Goal: Task Accomplishment & Management: Use online tool/utility

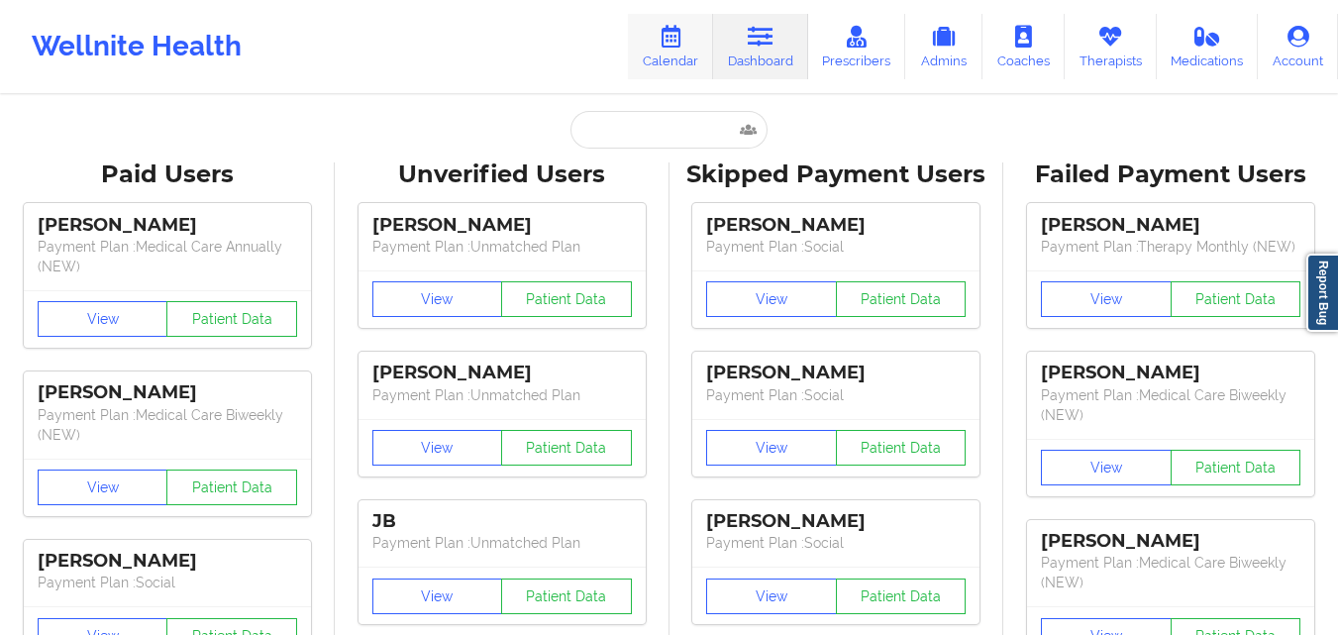
click at [667, 33] on icon at bounding box center [671, 37] width 26 height 22
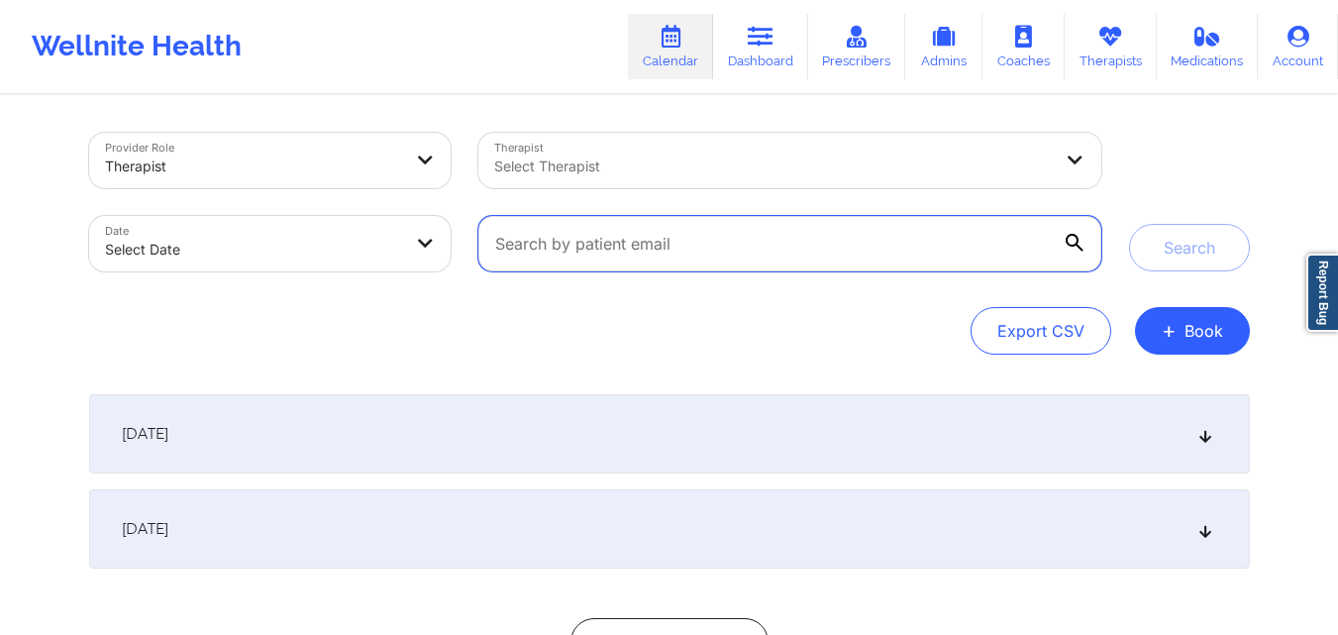
click at [692, 242] on input "text" at bounding box center [789, 243] width 622 height 55
paste input "carlapms03@hotmail.com"
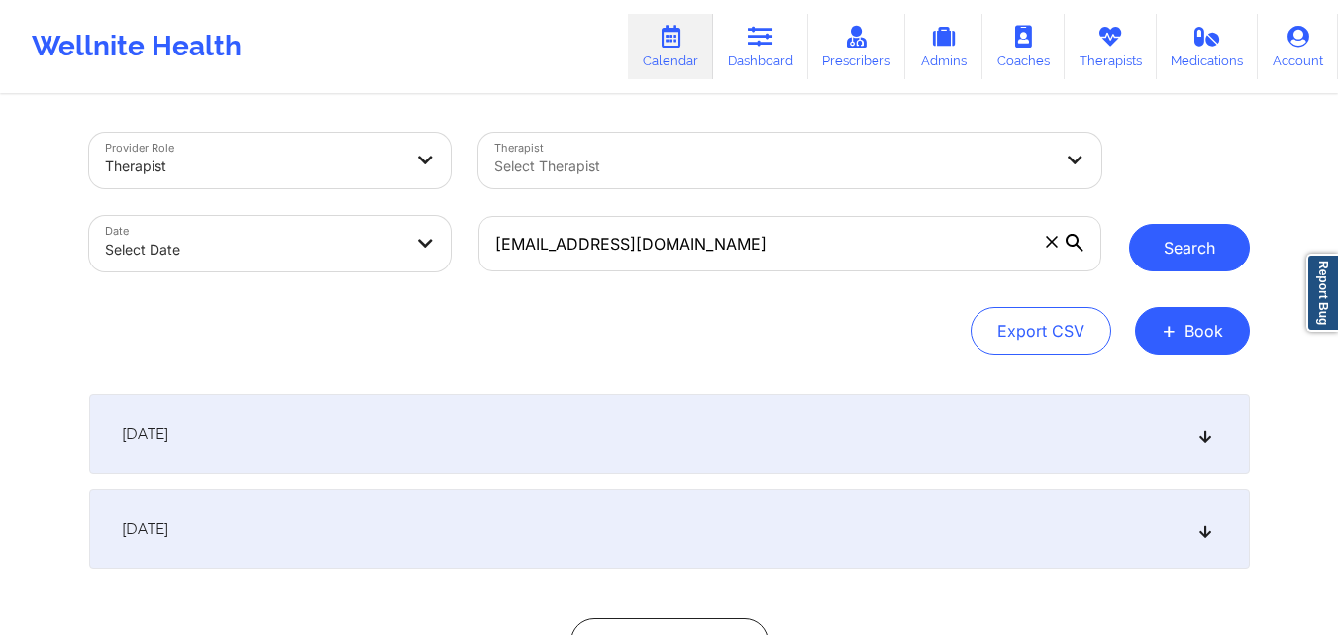
click at [1166, 264] on button "Search" at bounding box center [1189, 248] width 121 height 48
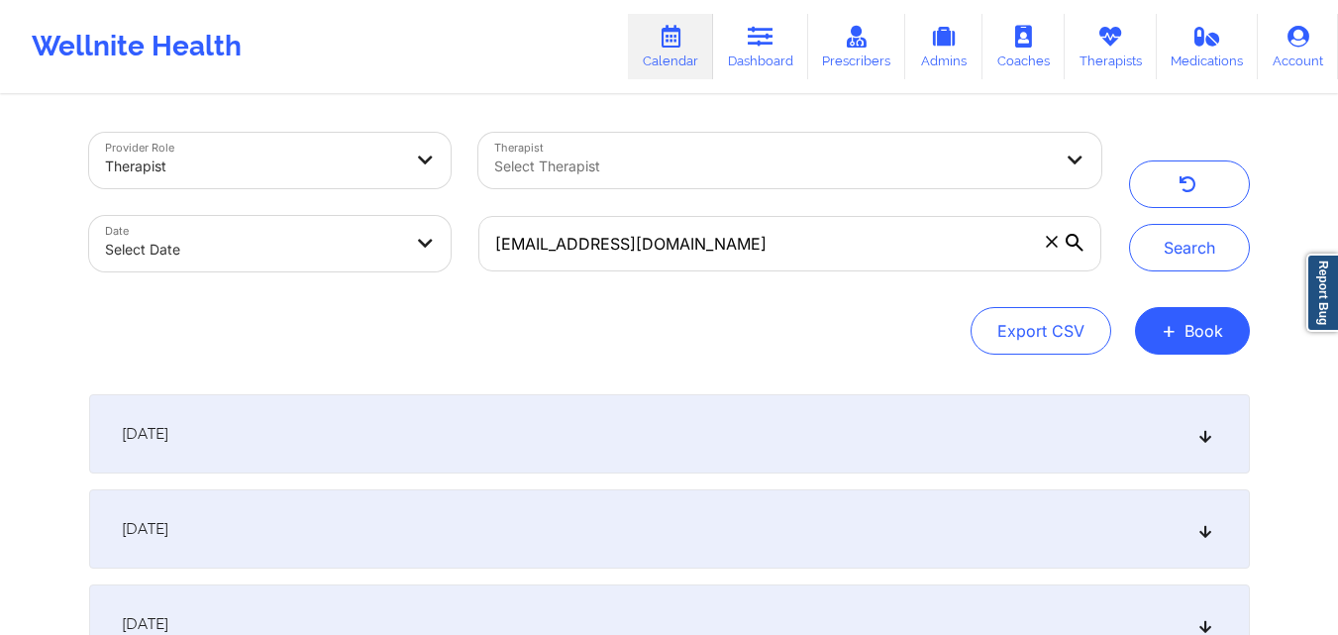
click at [1207, 435] on icon at bounding box center [1205, 434] width 17 height 14
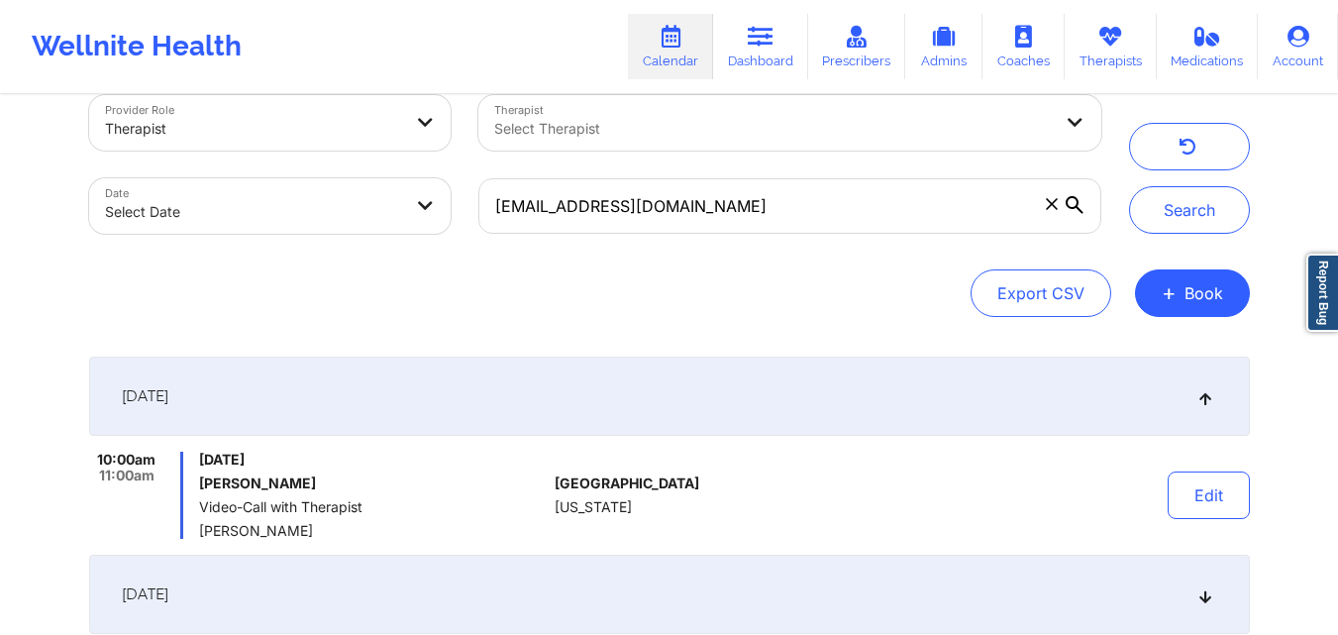
scroll to position [53, 0]
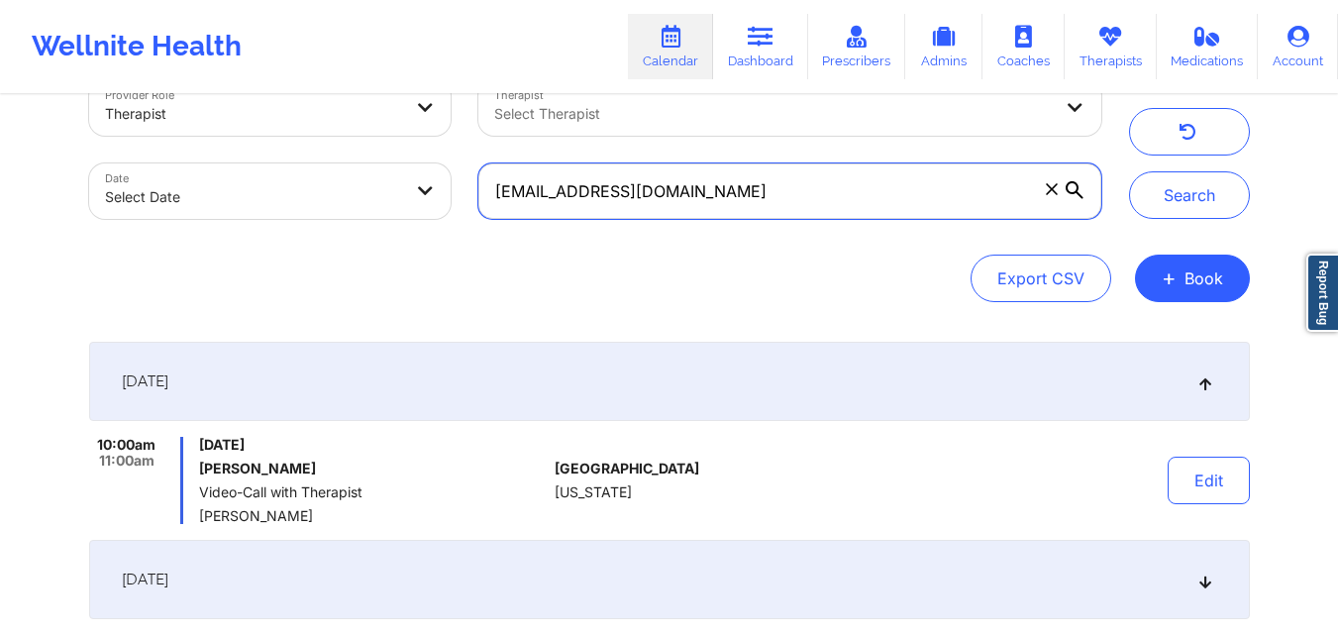
click at [745, 193] on input "carlapms03@hotmail.com" at bounding box center [789, 190] width 622 height 55
paste input "angelina.mcpartland.5@g"
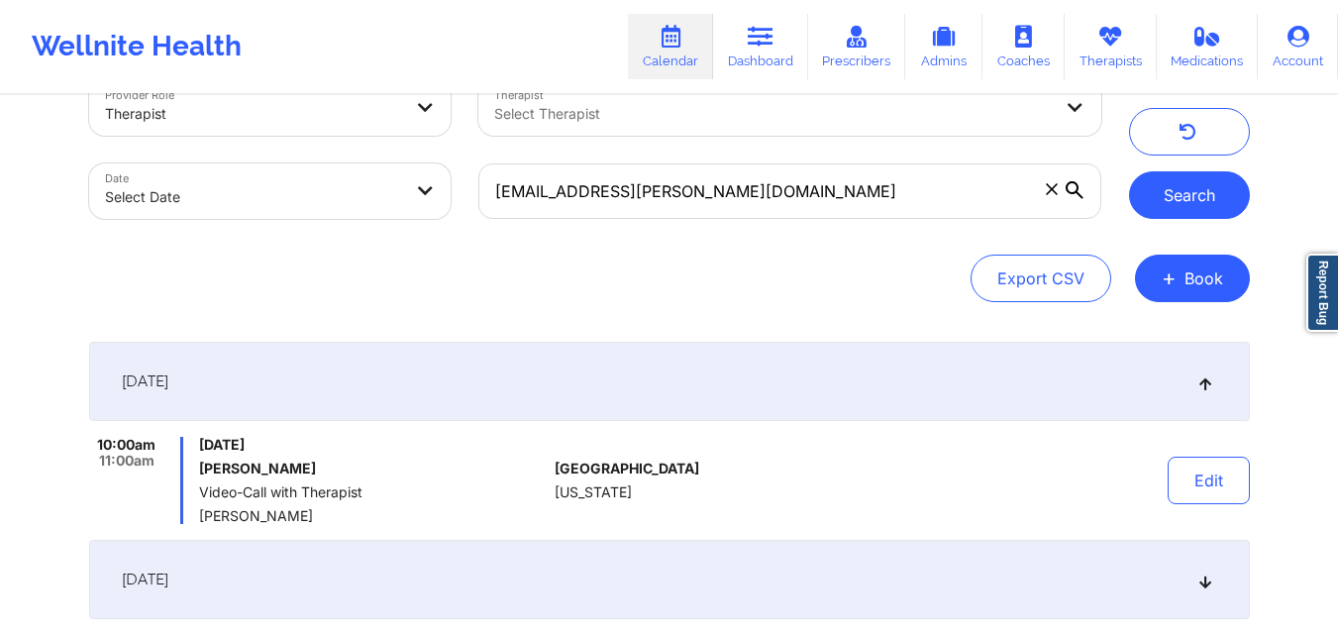
click at [1209, 175] on button "Search" at bounding box center [1189, 195] width 121 height 48
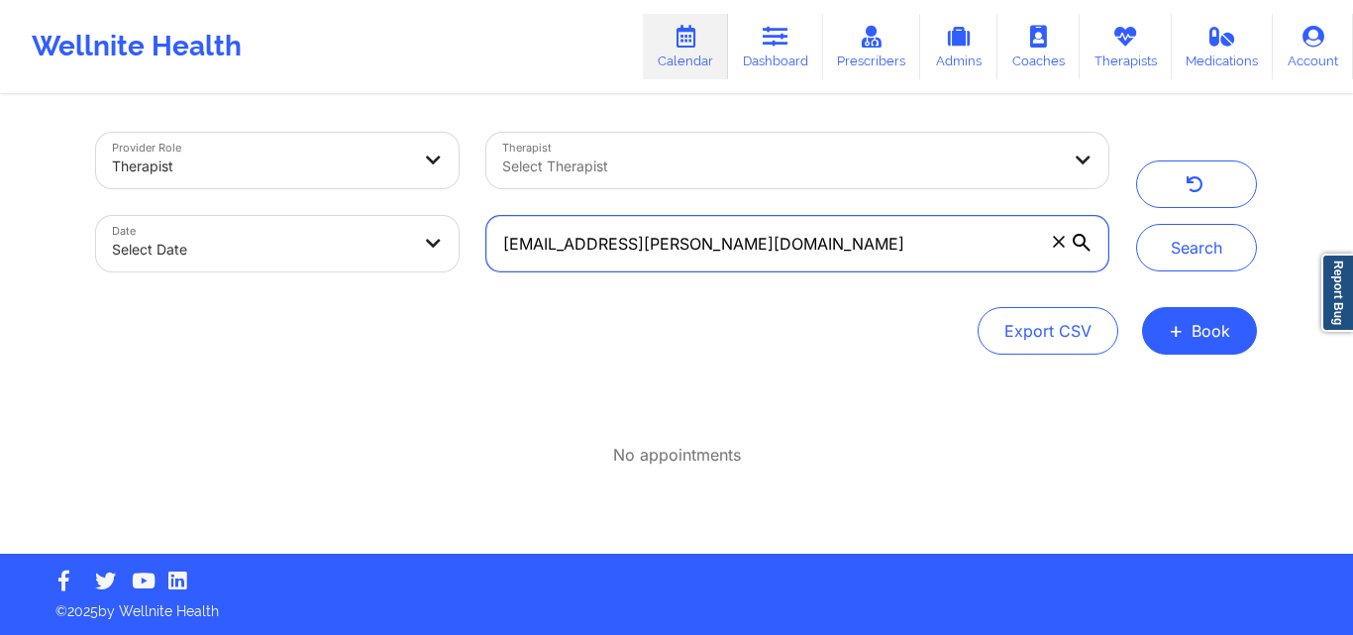
click at [690, 251] on input "angelina.mcpartland.5@gmail.com" at bounding box center [797, 243] width 622 height 55
paste input "+19123429323"
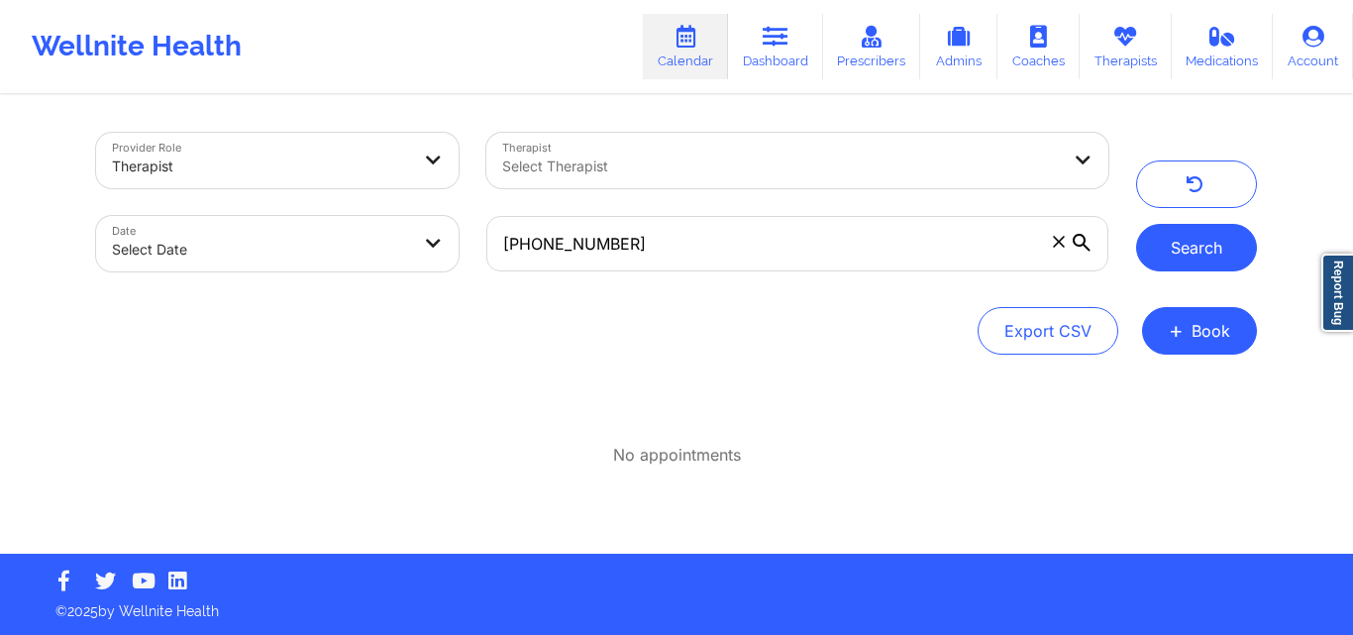
click at [1231, 234] on button "Search" at bounding box center [1196, 248] width 121 height 48
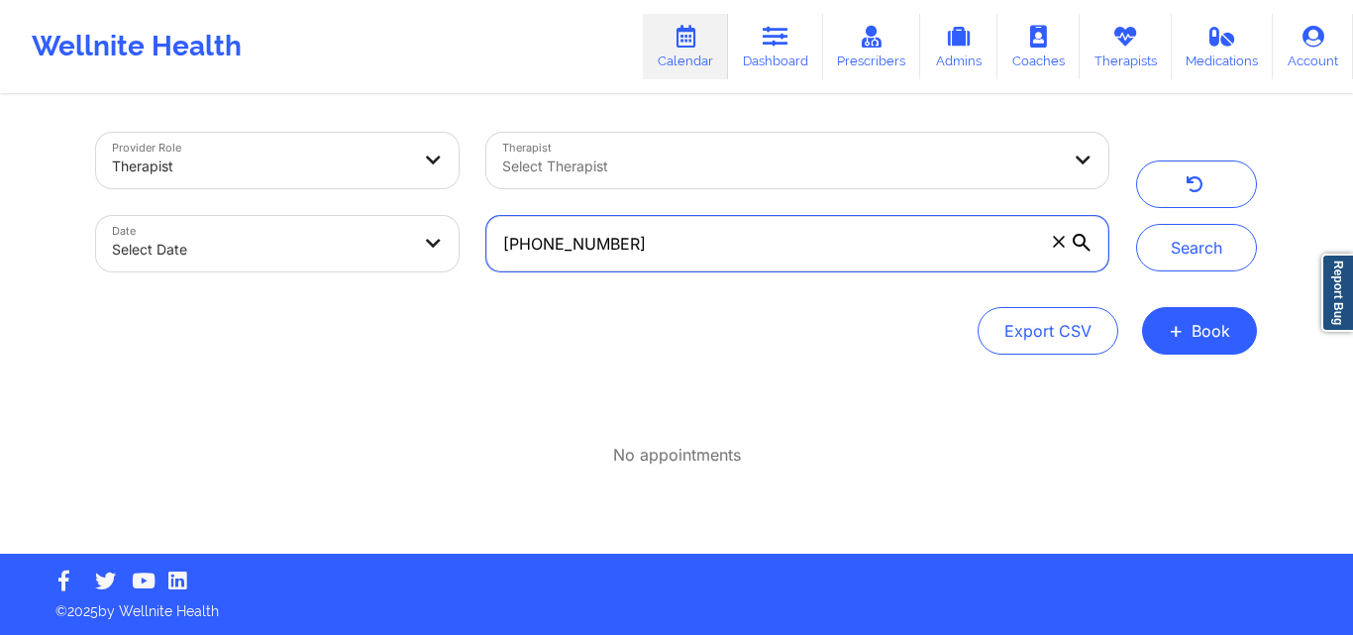
click at [737, 233] on input "+19123429323" at bounding box center [797, 243] width 622 height 55
paste input "aysiablackman77@gmail.com"
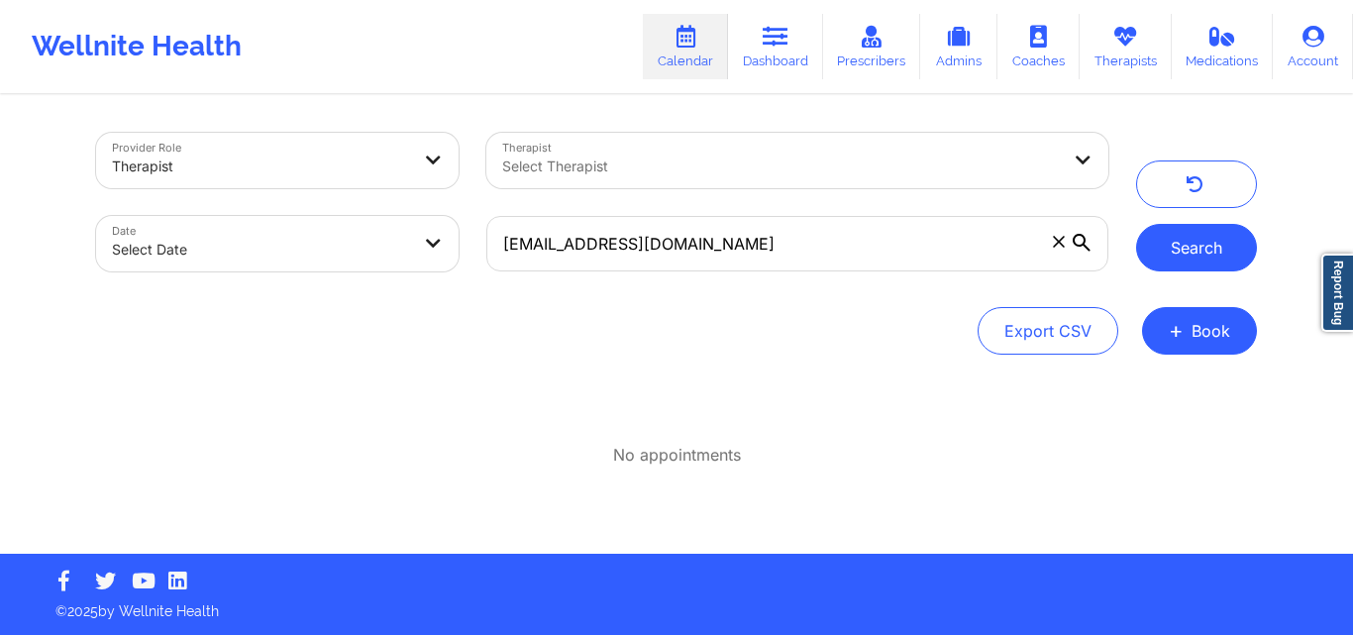
click at [1219, 233] on button "Search" at bounding box center [1196, 248] width 121 height 48
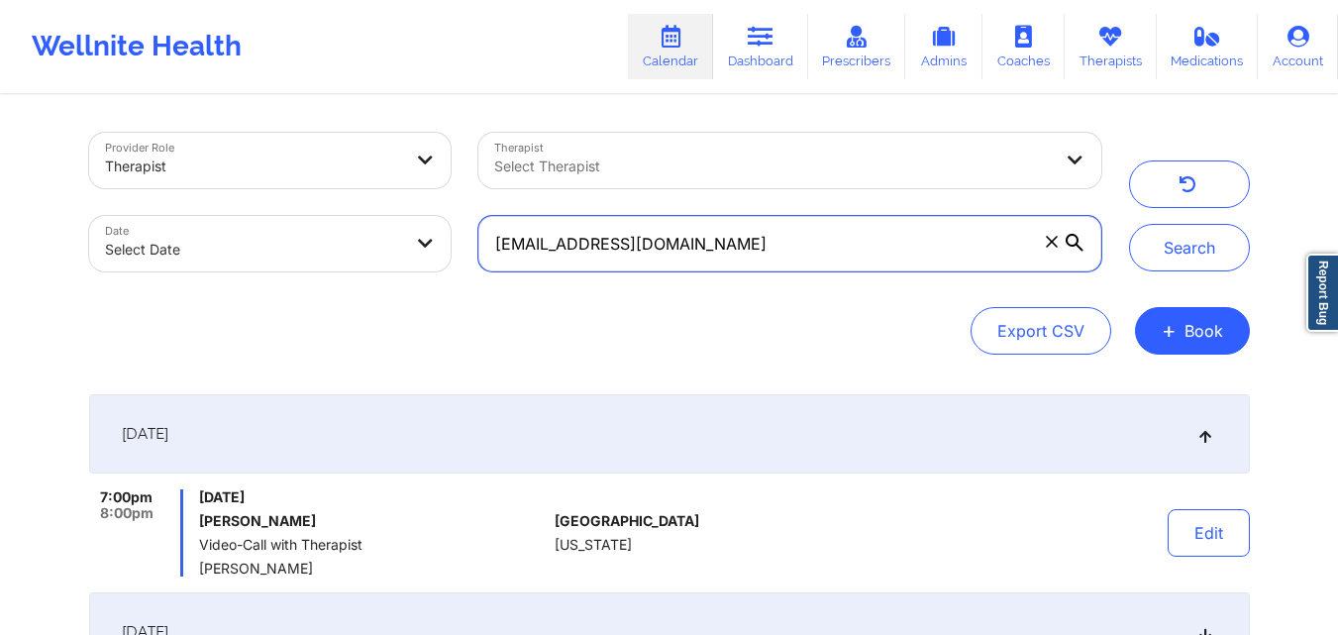
click at [758, 239] on input "aysiablackman77@gmail.com" at bounding box center [789, 243] width 622 height 55
paste input "ngelica620martinez@yahoo"
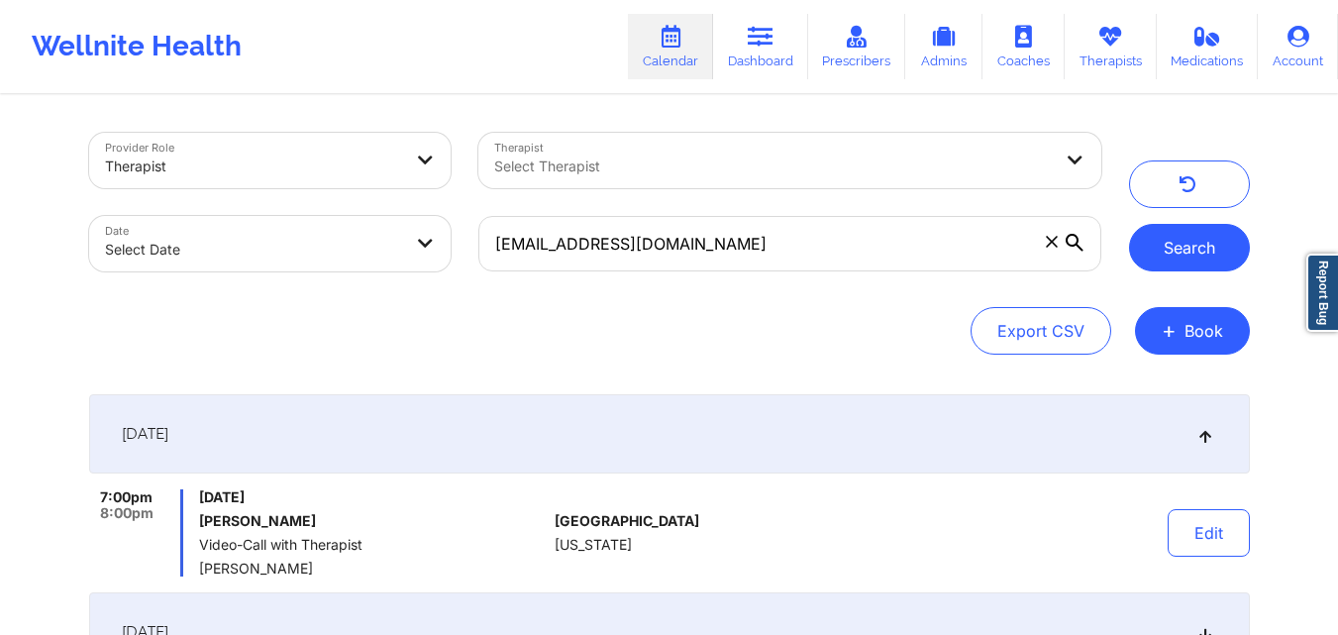
click at [1179, 253] on button "Search" at bounding box center [1189, 248] width 121 height 48
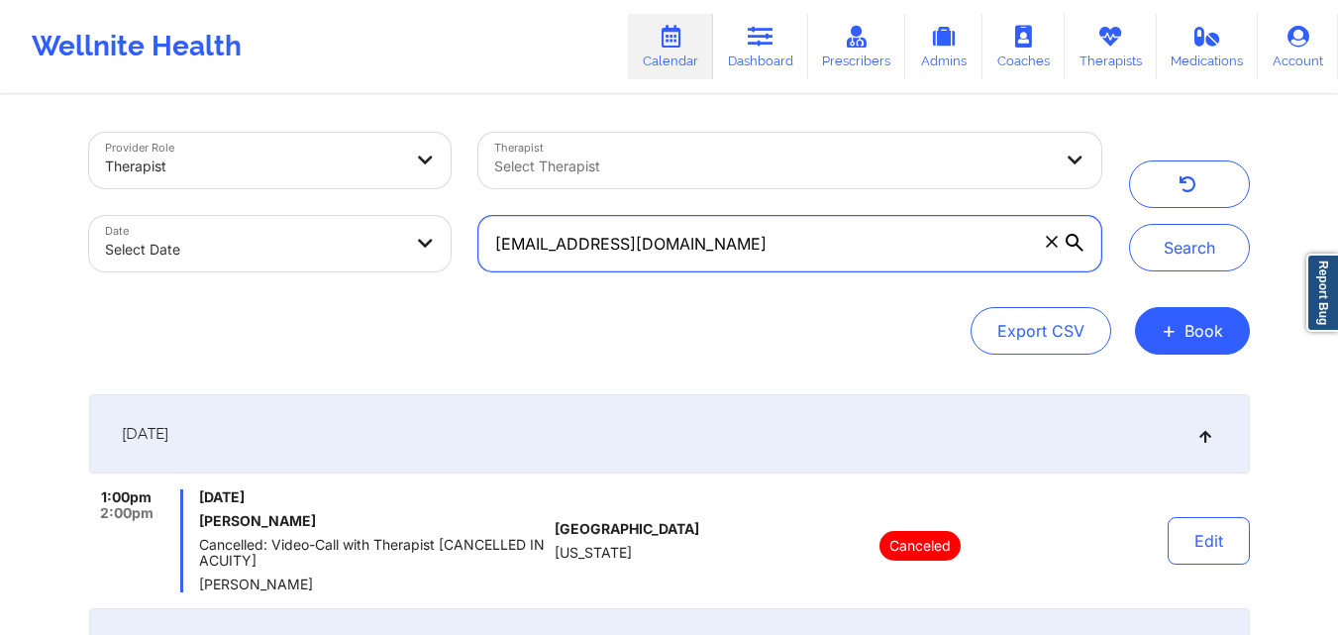
click at [791, 255] on input "angelica620martinez@yahoo.com" at bounding box center [789, 243] width 622 height 55
paste input "moslopez.3@gmail"
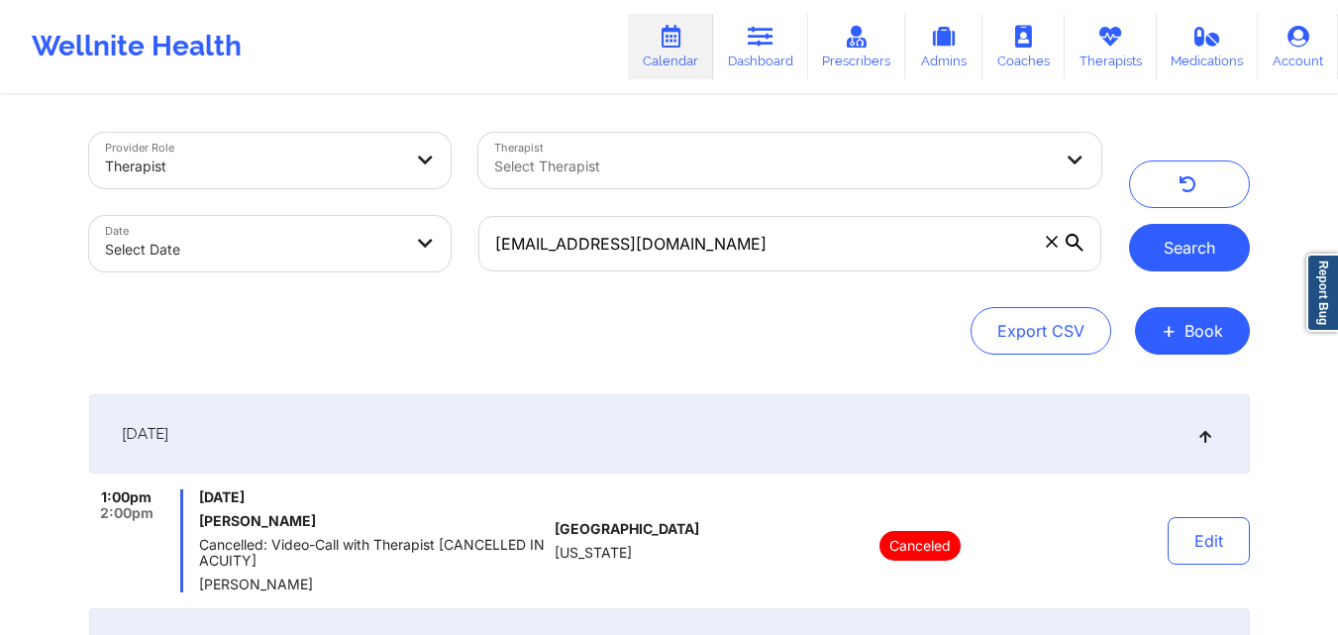
click at [1205, 250] on button "Search" at bounding box center [1189, 248] width 121 height 48
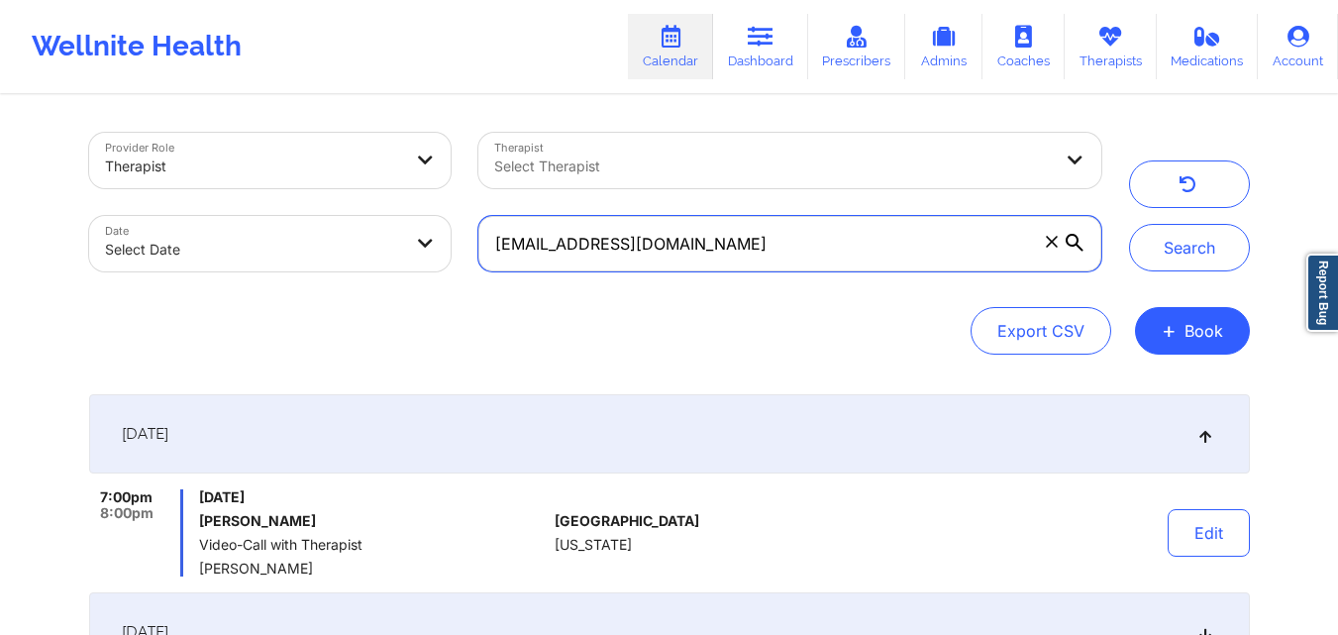
click at [809, 245] on input "moslopez.3@gmail.com" at bounding box center [789, 243] width 622 height 55
paste input "jackielovelife13@icloud"
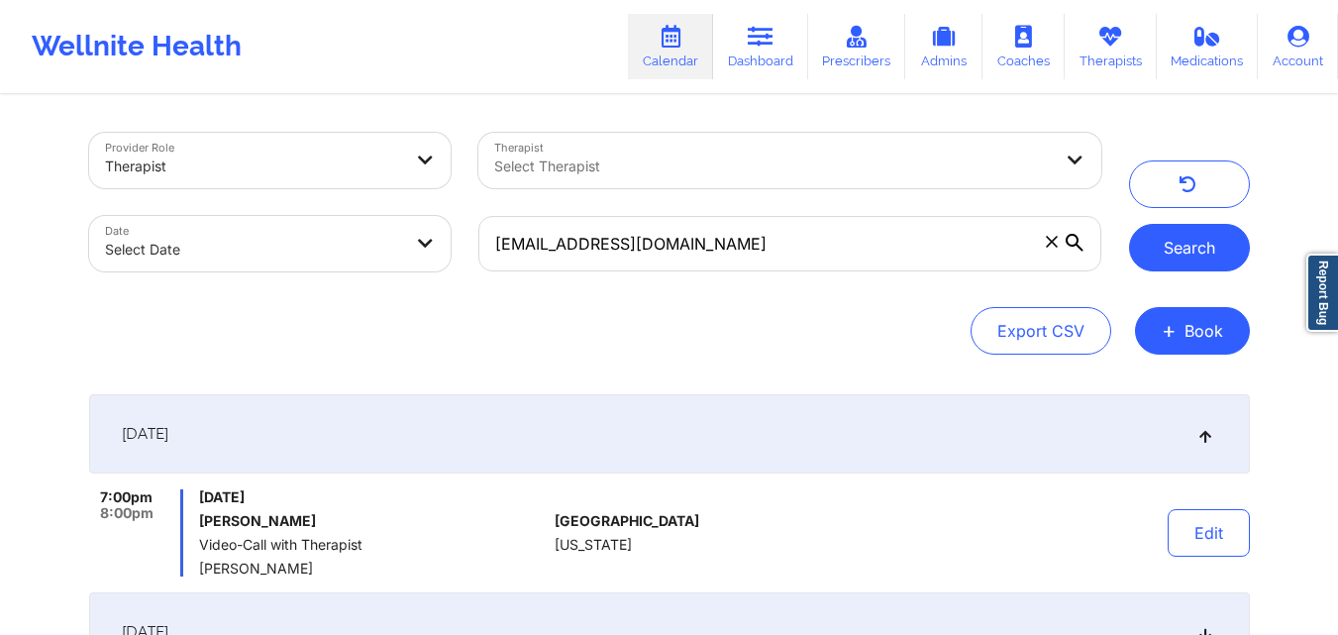
click at [1198, 260] on button "Search" at bounding box center [1189, 248] width 121 height 48
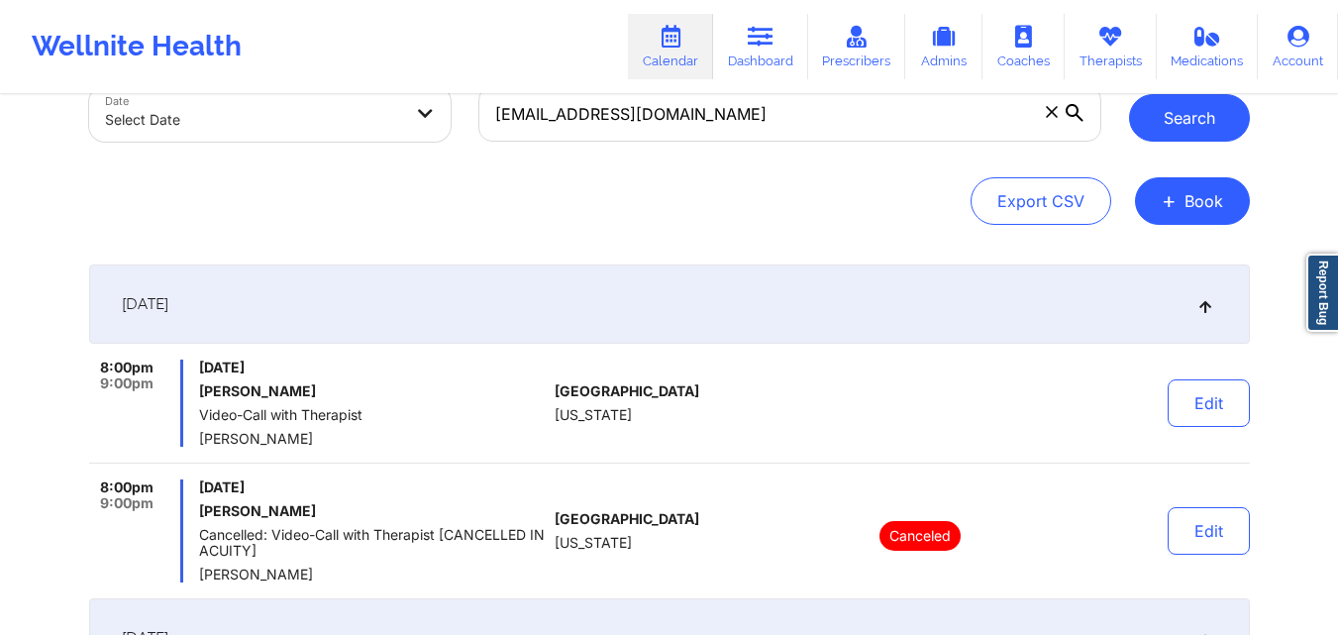
scroll to position [139, 0]
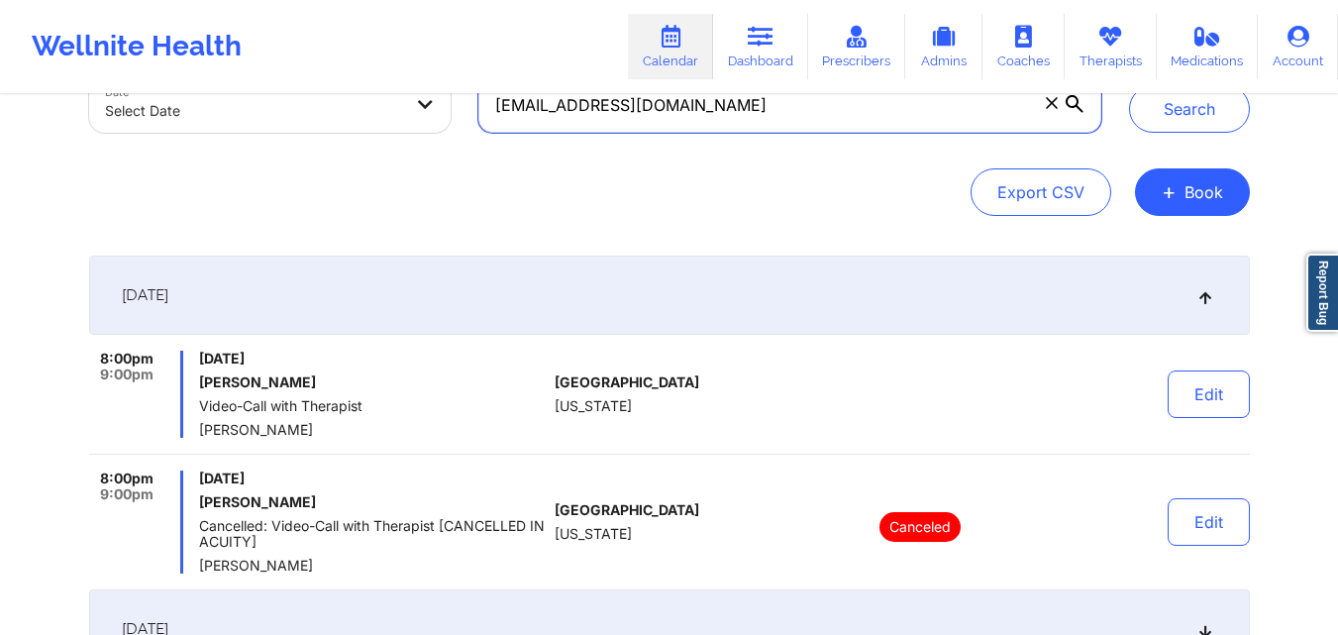
click at [815, 120] on input "jackielovelife13@icloud.com" at bounding box center [789, 104] width 622 height 55
paste input "mjusten84@gmail"
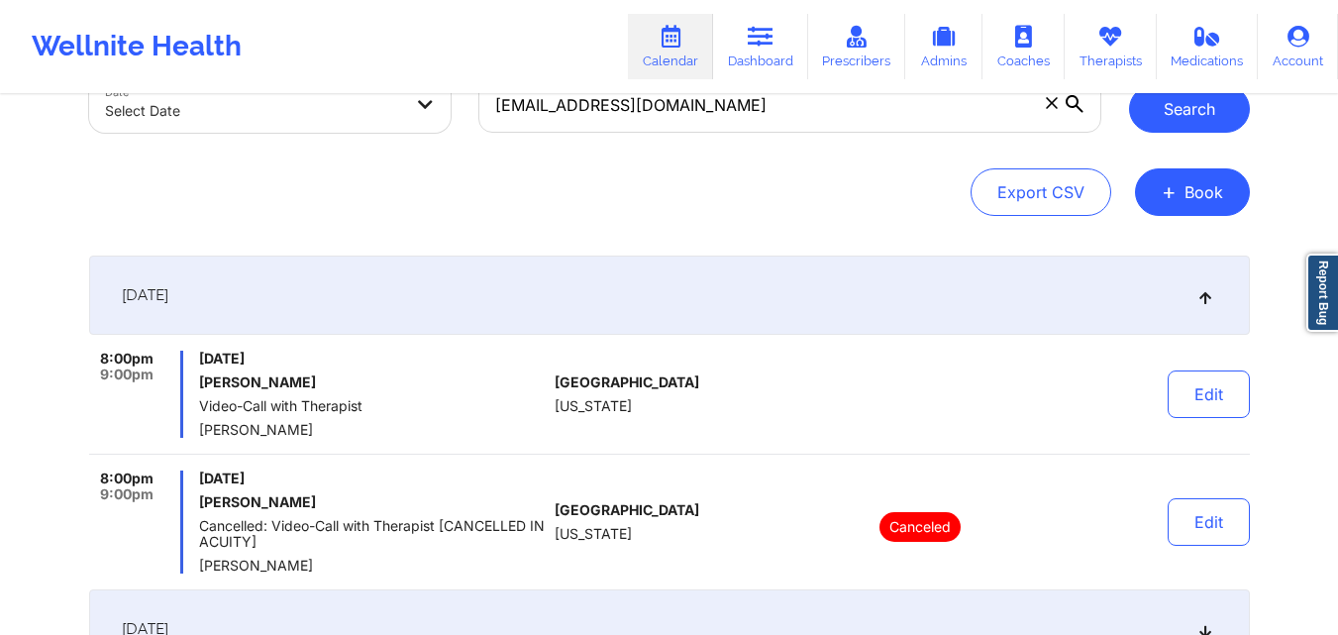
click at [1154, 123] on button "Search" at bounding box center [1189, 109] width 121 height 48
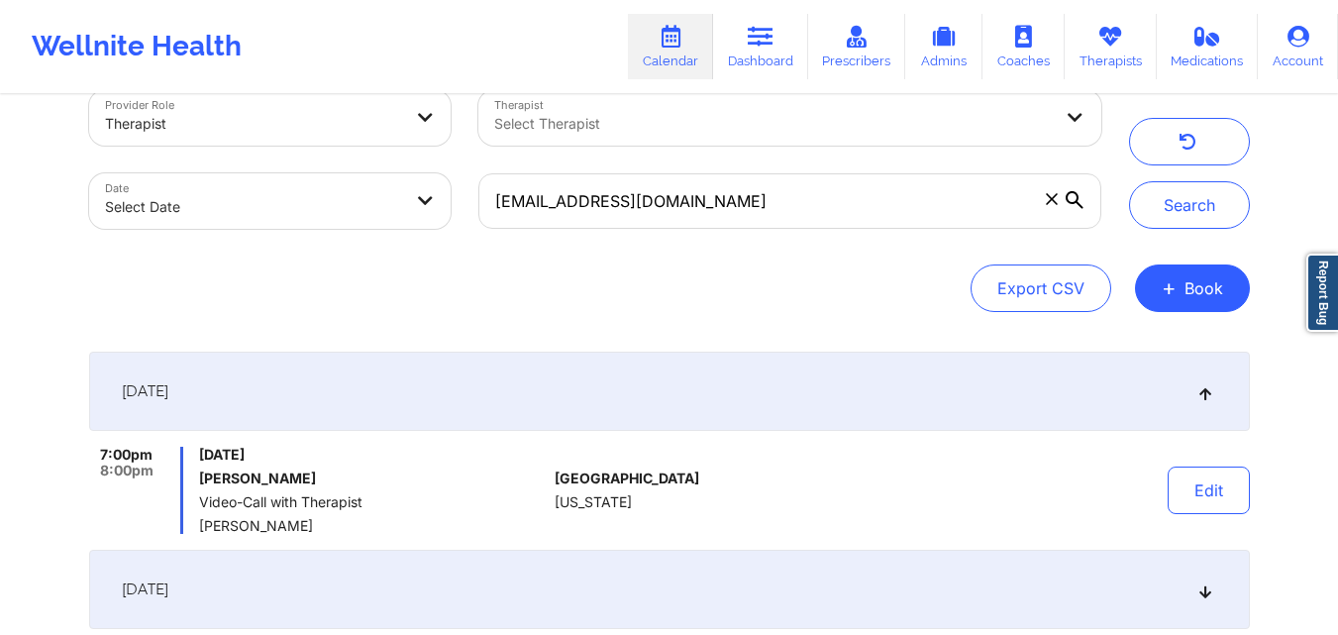
scroll to position [0, 0]
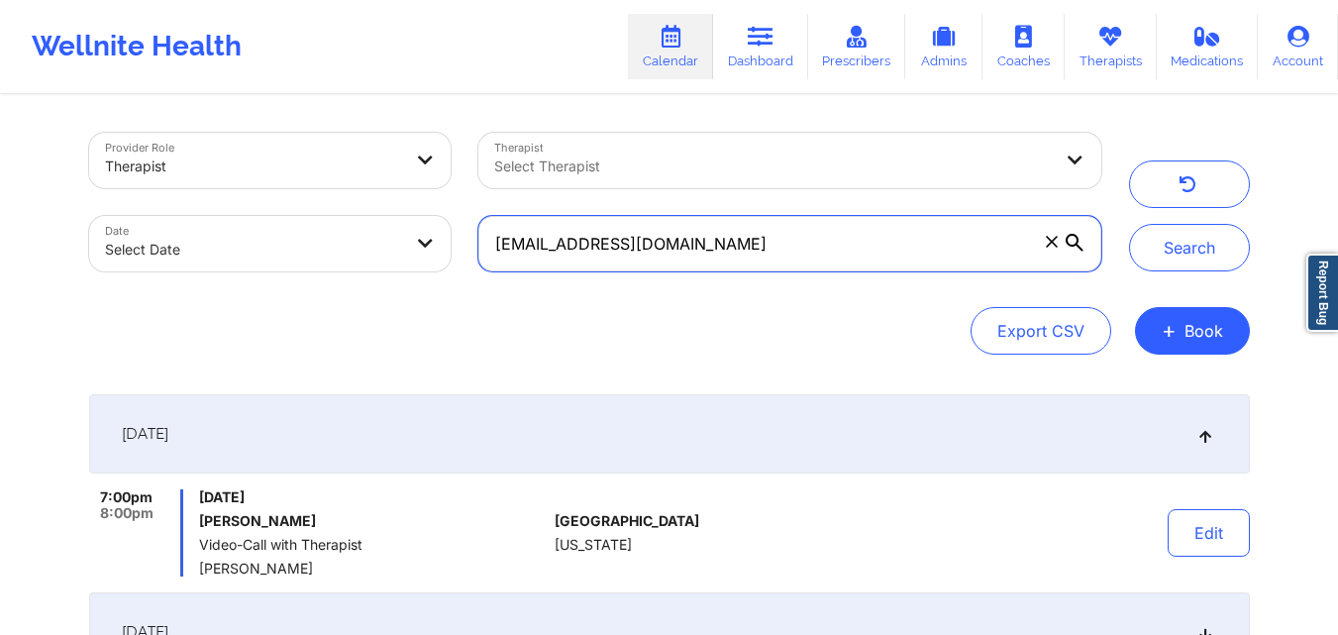
click at [747, 244] on input "mjusten84@gmail.com" at bounding box center [789, 243] width 622 height 55
paste input "scottholmberg001@yahoo"
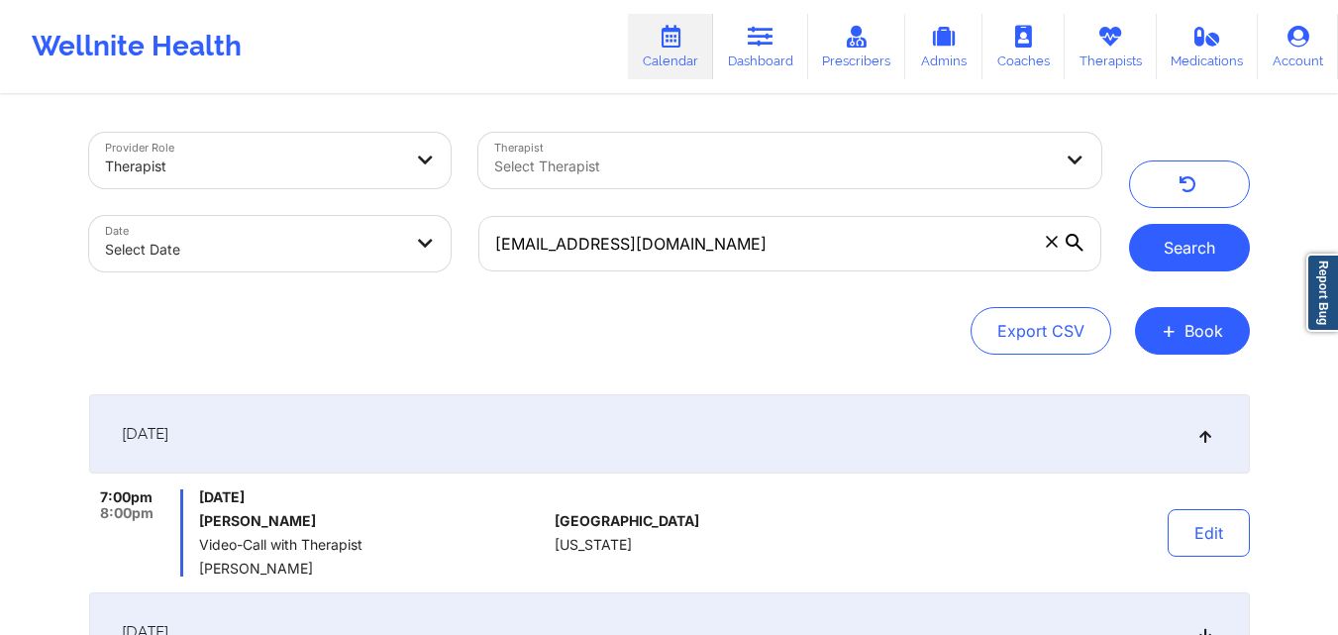
click at [1196, 230] on button "Search" at bounding box center [1189, 248] width 121 height 48
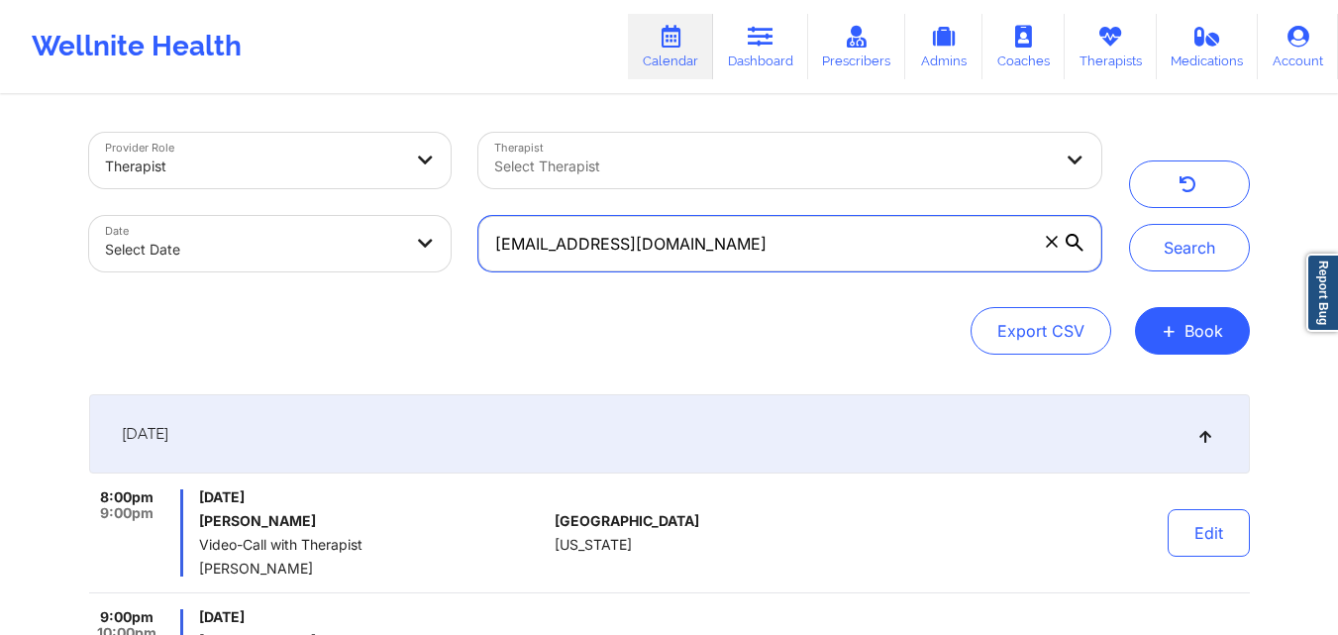
click at [763, 249] on input "scottholmberg001@yahoo.com" at bounding box center [789, 243] width 622 height 55
paste input "chelseab282@gmail"
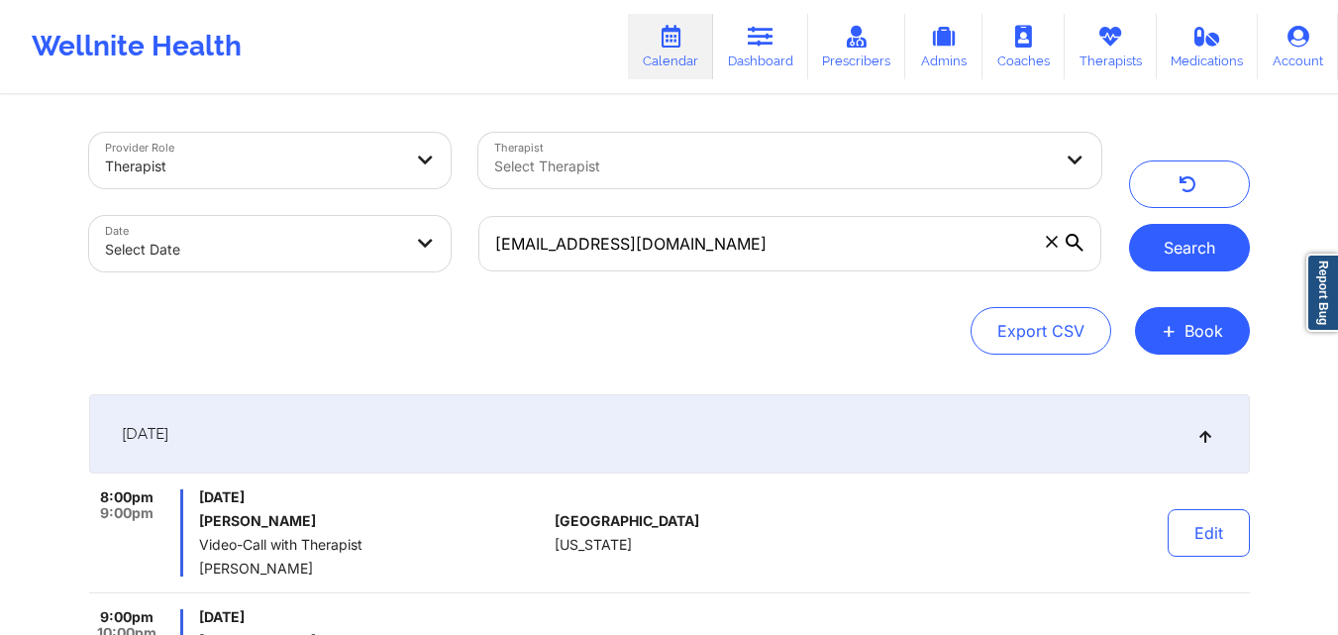
click at [1209, 229] on button "Search" at bounding box center [1189, 248] width 121 height 48
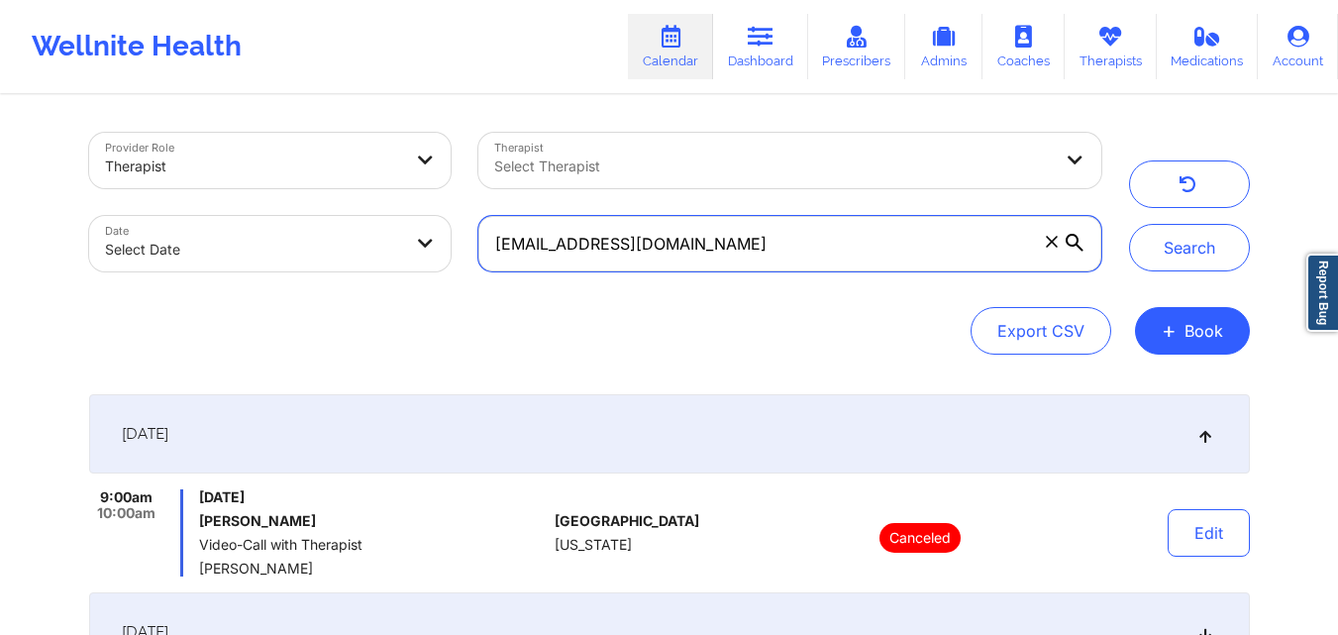
click at [835, 242] on input "chelseab282@gmail.com" at bounding box center [789, 243] width 622 height 55
paste input "sweetbc"
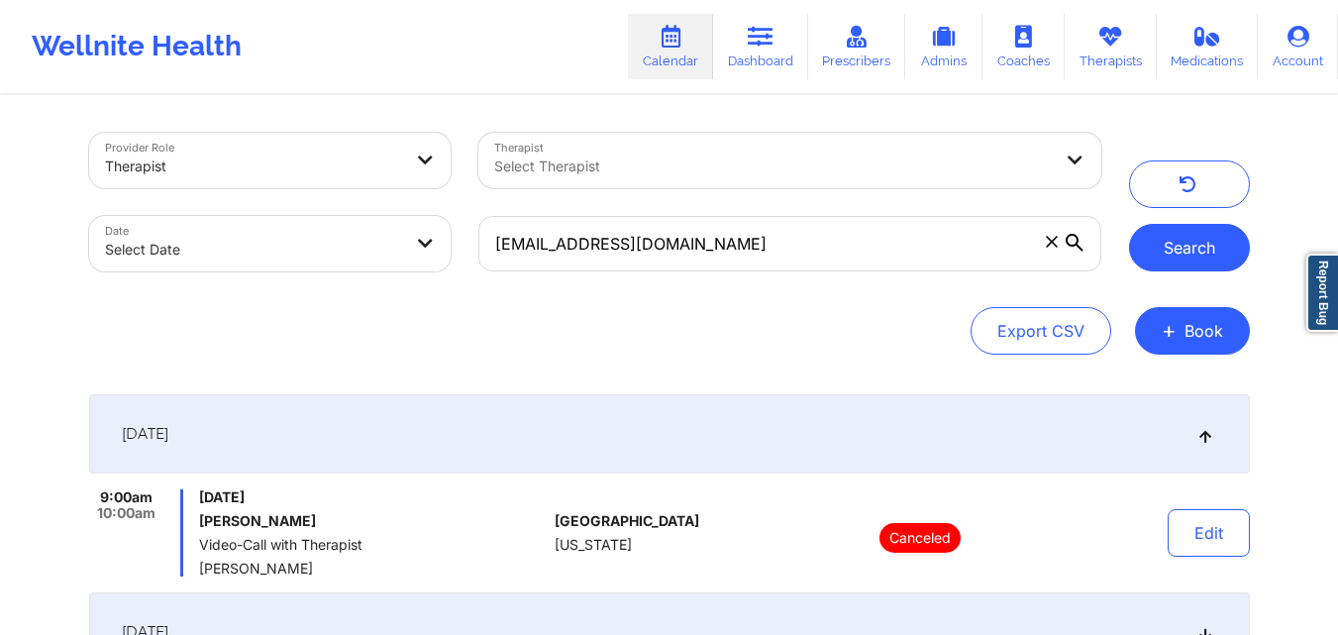
click at [1193, 240] on button "Search" at bounding box center [1189, 248] width 121 height 48
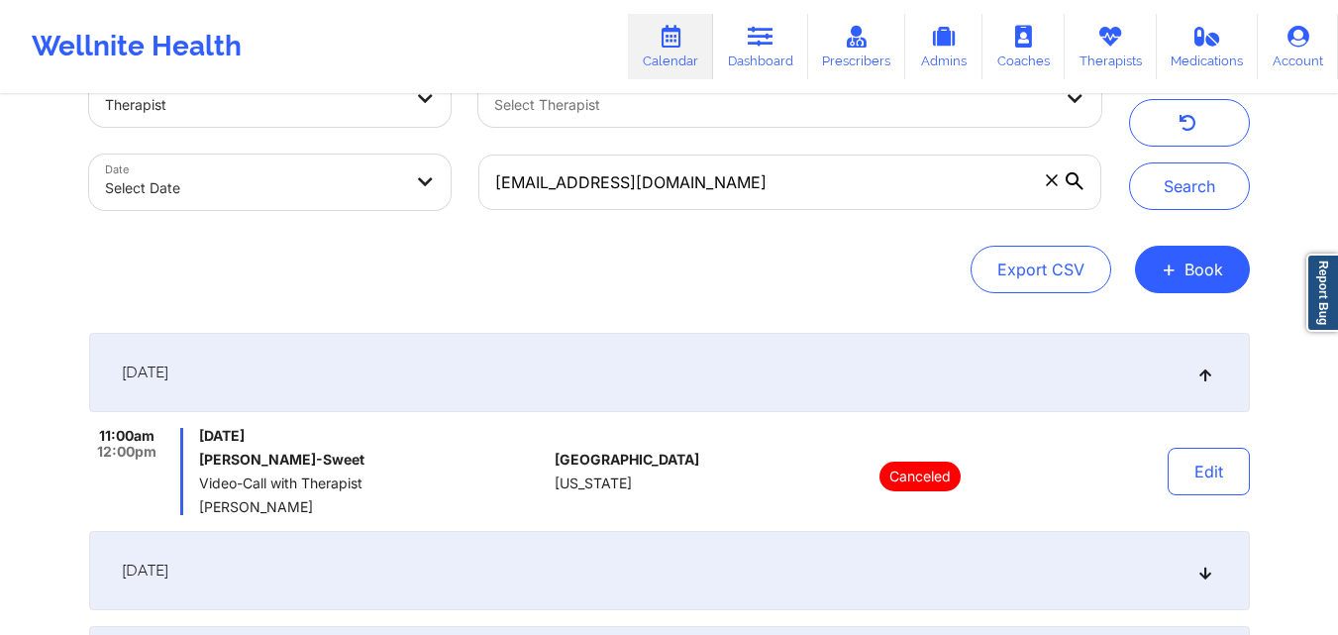
scroll to position [59, 0]
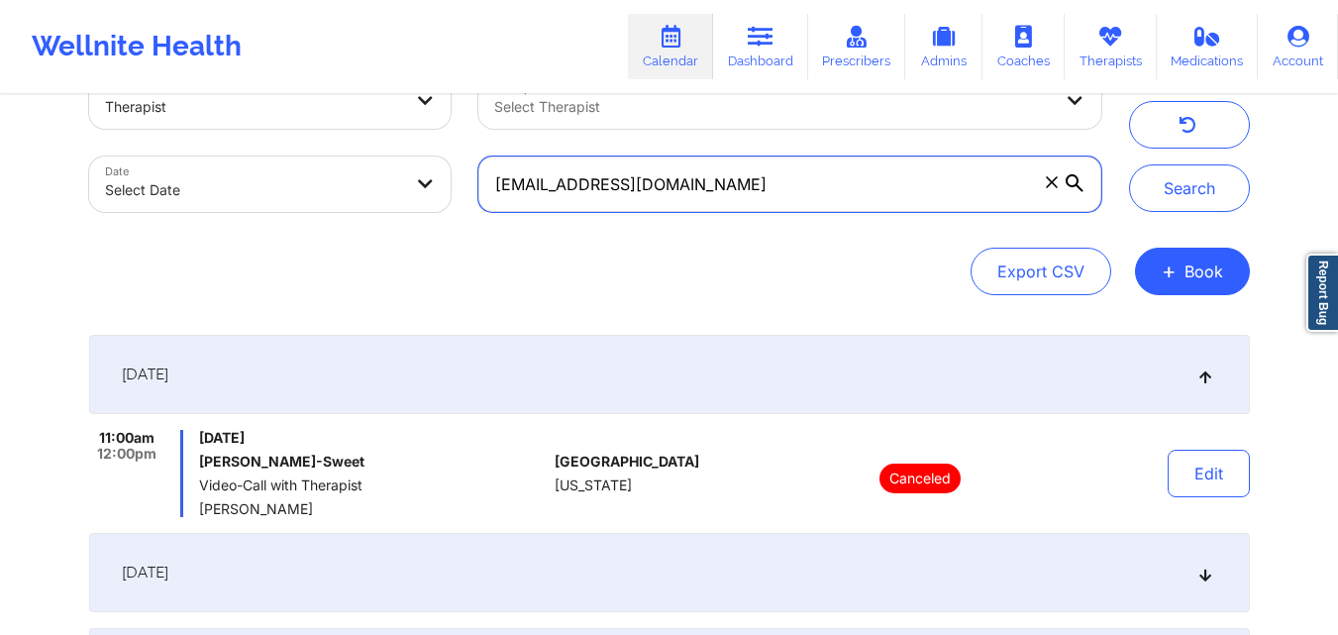
click at [856, 194] on input "sweetbc2@gmail.com" at bounding box center [789, 184] width 622 height 55
paste input "chelseab28"
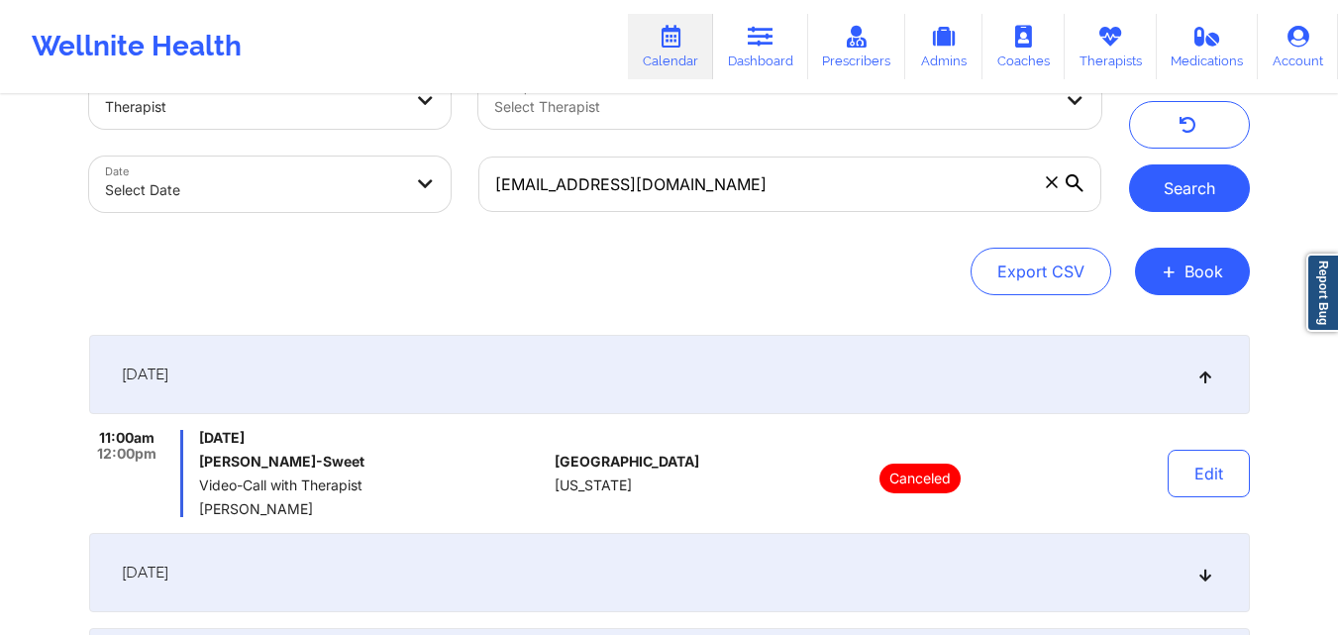
click at [1216, 190] on button "Search" at bounding box center [1189, 188] width 121 height 48
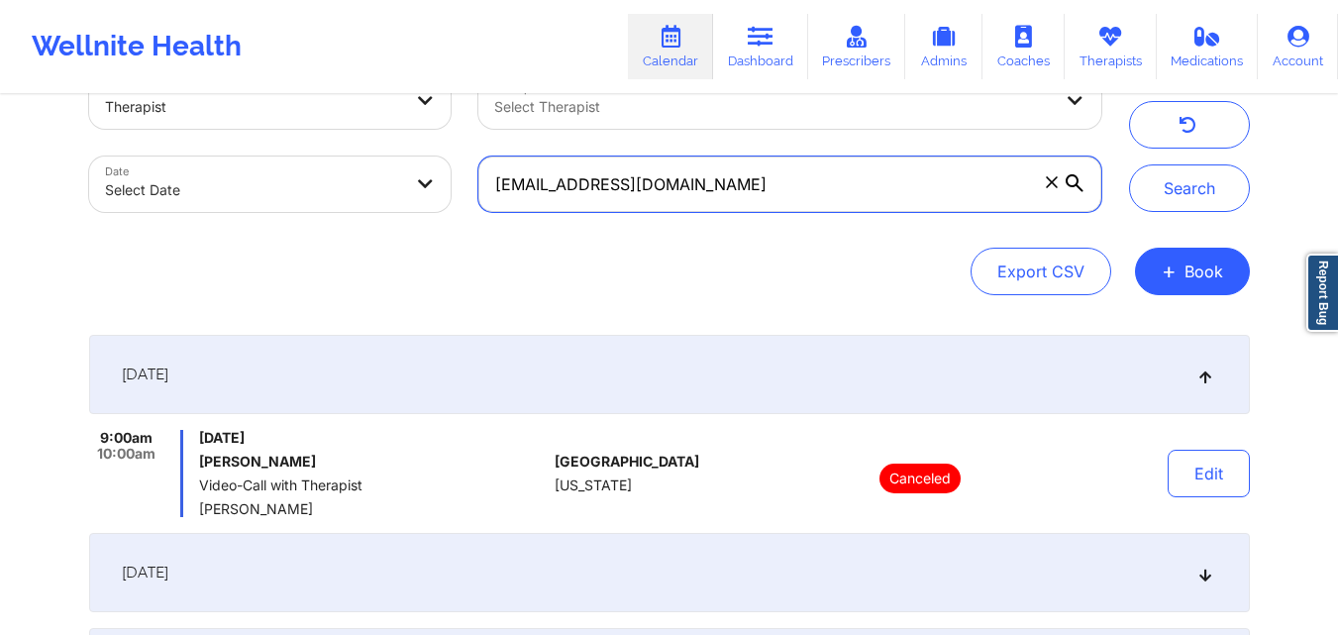
click at [753, 196] on input "chelseab282@gmail.com" at bounding box center [789, 184] width 622 height 55
paste input "abigailg051"
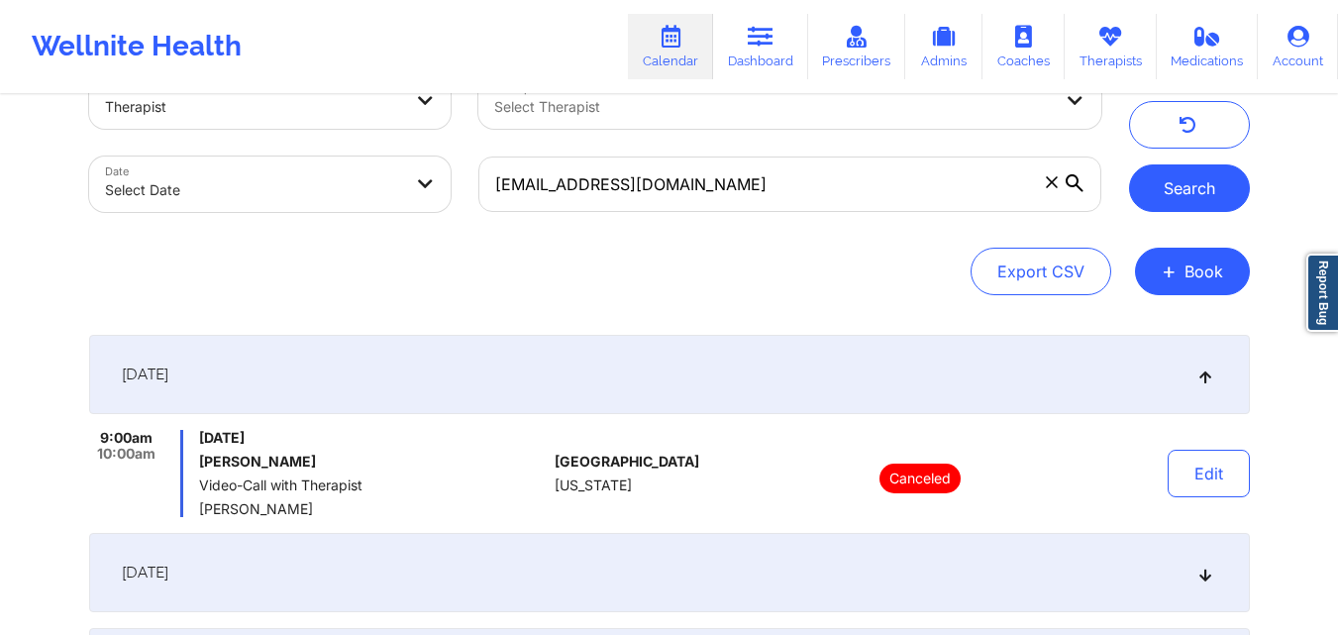
click at [1197, 180] on button "Search" at bounding box center [1189, 188] width 121 height 48
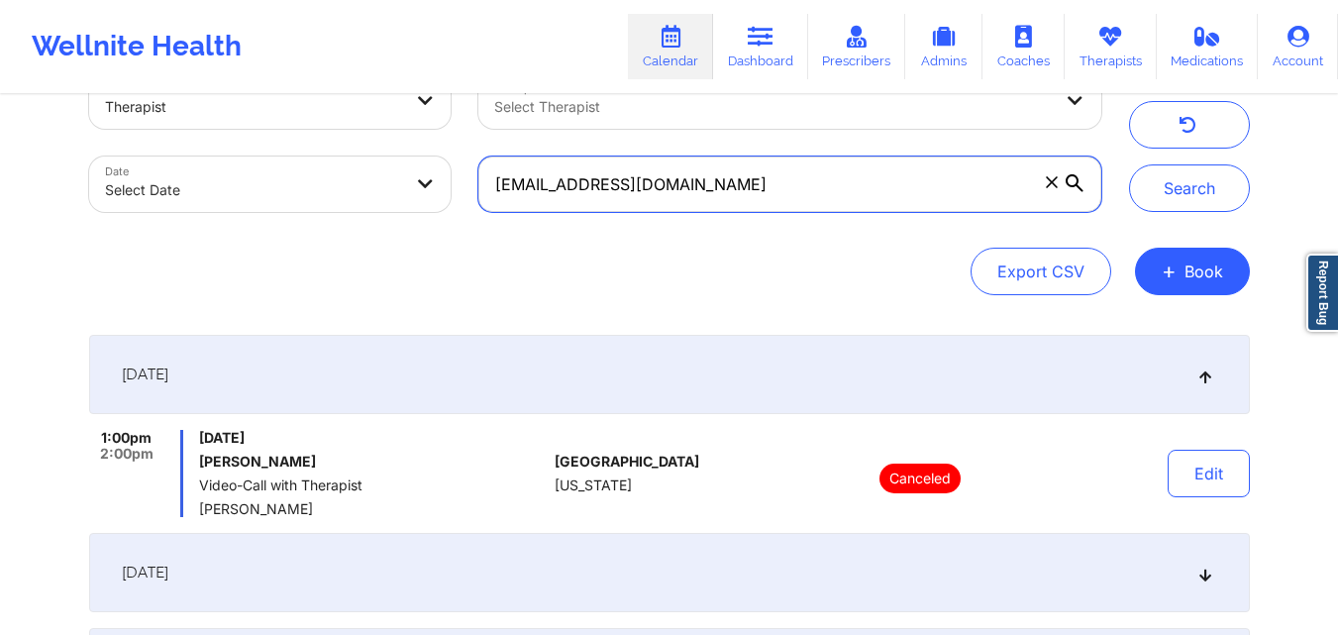
click at [770, 187] on input "abigailg0512@gmail.com" at bounding box center [789, 184] width 622 height 55
paste input "courtneybueno@ao"
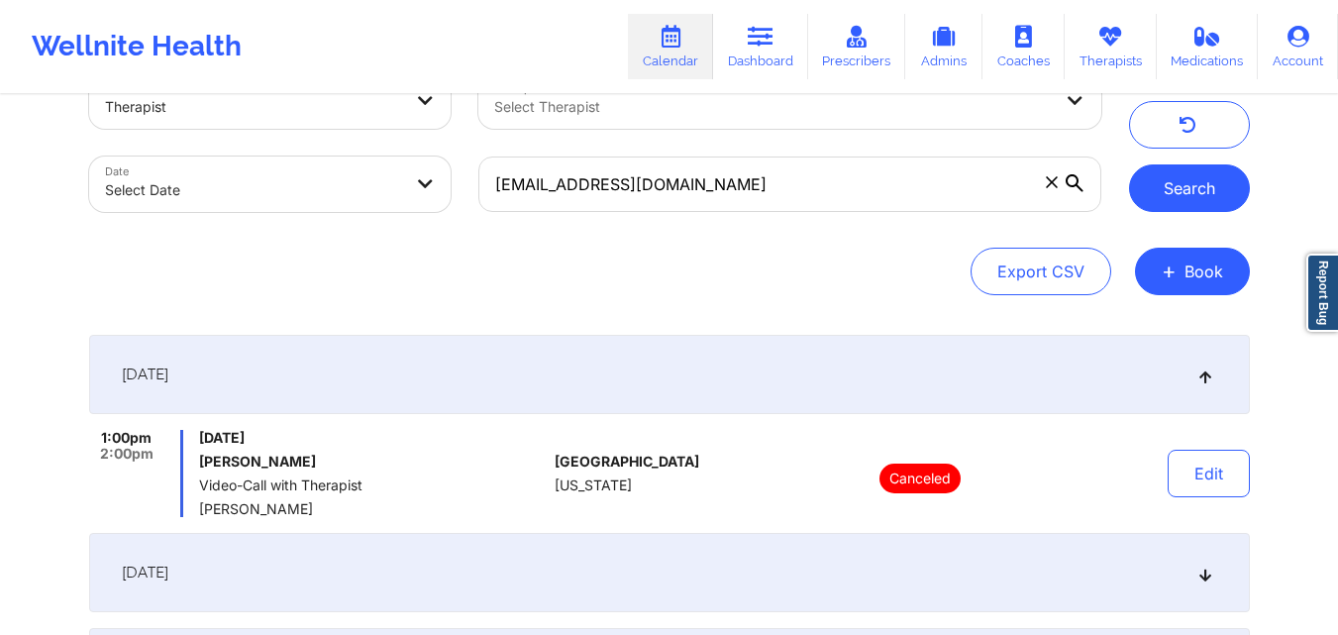
click at [1195, 181] on button "Search" at bounding box center [1189, 188] width 121 height 48
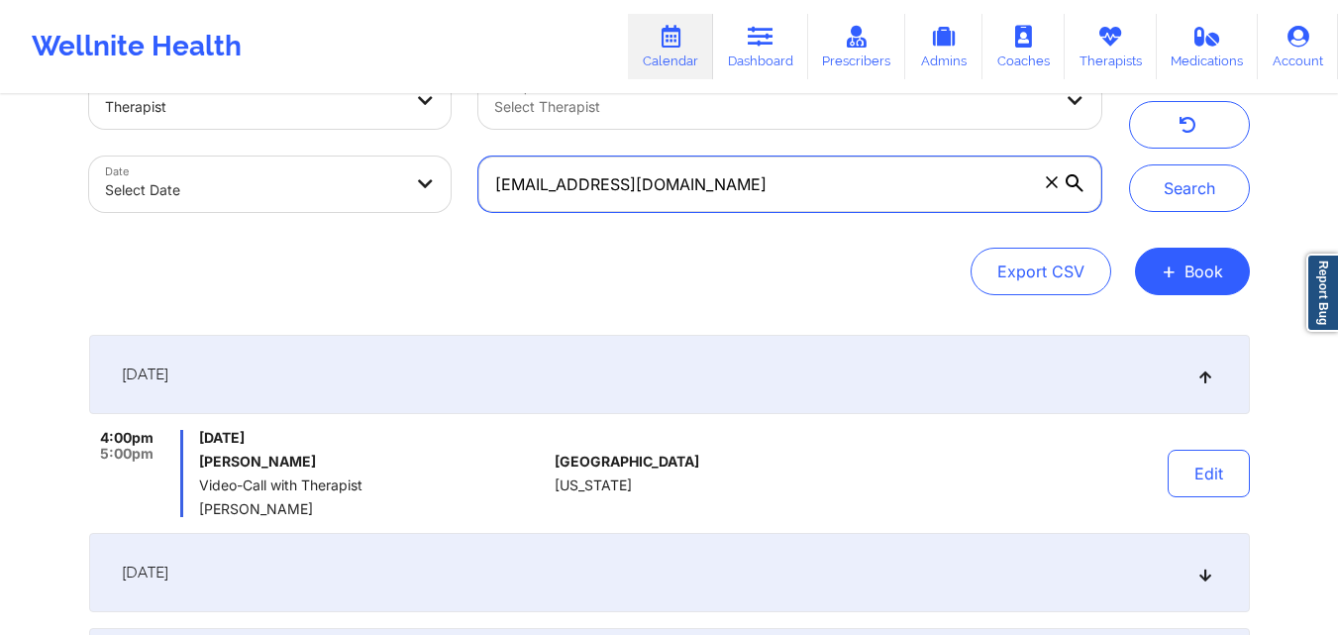
click at [749, 187] on input "courtneybueno@aol.com" at bounding box center [789, 184] width 622 height 55
paste input "holly.copens@gmai"
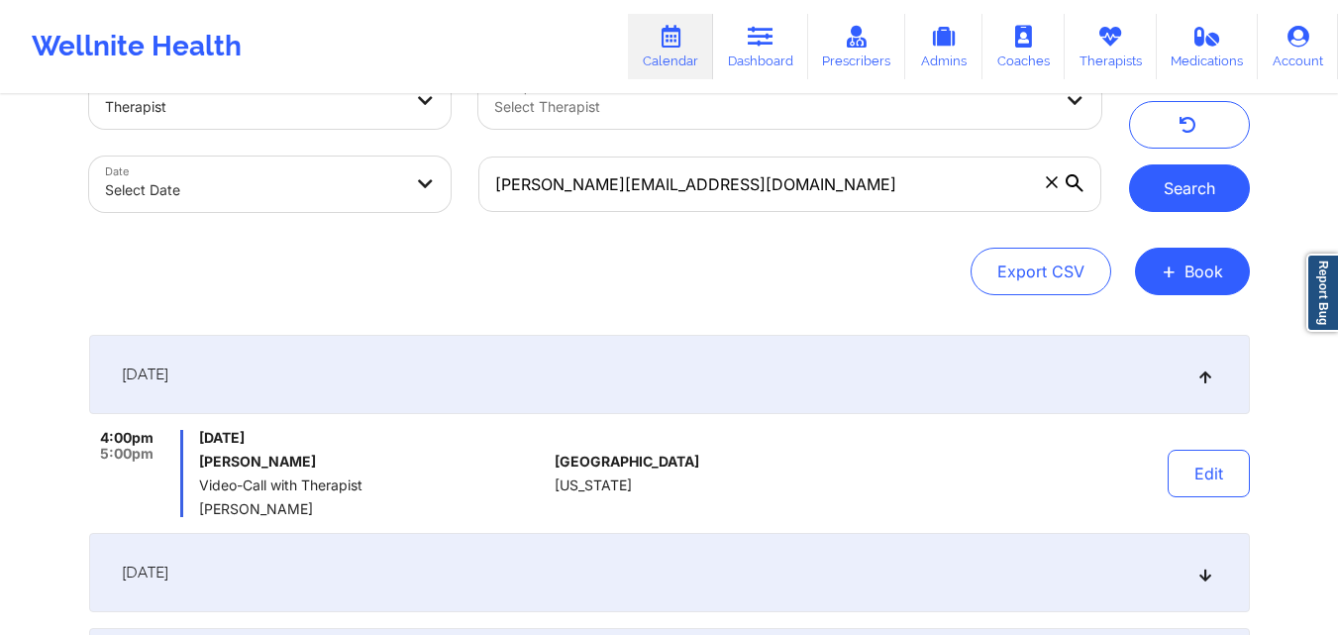
click at [1166, 195] on button "Search" at bounding box center [1189, 188] width 121 height 48
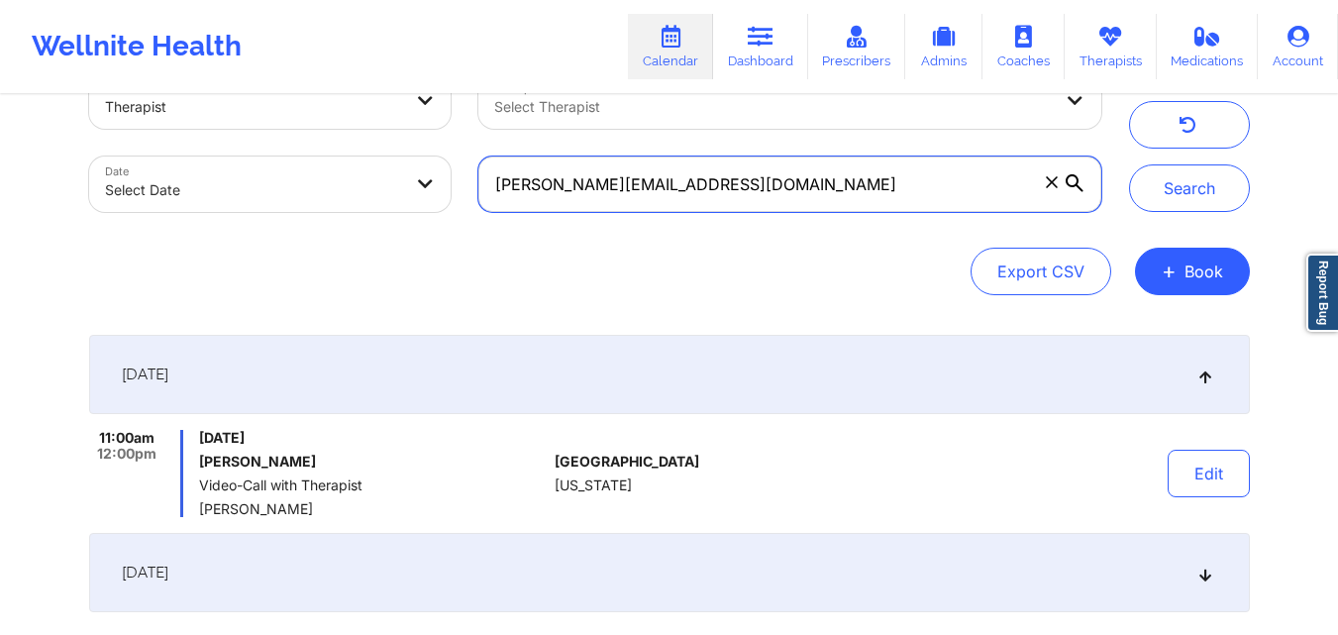
click at [728, 188] on input "holly.copens@gmail.com" at bounding box center [789, 184] width 622 height 55
paste input "davidnanci"
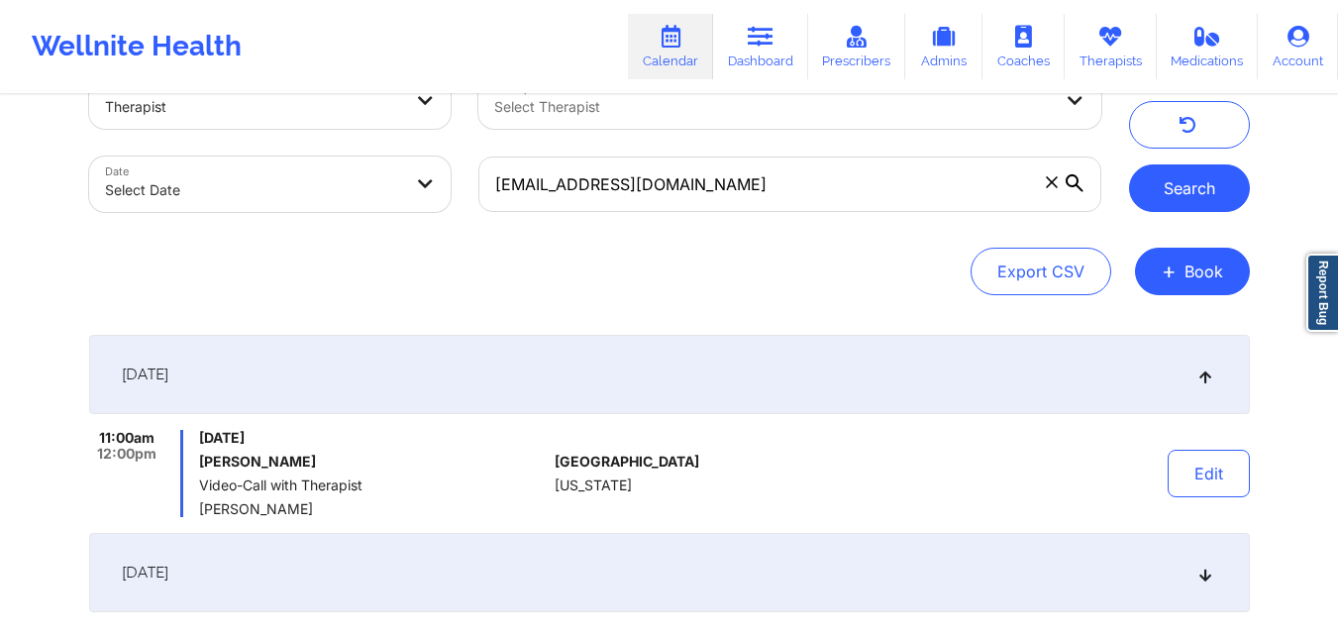
click at [1203, 173] on button "Search" at bounding box center [1189, 188] width 121 height 48
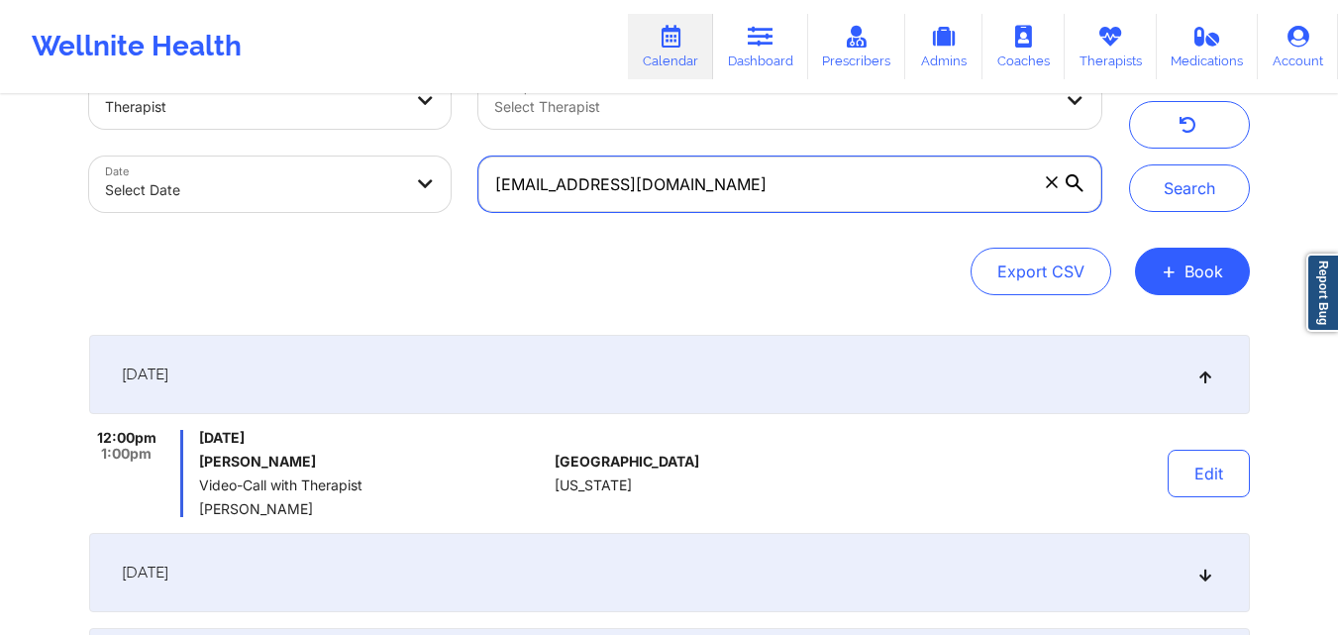
click at [732, 186] on input "davidnanci@gmail.com" at bounding box center [789, 184] width 622 height 55
paste input "kdfgulliver"
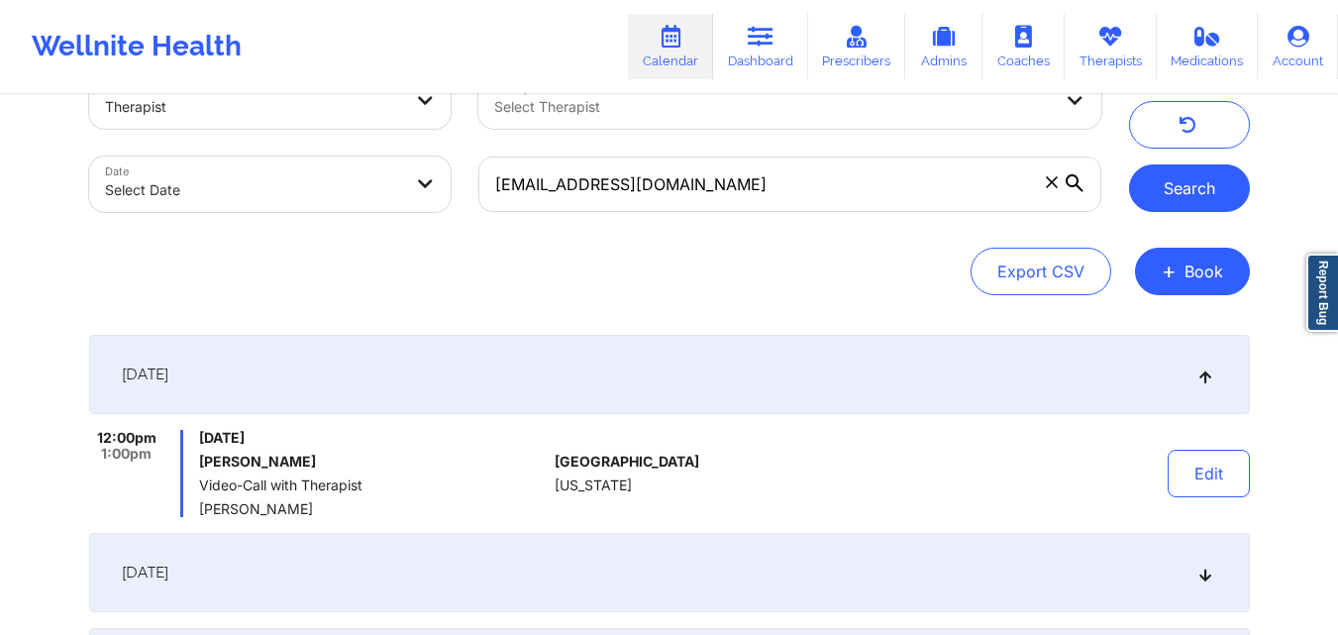
click at [1196, 180] on button "Search" at bounding box center [1189, 188] width 121 height 48
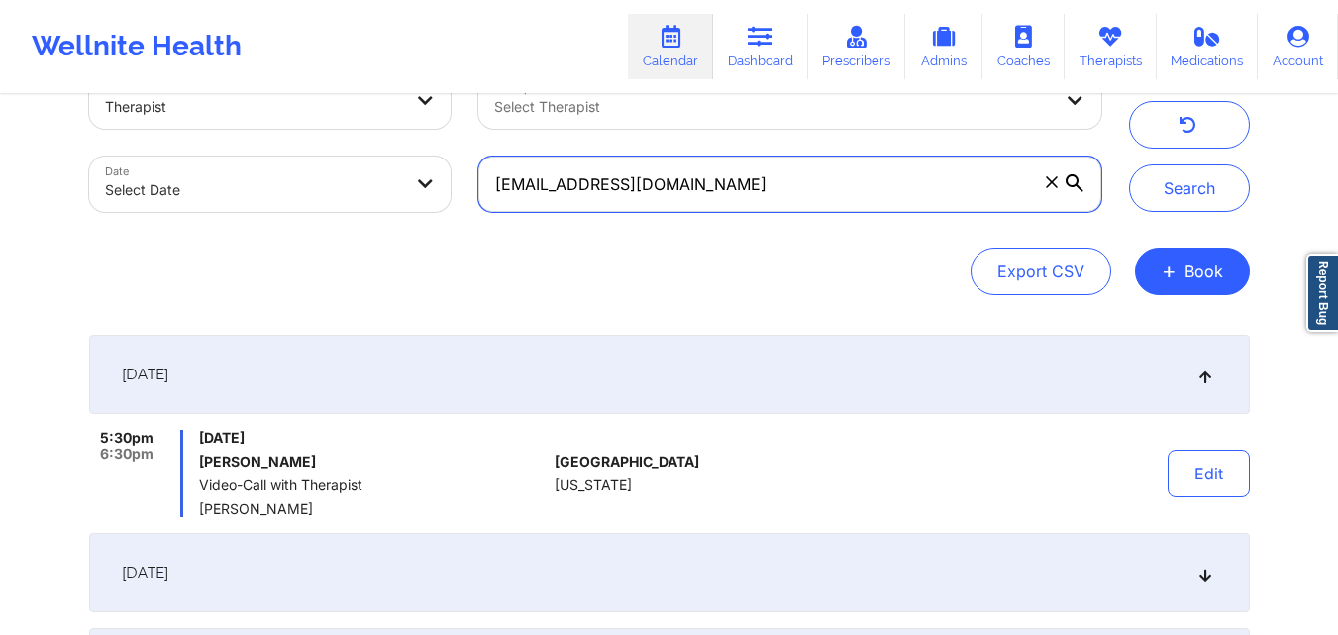
click at [750, 175] on input "kdfgulliver@gmail.com" at bounding box center [789, 184] width 622 height 55
paste input "pierreval.brianna"
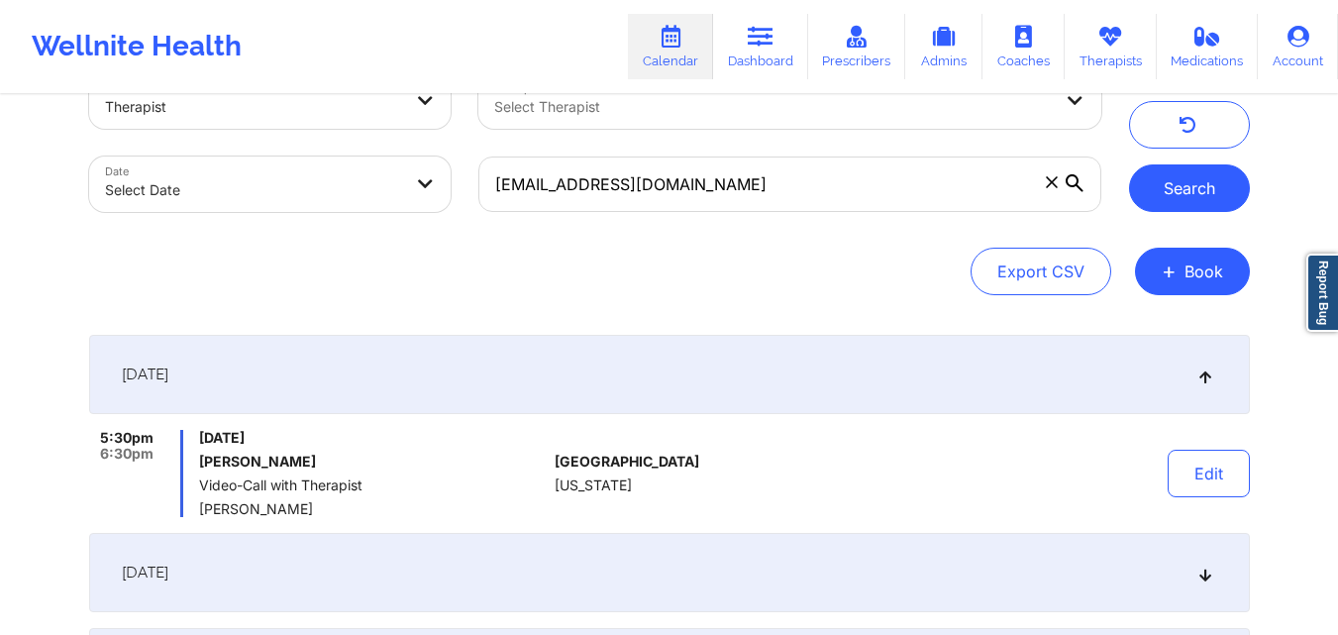
click at [1223, 188] on button "Search" at bounding box center [1189, 188] width 121 height 48
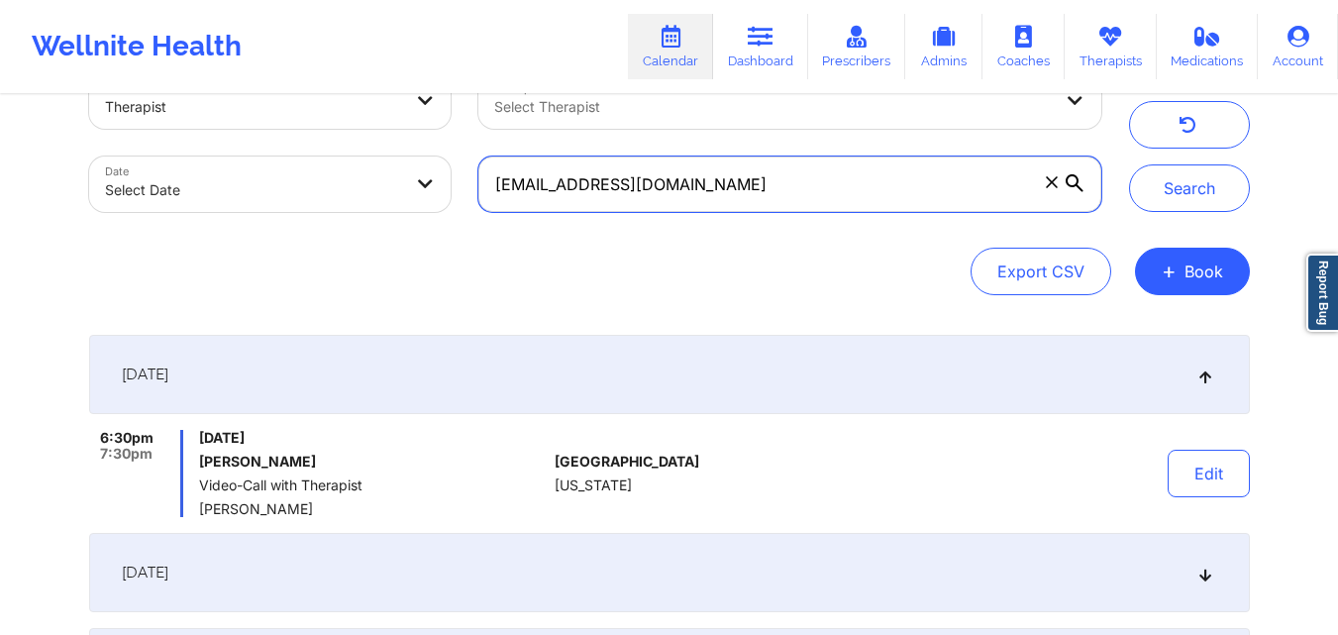
click at [778, 186] on input "pierreval.brianna@gmail.com" at bounding box center [789, 184] width 622 height 55
paste input "sn.morazan"
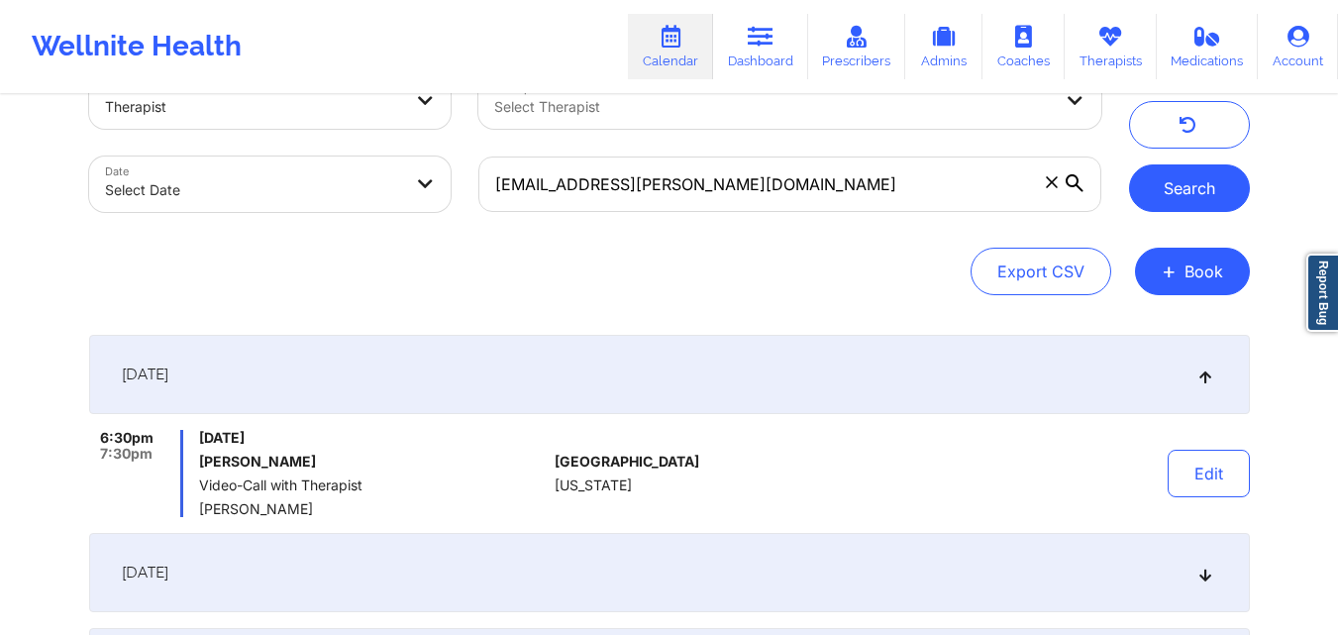
click at [1200, 188] on button "Search" at bounding box center [1189, 188] width 121 height 48
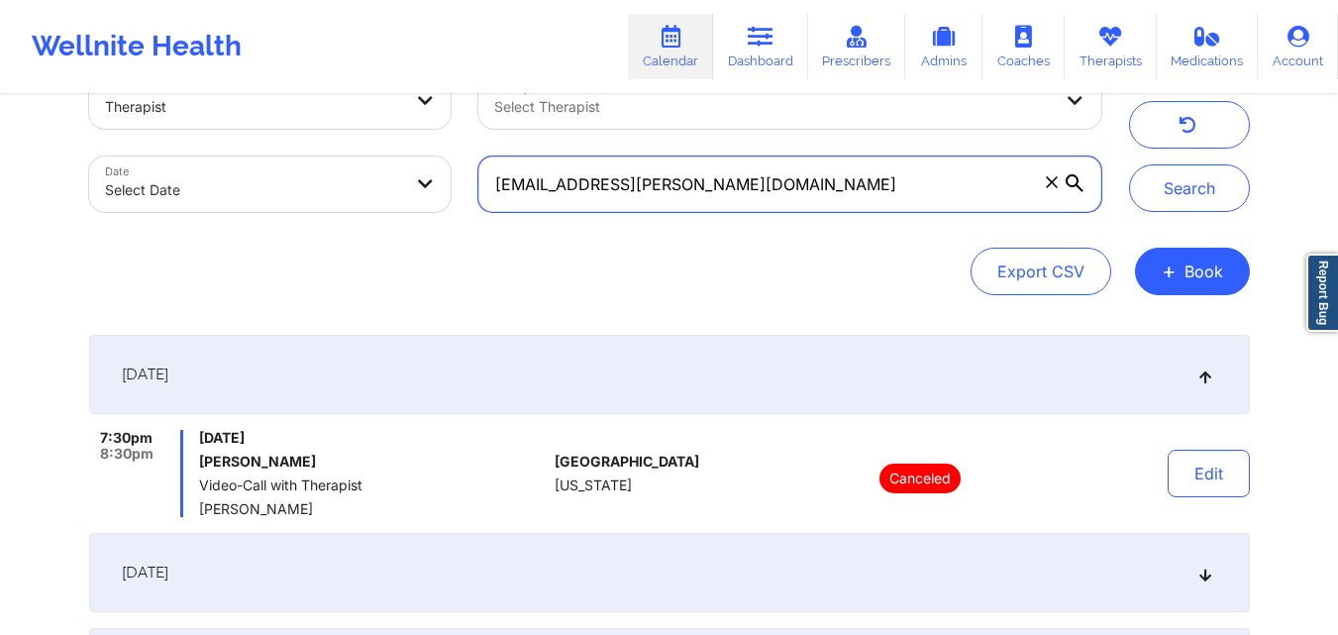
click at [765, 177] on input "sn.morazan@gmail.com" at bounding box center [789, 184] width 622 height 55
paste input "gustavopino2@icloud"
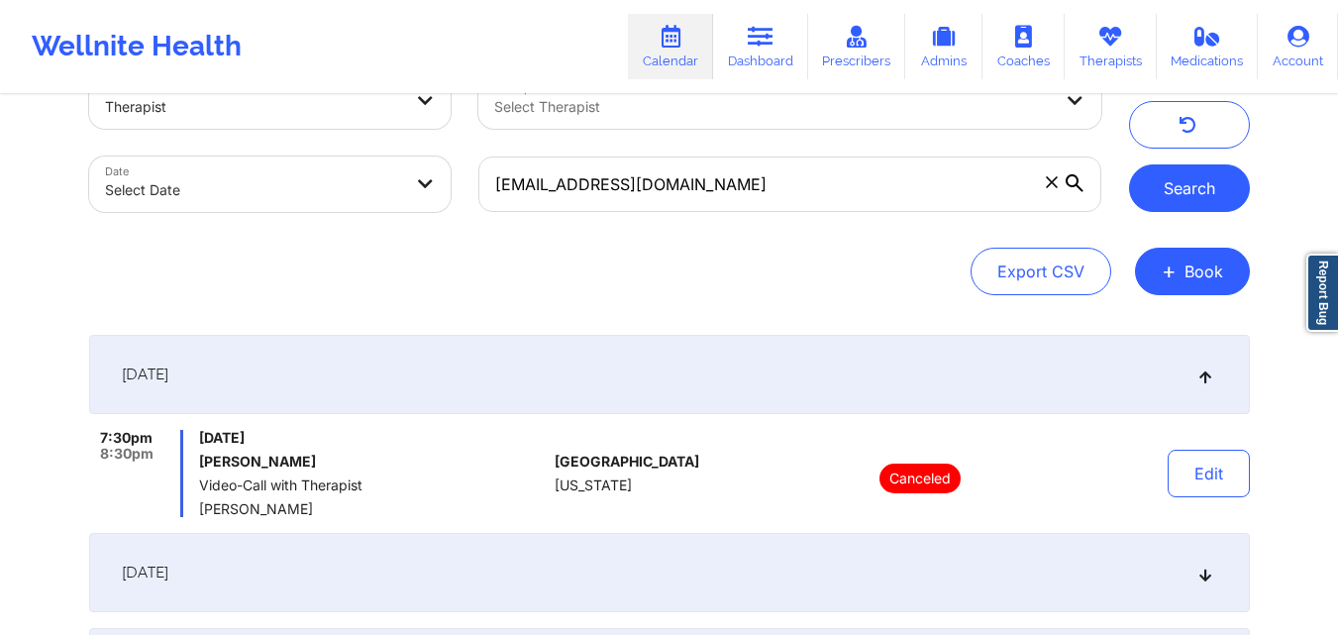
click at [1155, 185] on button "Search" at bounding box center [1189, 188] width 121 height 48
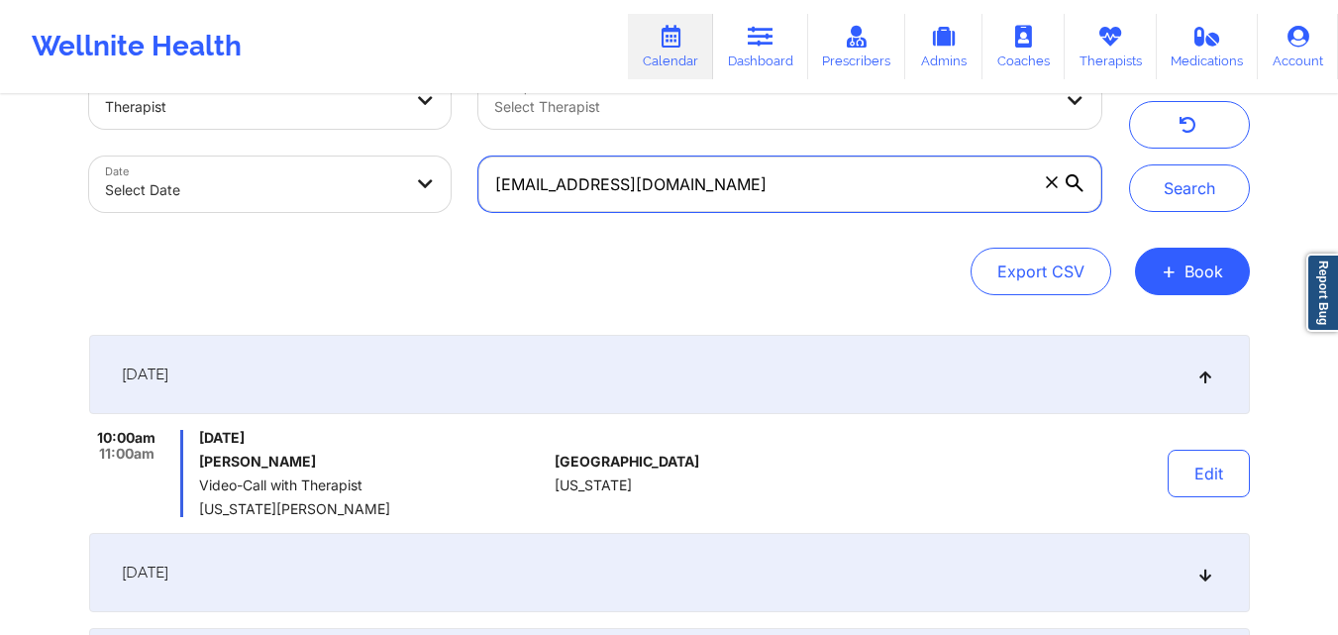
click at [846, 186] on input "gustavopino2@icloud.com" at bounding box center [789, 184] width 622 height 55
paste input "faustoestevez1988@gmail"
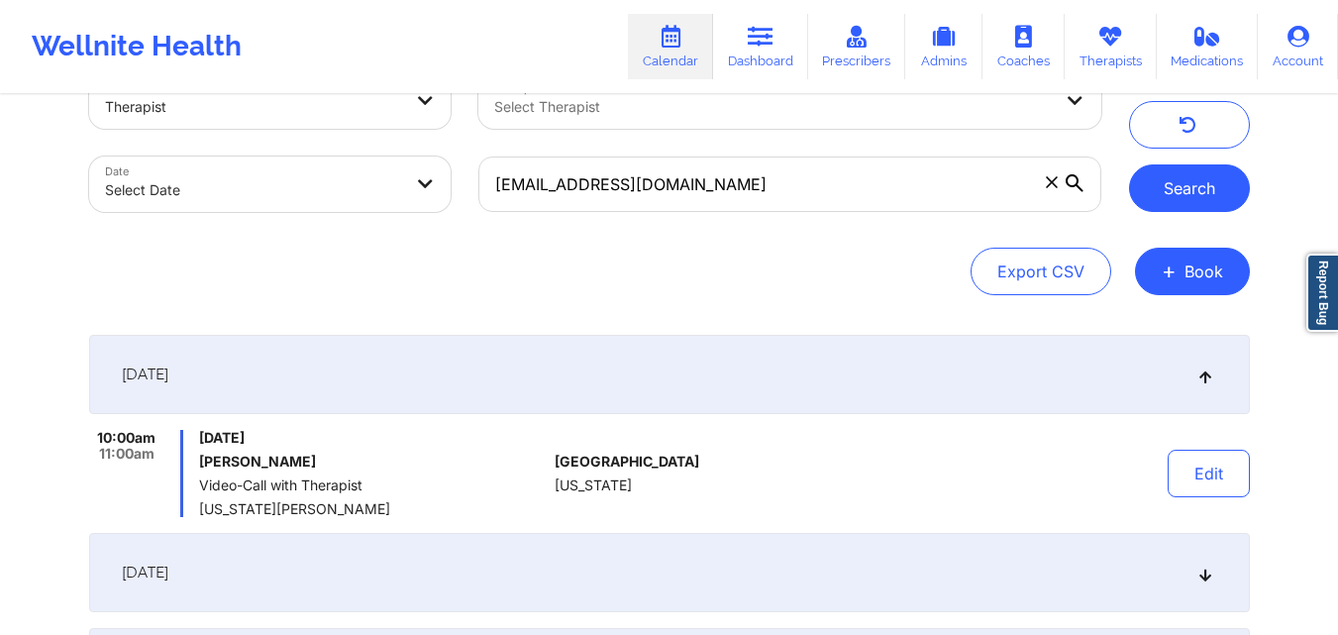
click at [1172, 174] on button "Search" at bounding box center [1189, 188] width 121 height 48
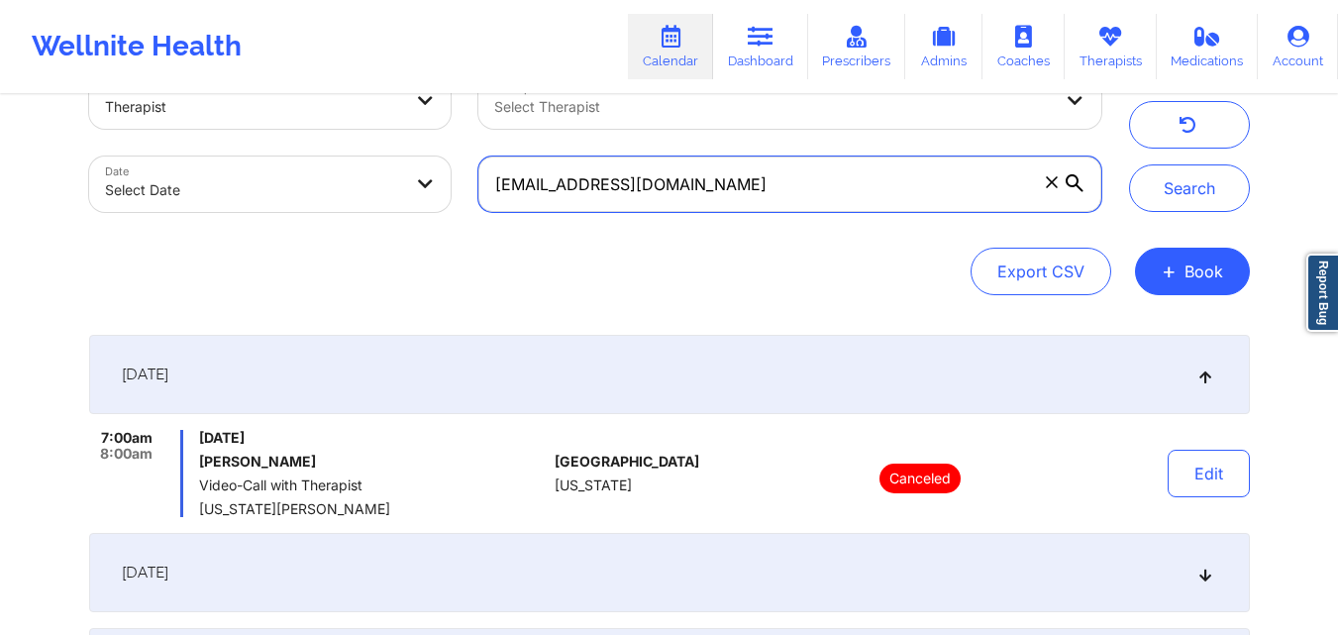
click at [766, 177] on input "faustoestevez1988@gmail.com" at bounding box center [789, 184] width 622 height 55
paste input "carolvgutierrez"
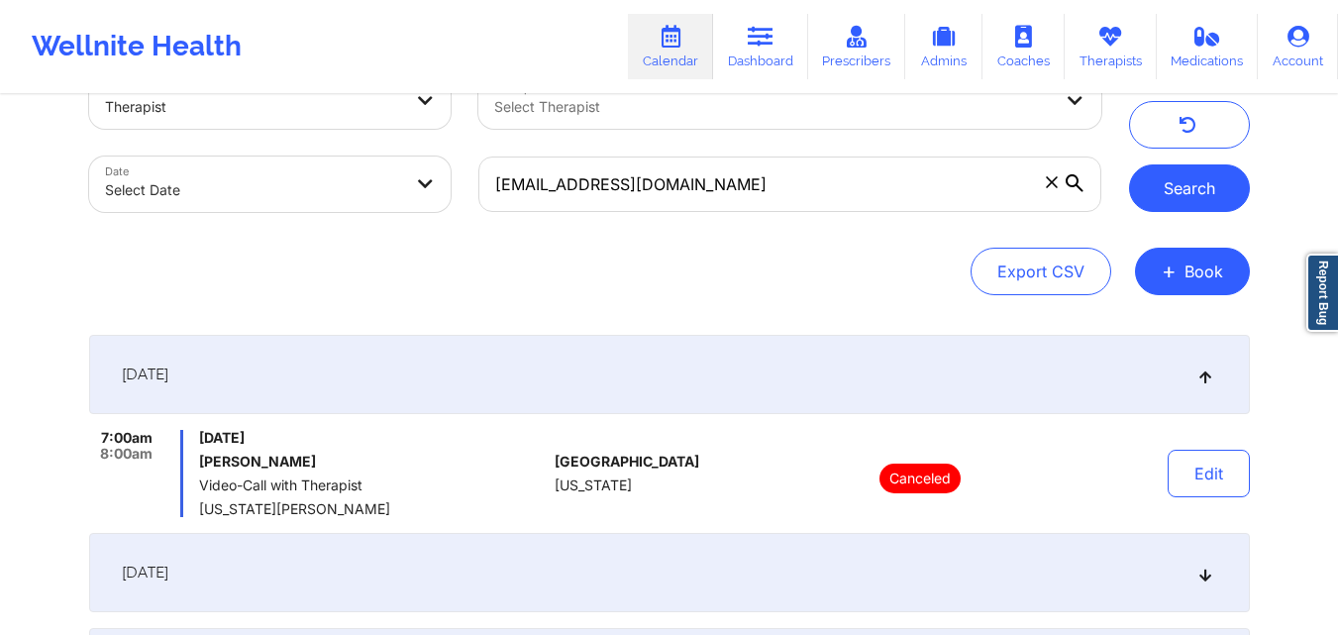
click at [1202, 186] on button "Search" at bounding box center [1189, 188] width 121 height 48
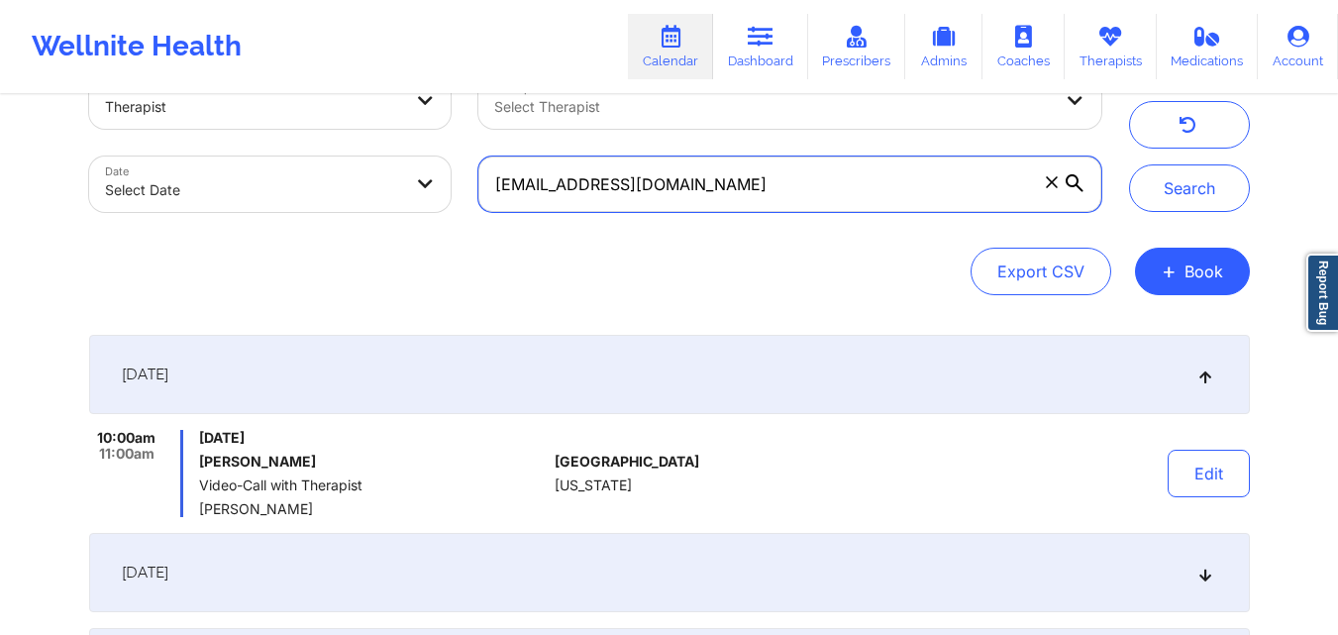
click at [767, 190] on input "carolvgutierrez@gmail.com" at bounding box center [789, 184] width 622 height 55
paste input "princessww13@yahoo"
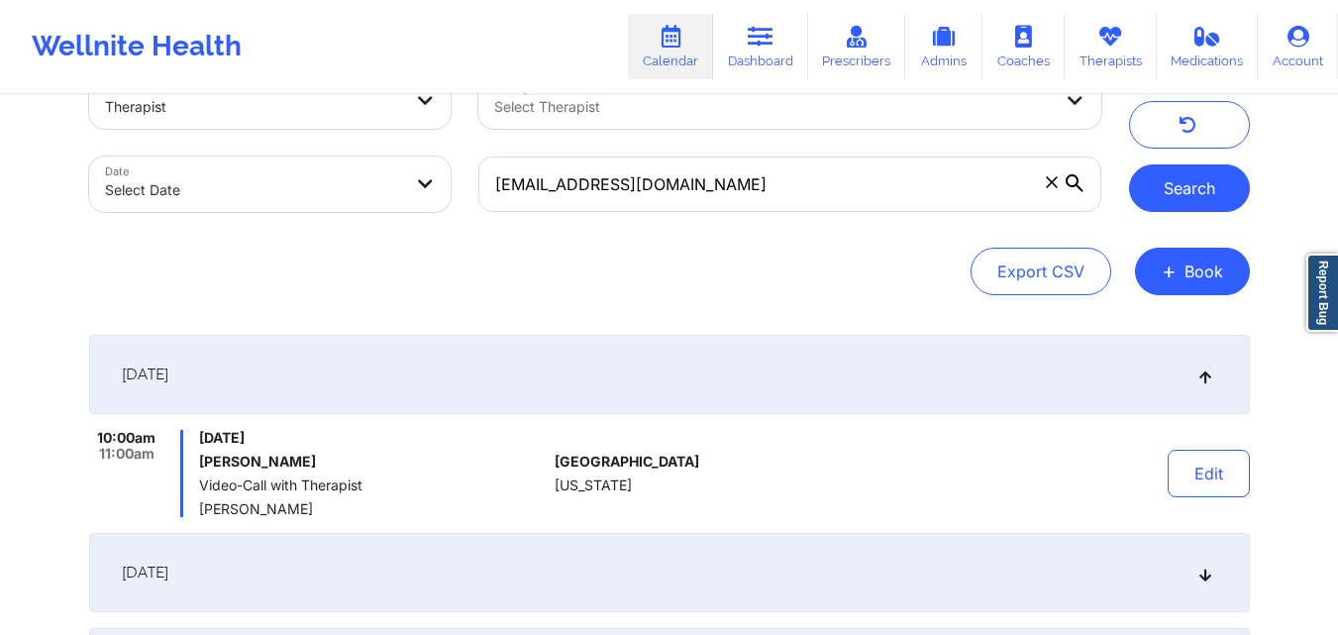
click at [1187, 174] on button "Search" at bounding box center [1189, 188] width 121 height 48
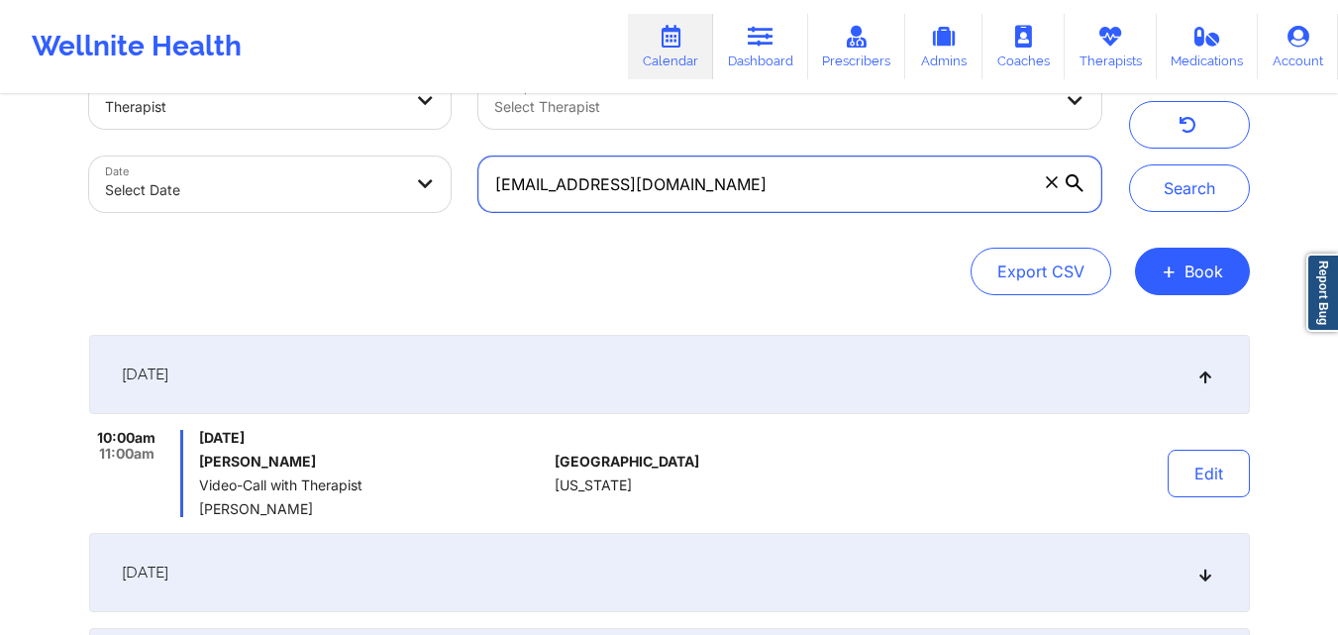
click at [771, 177] on input "princessww13@yahoo.com" at bounding box center [789, 184] width 622 height 55
paste input "ronnask@comcast.net"
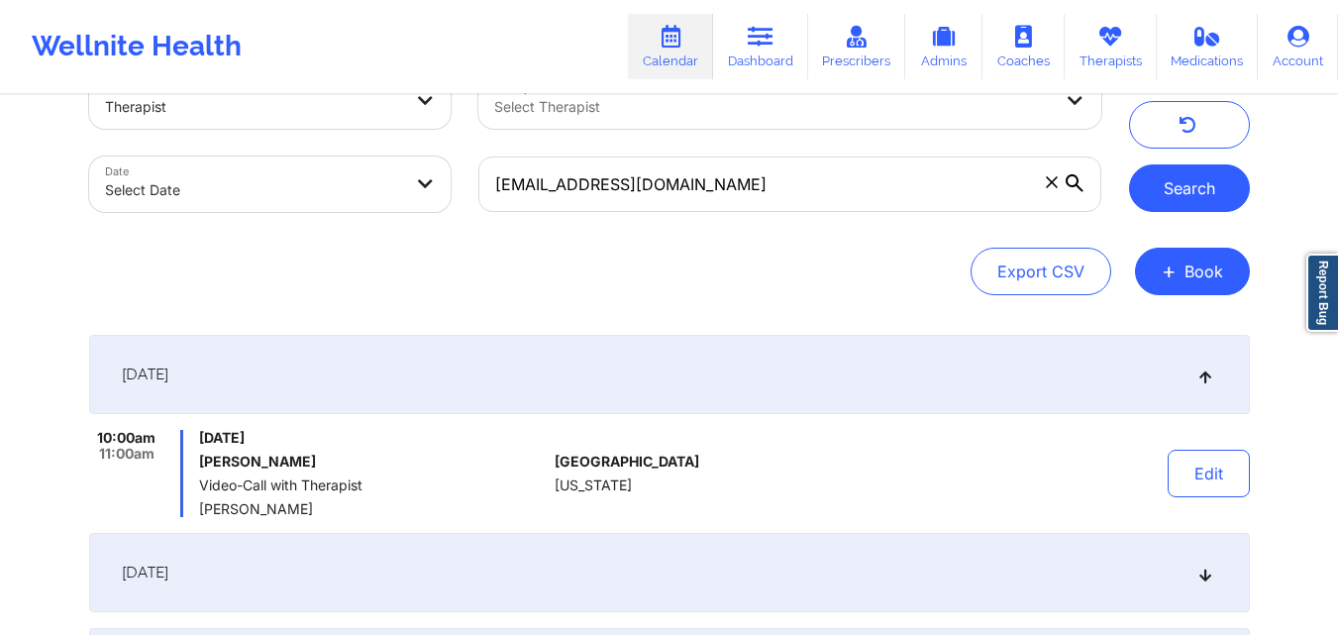
click at [1216, 171] on button "Search" at bounding box center [1189, 188] width 121 height 48
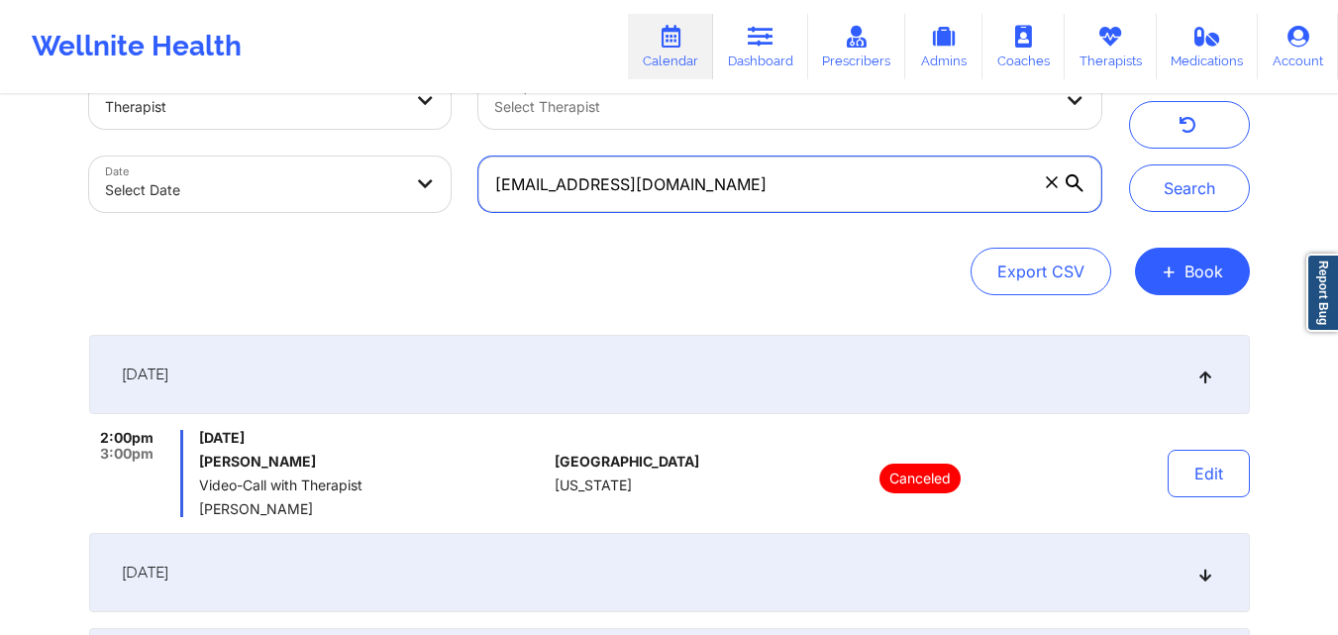
click at [792, 176] on input "ronnask@comcast.net" at bounding box center [789, 184] width 622 height 55
paste input "JFLOWERLILY@GMAIL.COM"
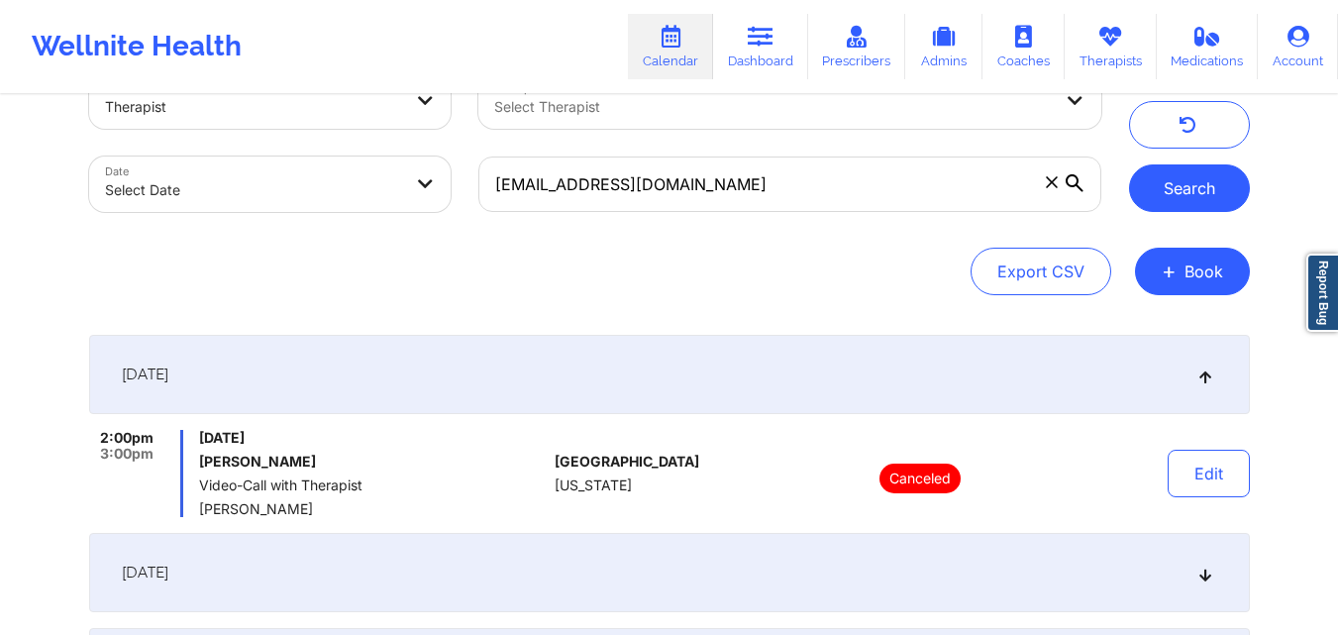
click at [1167, 187] on button "Search" at bounding box center [1189, 188] width 121 height 48
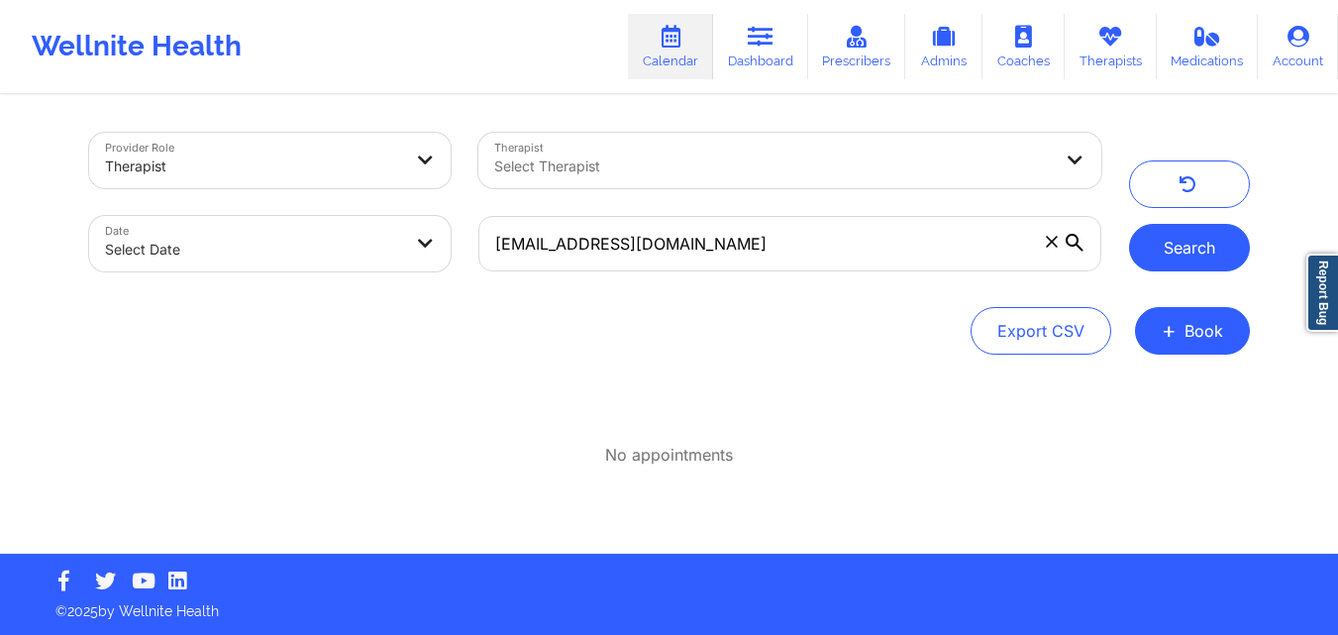
scroll to position [0, 0]
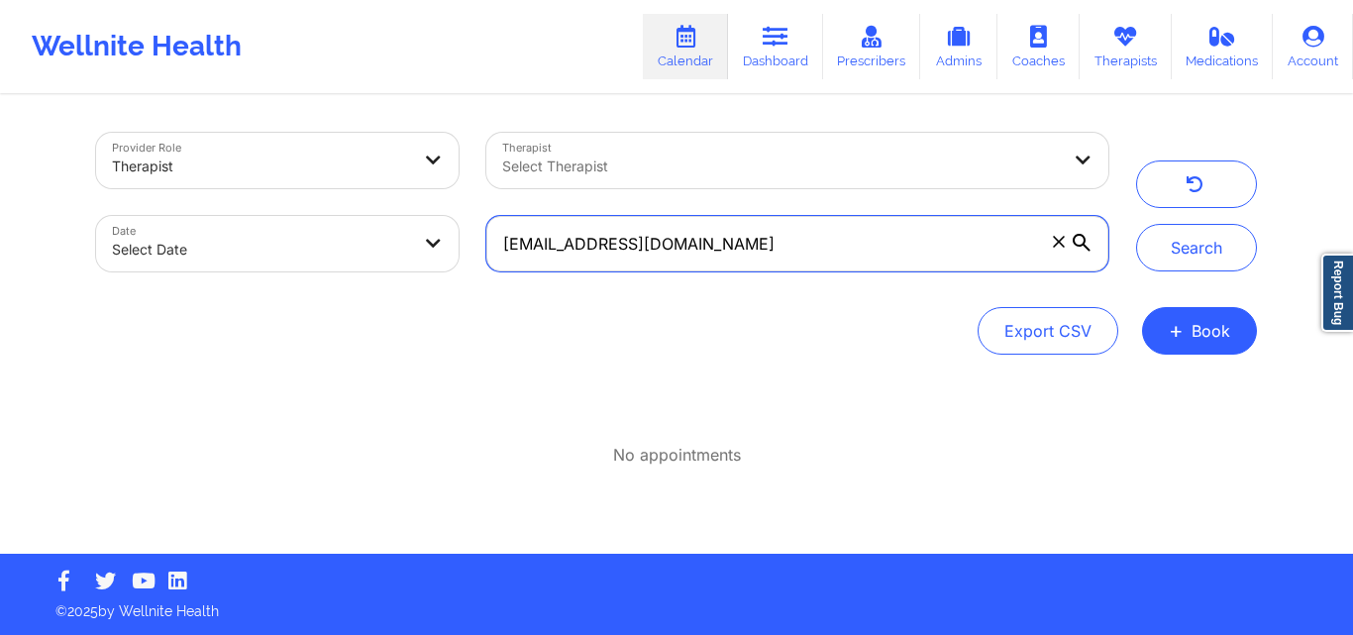
click at [827, 236] on input "JFLOWERLILY@GMAIL.COM" at bounding box center [797, 243] width 622 height 55
paste input "rachelelorenzo0626@gmail.com"
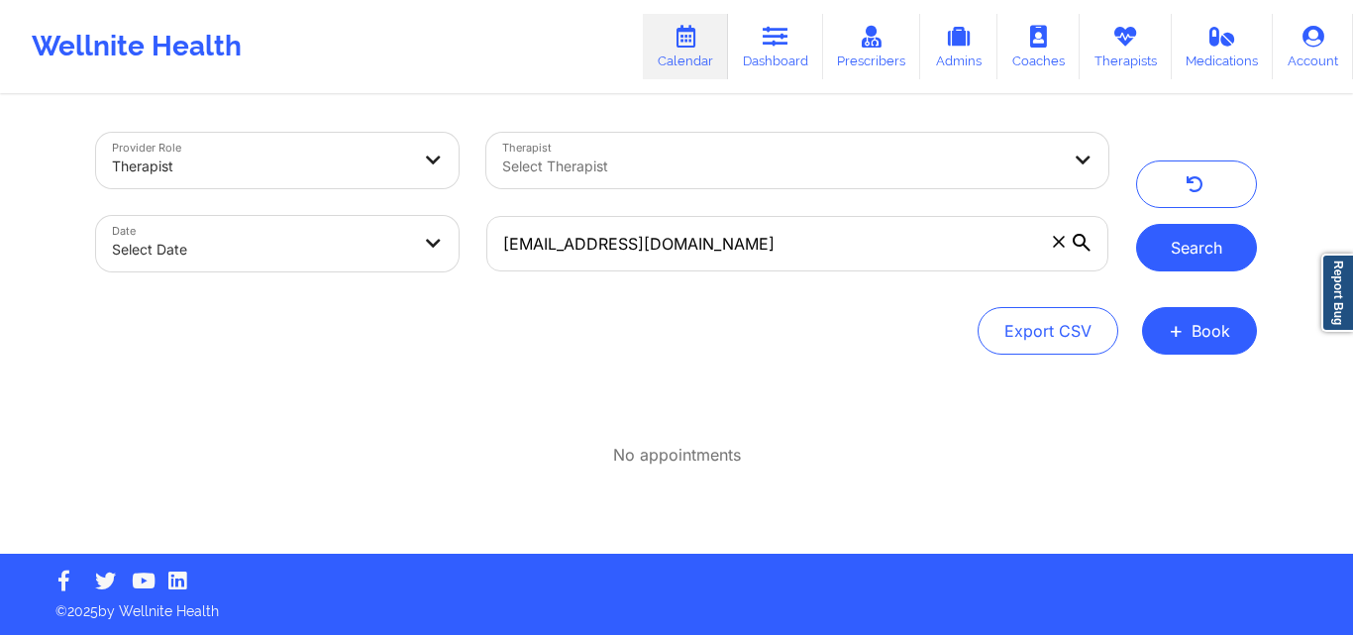
click at [1194, 252] on button "Search" at bounding box center [1196, 248] width 121 height 48
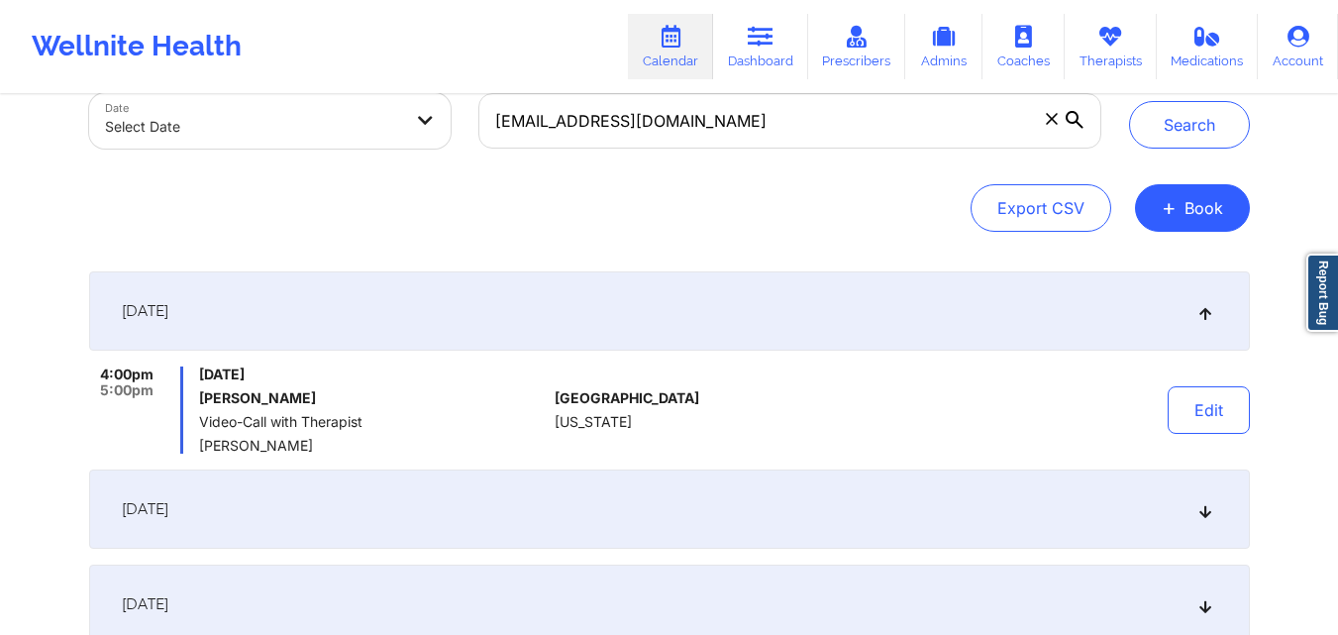
scroll to position [132, 0]
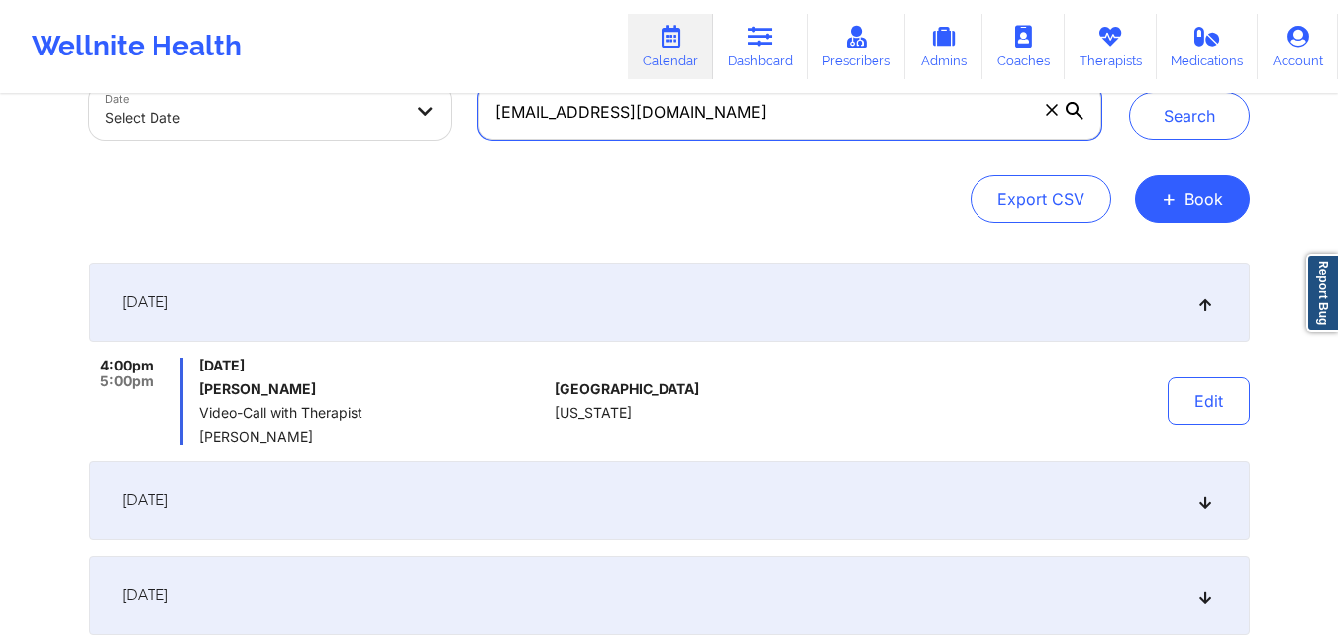
click at [795, 121] on input "rachelelorenzo0626@gmail.com" at bounding box center [789, 111] width 622 height 55
paste input "b.hernandez.glez3"
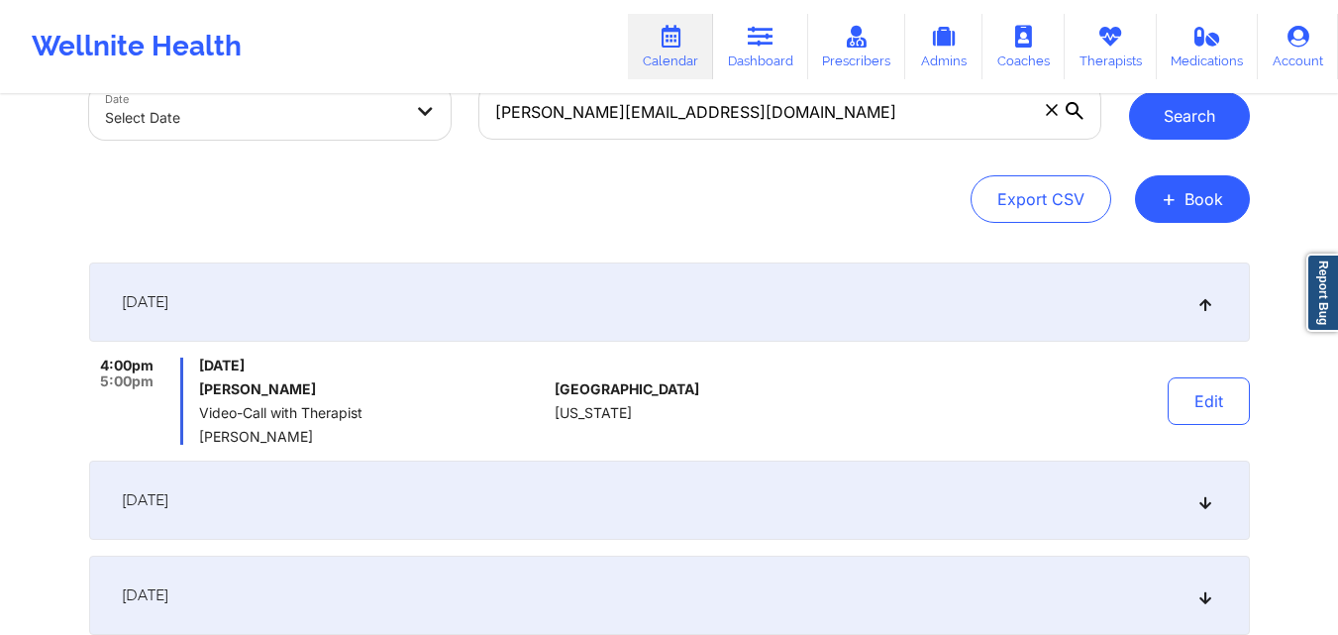
click at [1164, 116] on button "Search" at bounding box center [1189, 116] width 121 height 48
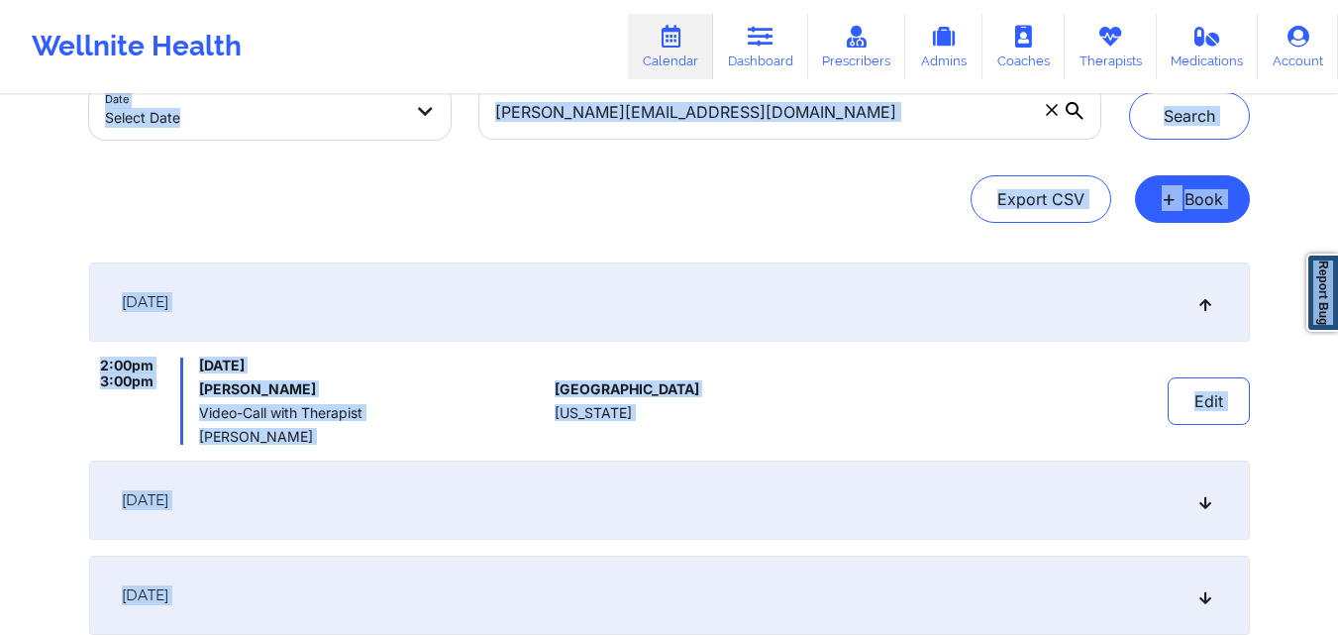
click at [816, 182] on div "Export CSV + Book" at bounding box center [669, 199] width 1161 height 48
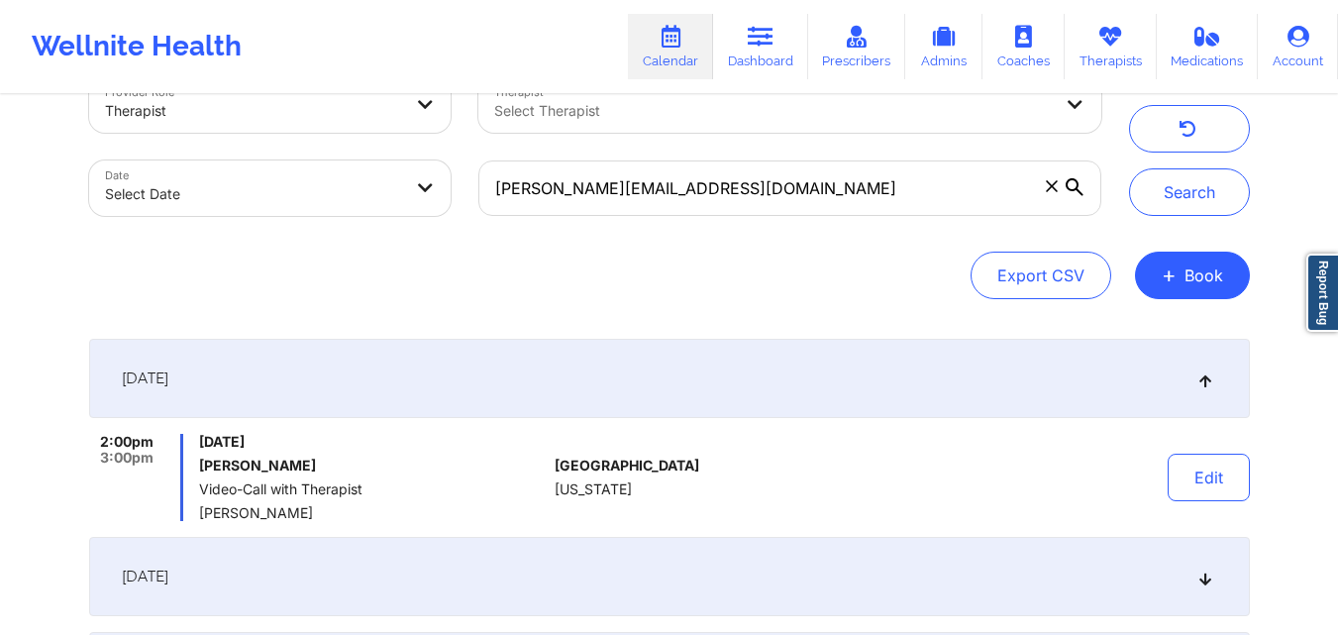
scroll to position [53, 0]
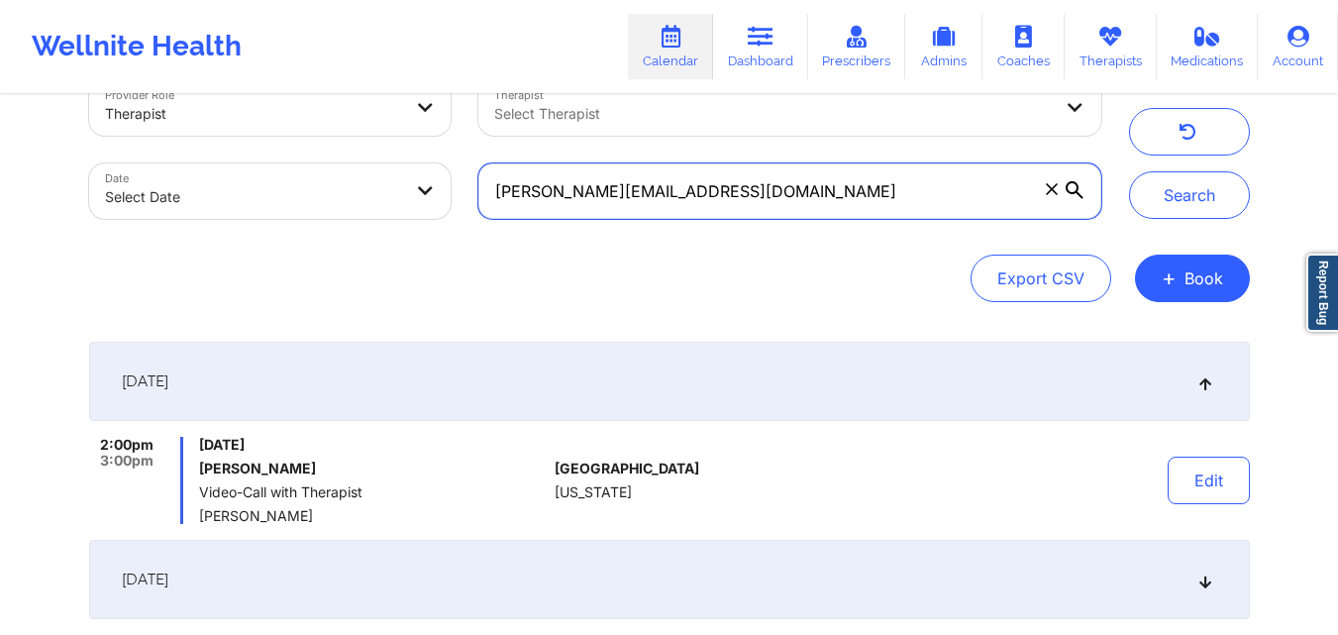
click at [787, 192] on input "b.hernandez.glez3@gmail.com" at bounding box center [789, 190] width 622 height 55
paste input "anthonypastore38"
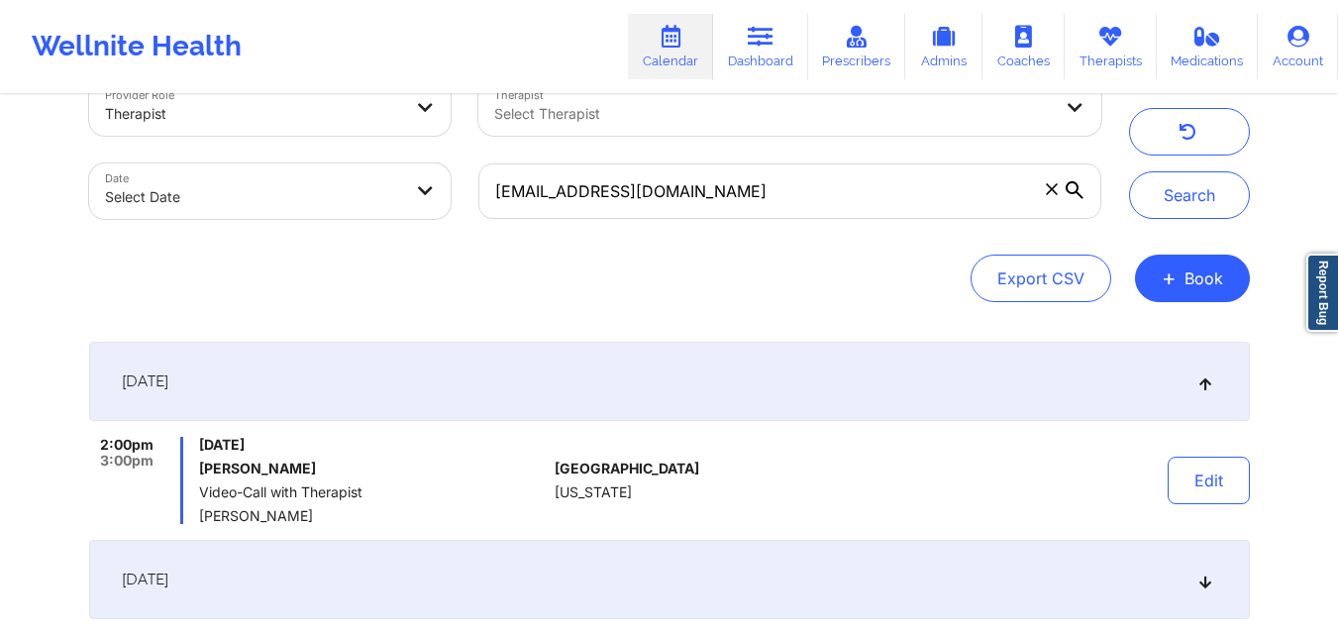
click at [1239, 173] on div "Search" at bounding box center [1189, 149] width 121 height 139
click at [1211, 199] on button "Search" at bounding box center [1189, 195] width 121 height 48
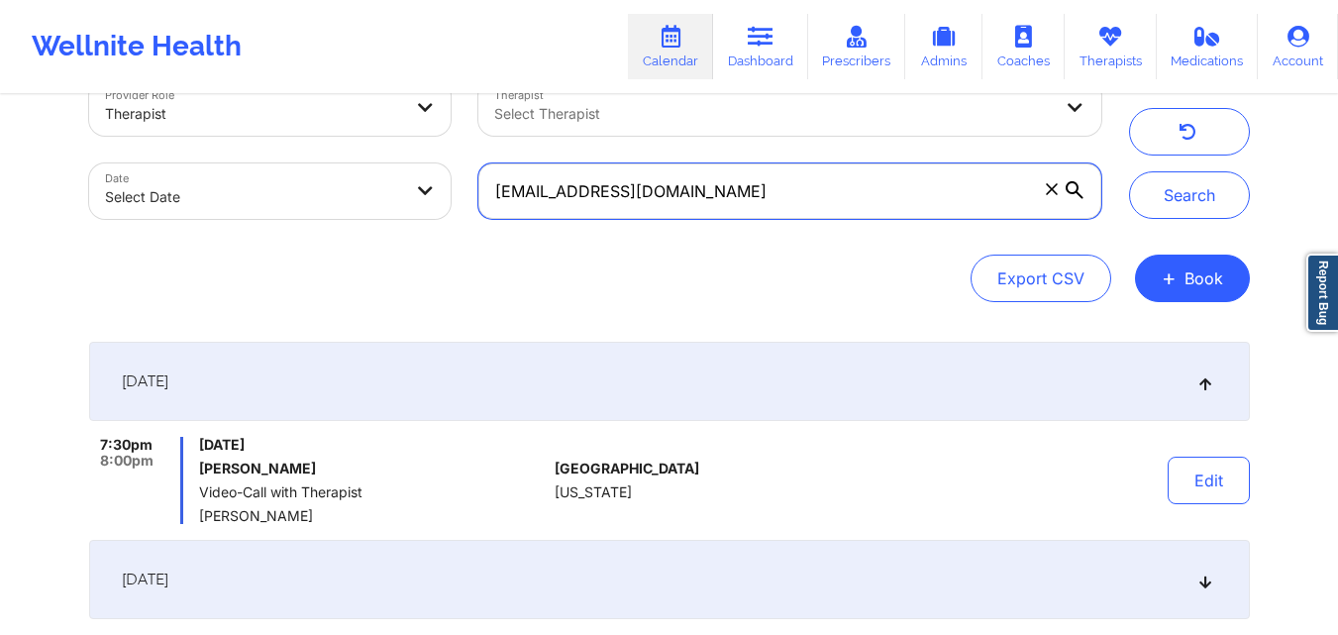
click at [816, 186] on input "anthonypastore38@gmail.com" at bounding box center [789, 190] width 622 height 55
paste input "sappolon21"
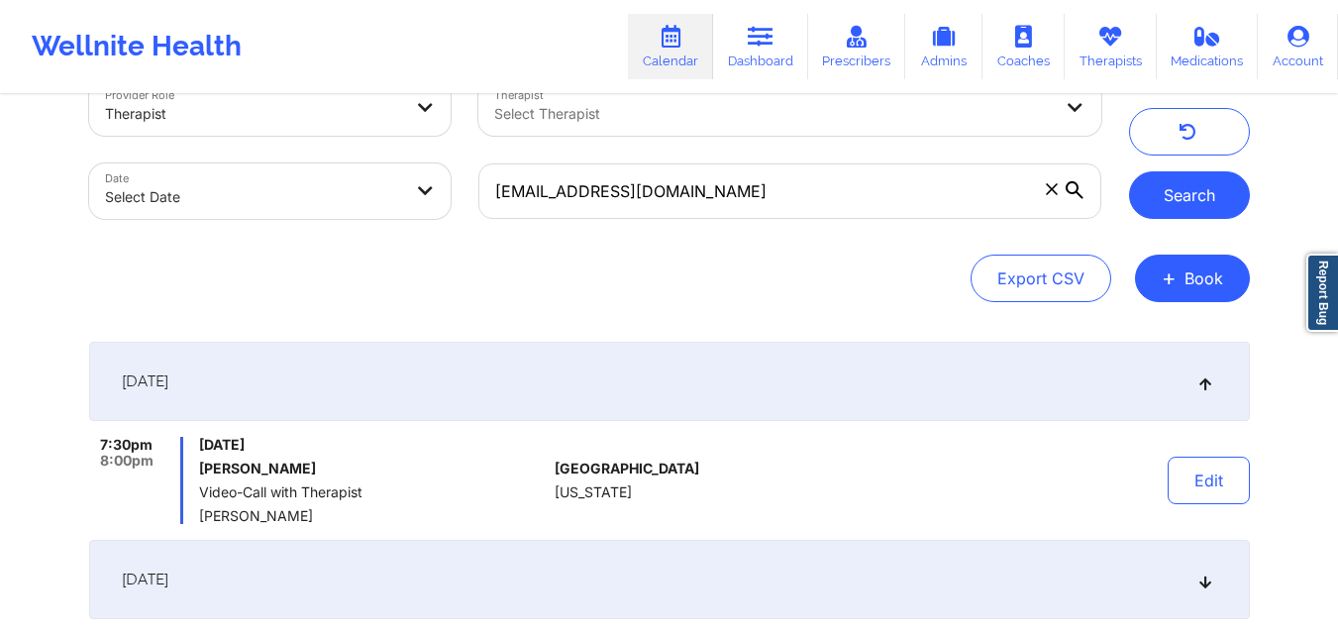
click at [1178, 188] on button "Search" at bounding box center [1189, 195] width 121 height 48
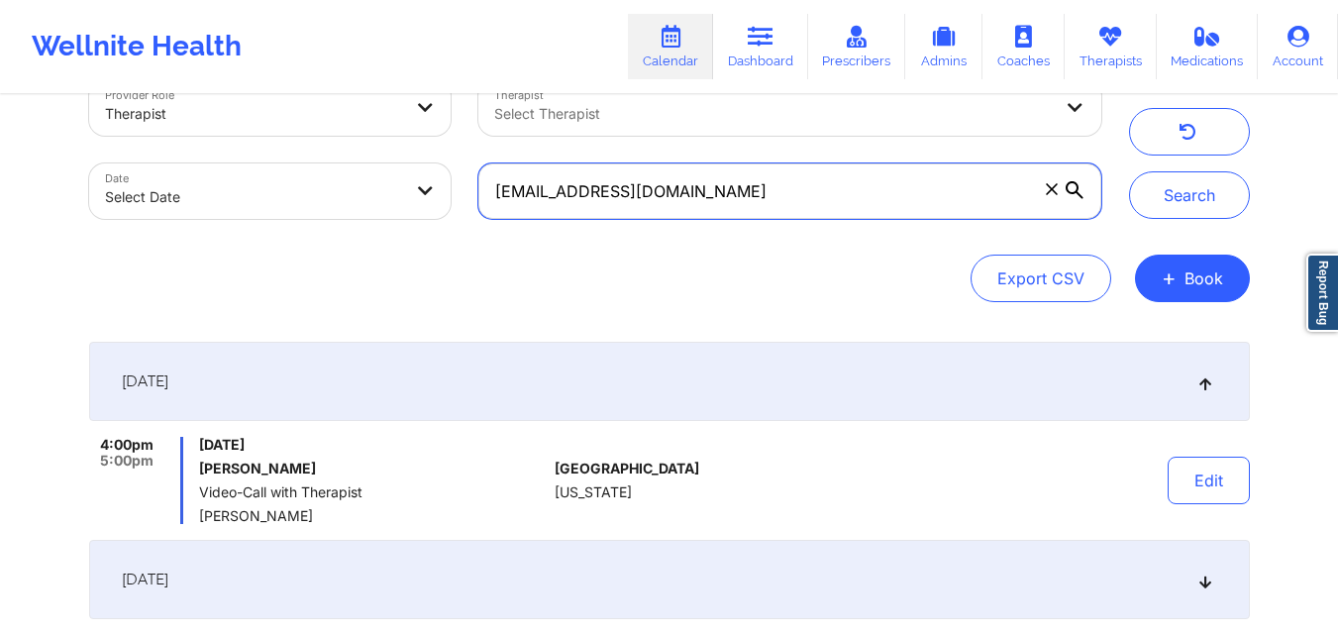
click at [855, 184] on input "sappolon21@gmail.com" at bounding box center [789, 190] width 622 height 55
paste input "ramirezmateo465"
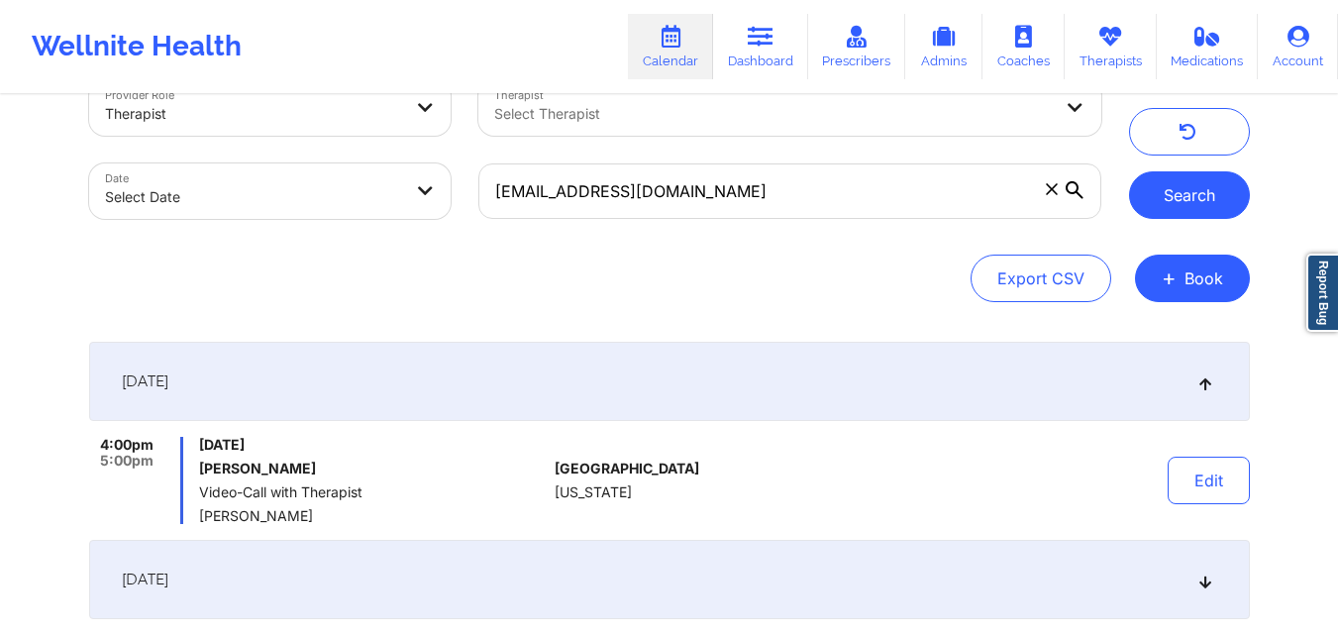
click at [1194, 188] on button "Search" at bounding box center [1189, 195] width 121 height 48
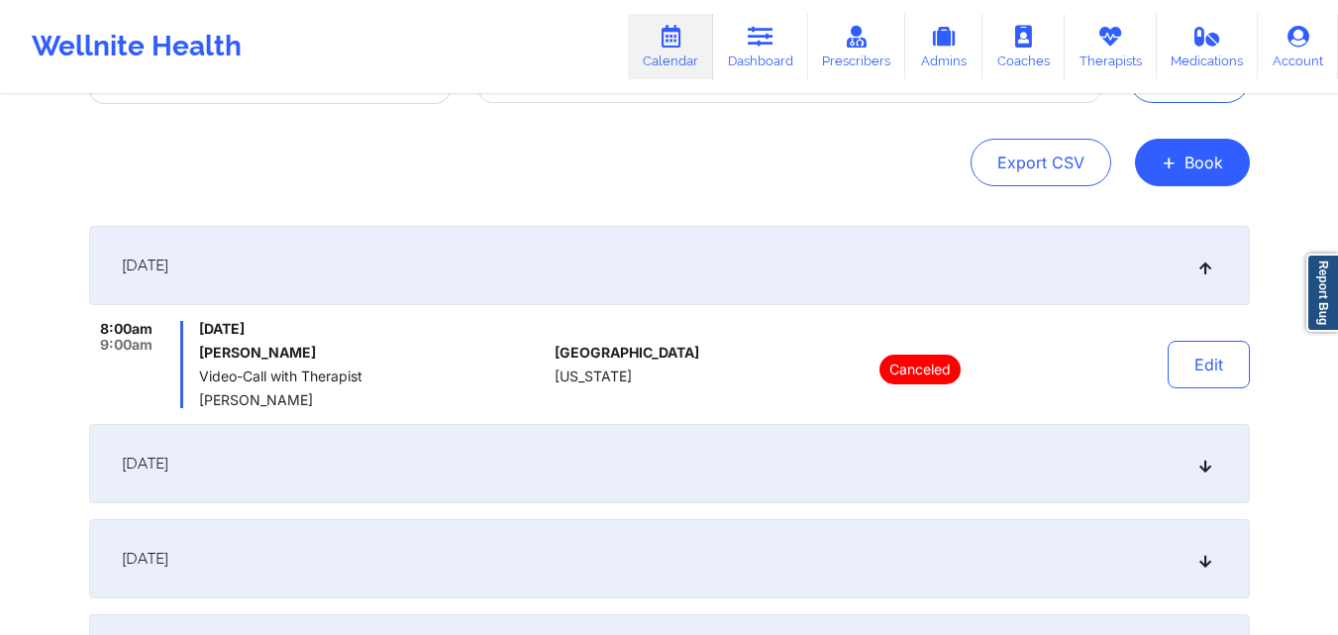
scroll to position [265, 0]
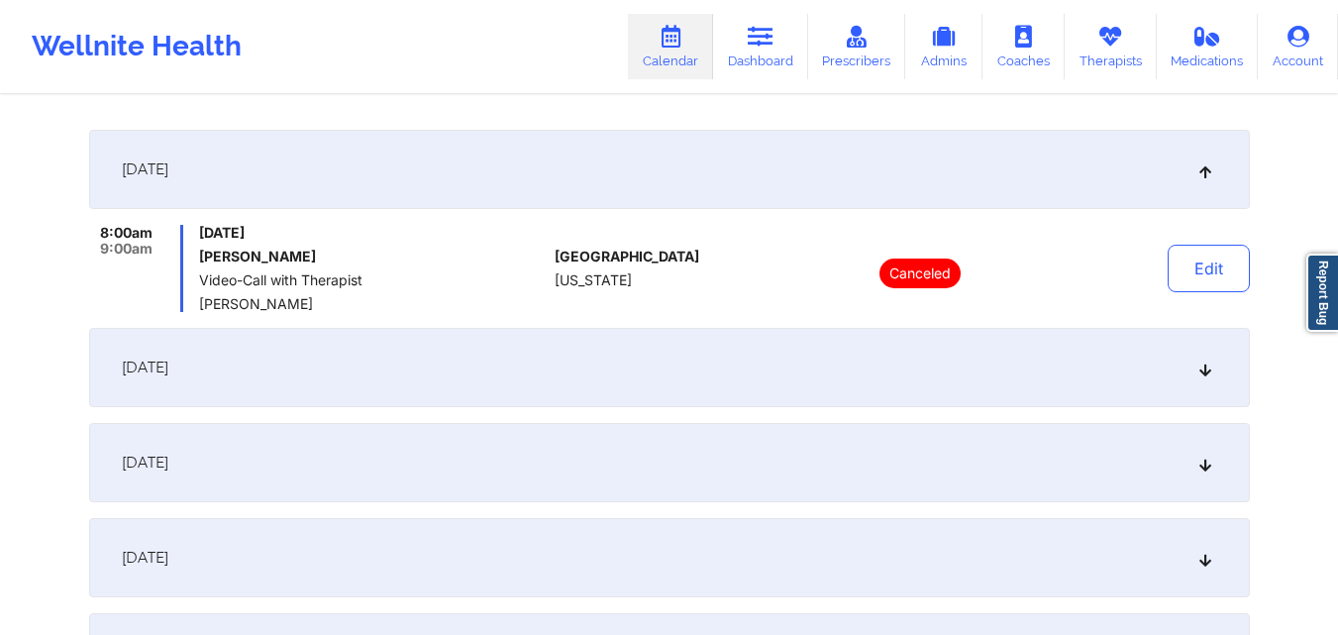
click at [1211, 365] on icon at bounding box center [1205, 368] width 17 height 14
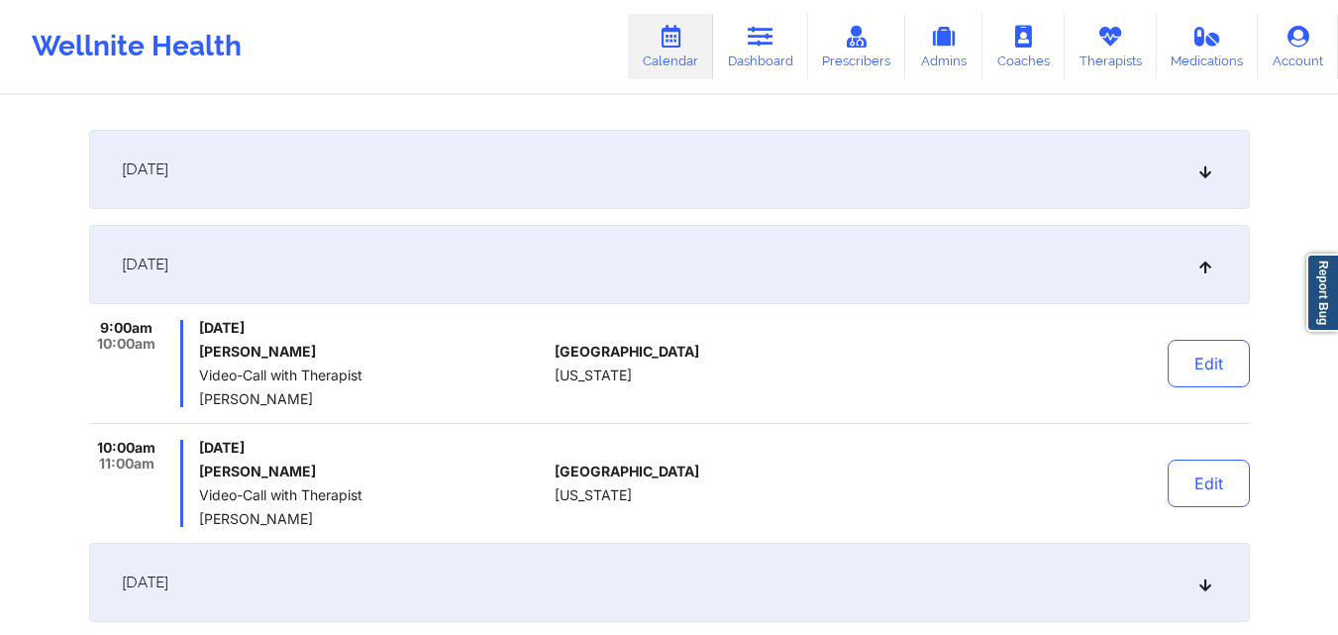
scroll to position [0, 0]
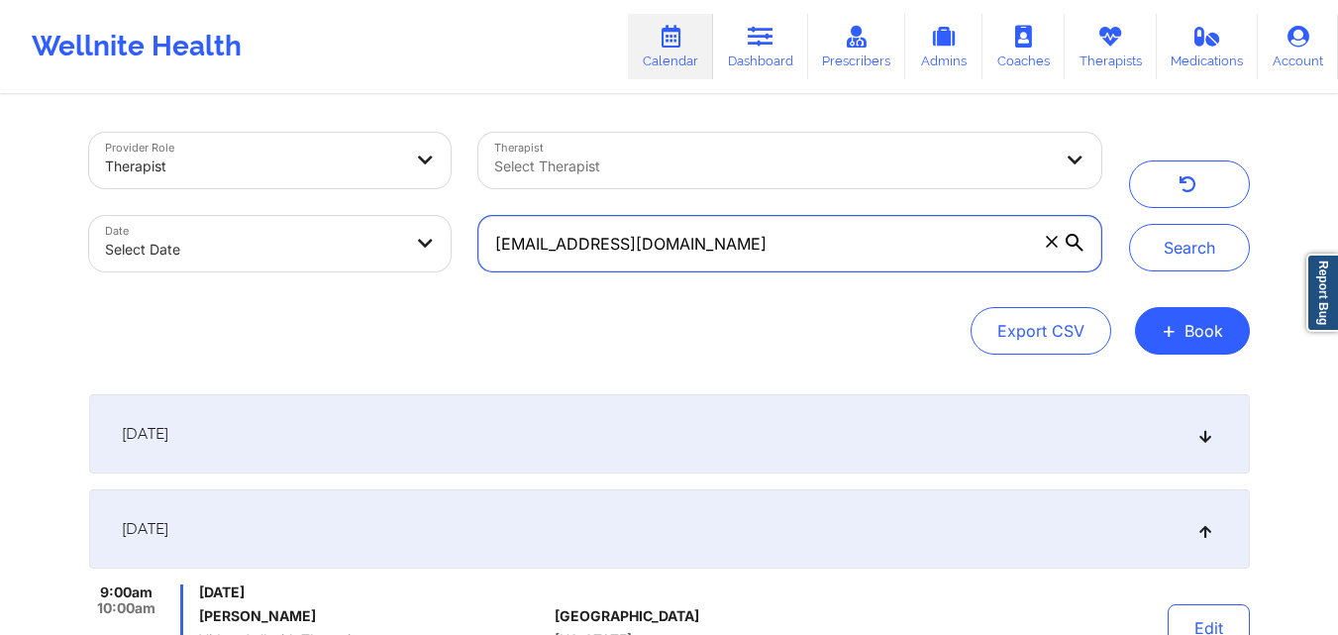
click at [733, 234] on input "ramirezmateo465@gmail.com" at bounding box center [789, 243] width 622 height 55
paste input "pg081506"
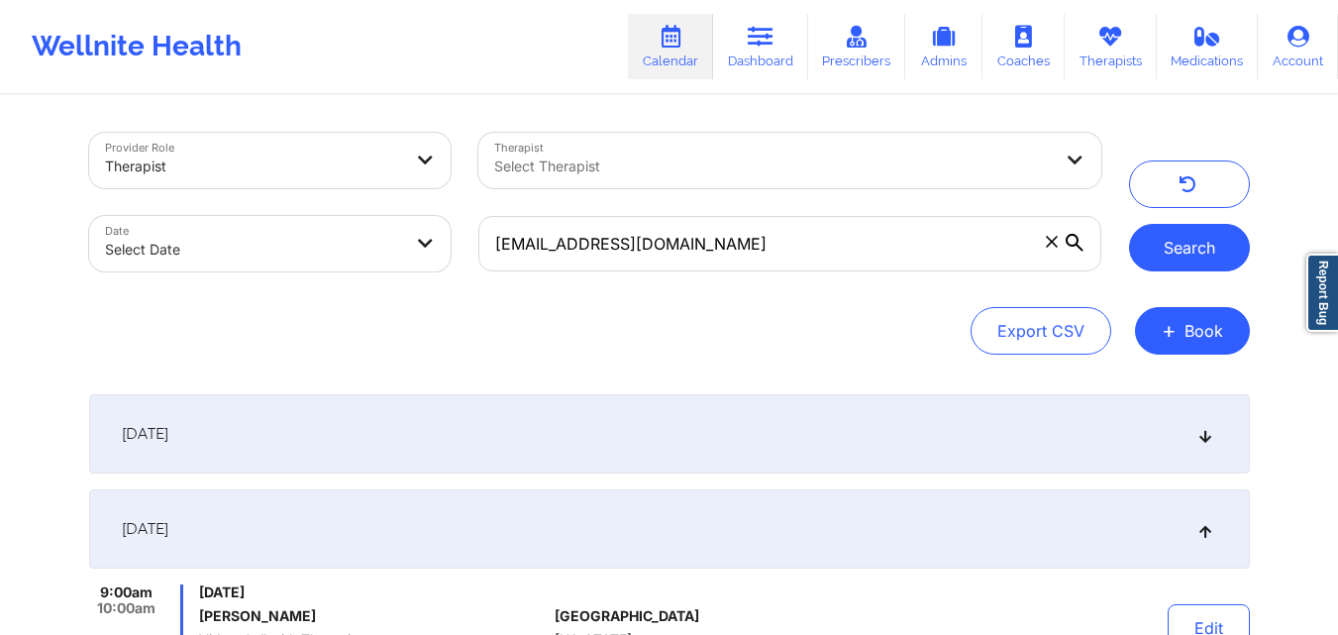
click at [1171, 248] on button "Search" at bounding box center [1189, 248] width 121 height 48
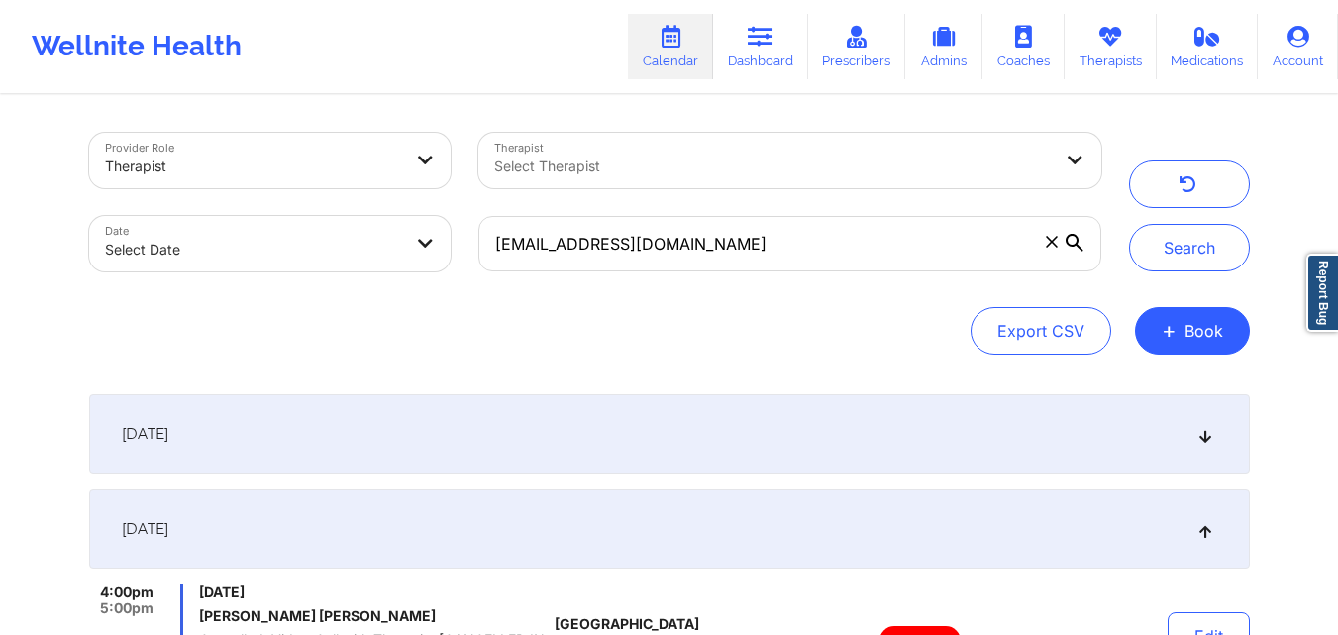
click at [1204, 530] on icon at bounding box center [1205, 529] width 17 height 14
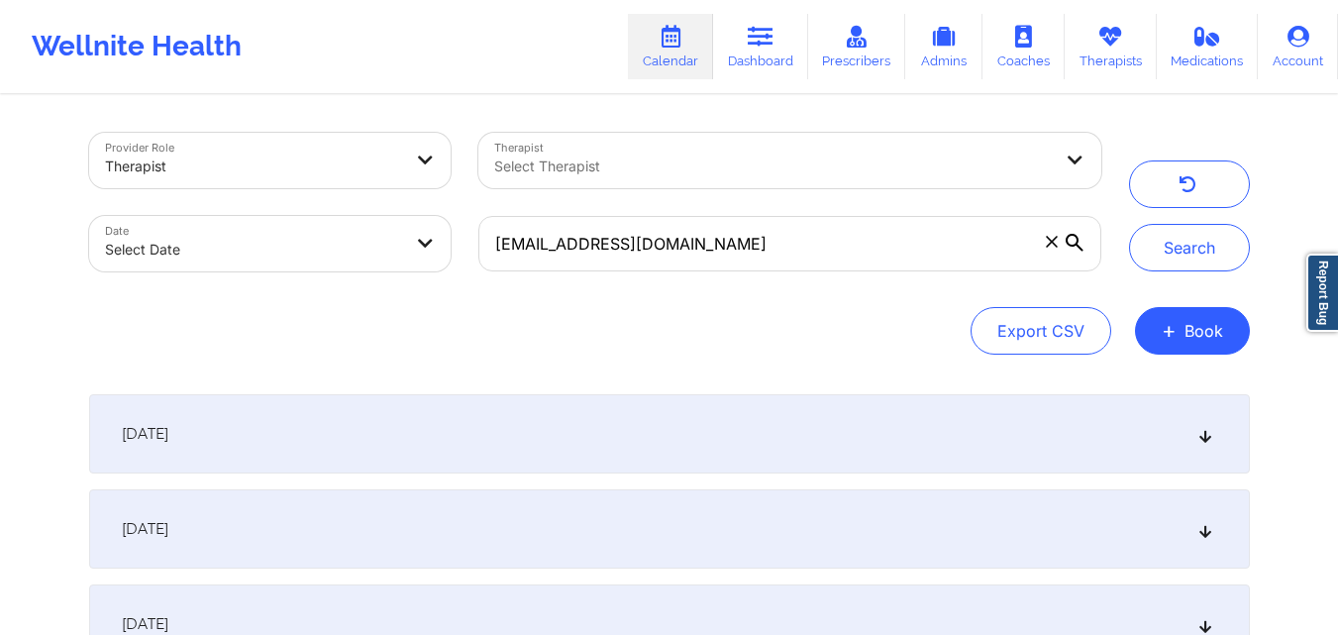
click at [1207, 440] on icon at bounding box center [1205, 434] width 17 height 14
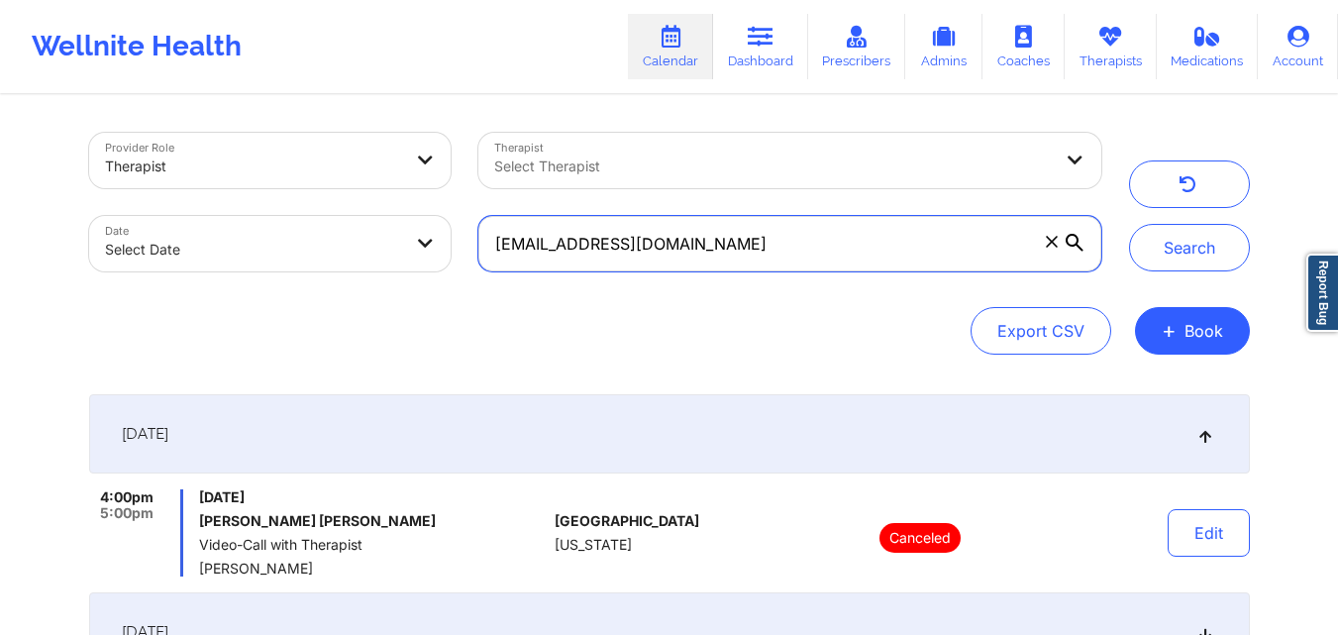
click at [723, 247] on input "pg081506@gmail.com" at bounding box center [789, 243] width 622 height 55
paste input "vgranny79@ao"
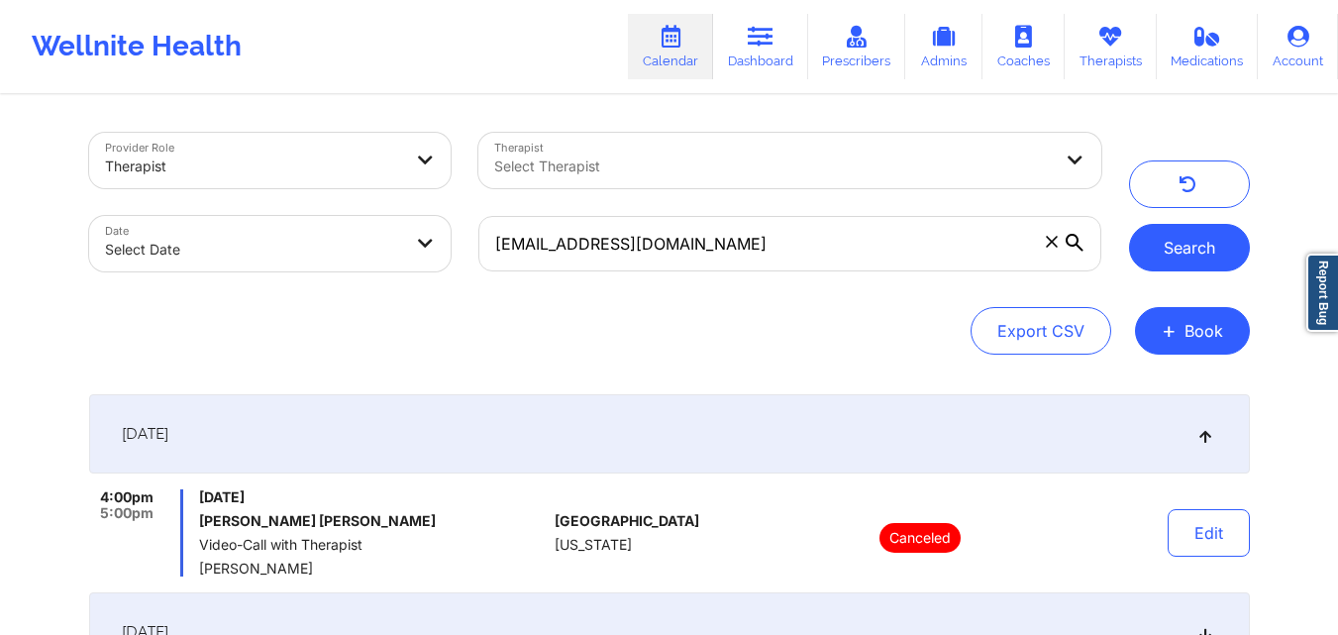
click at [1185, 245] on button "Search" at bounding box center [1189, 248] width 121 height 48
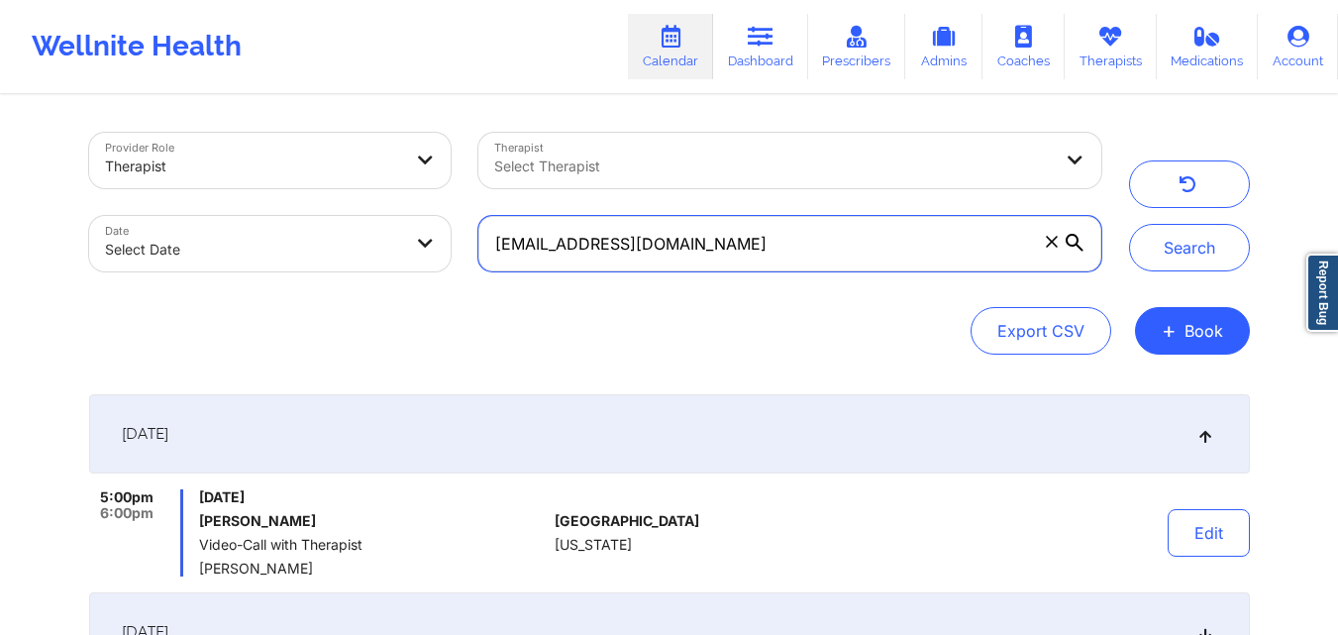
click at [827, 233] on input "vgranny79@aol.com" at bounding box center [789, 243] width 622 height 55
paste input "dhill9871@gmai"
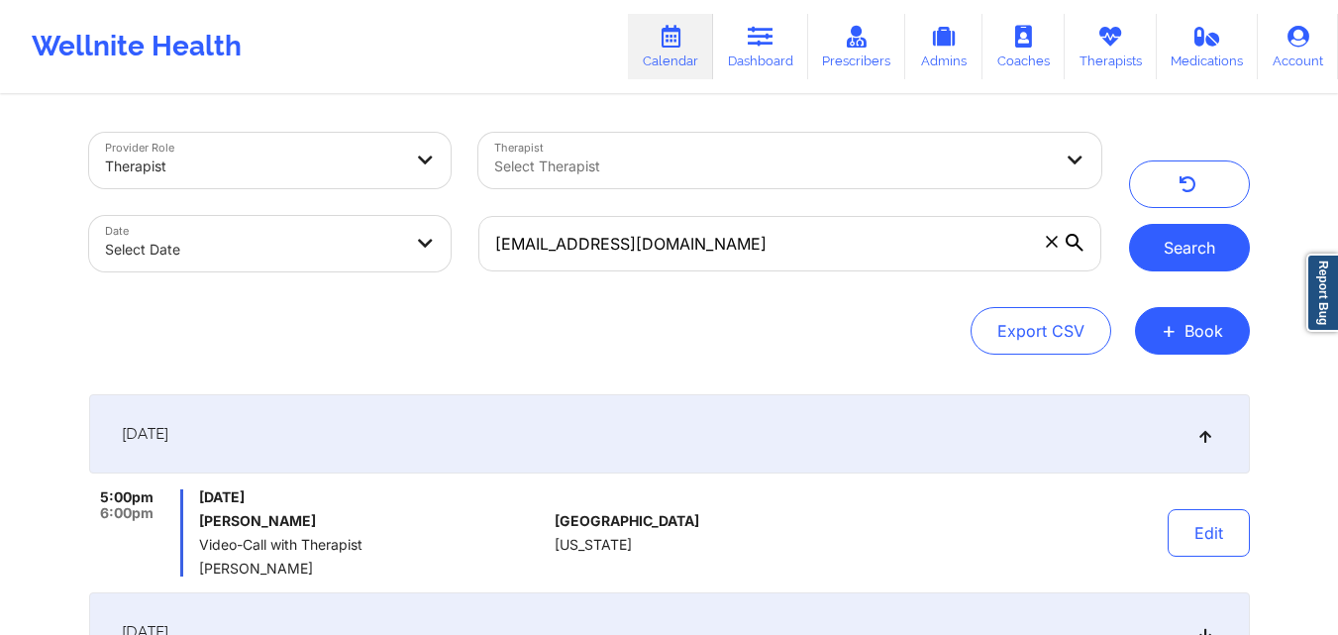
click at [1204, 237] on button "Search" at bounding box center [1189, 248] width 121 height 48
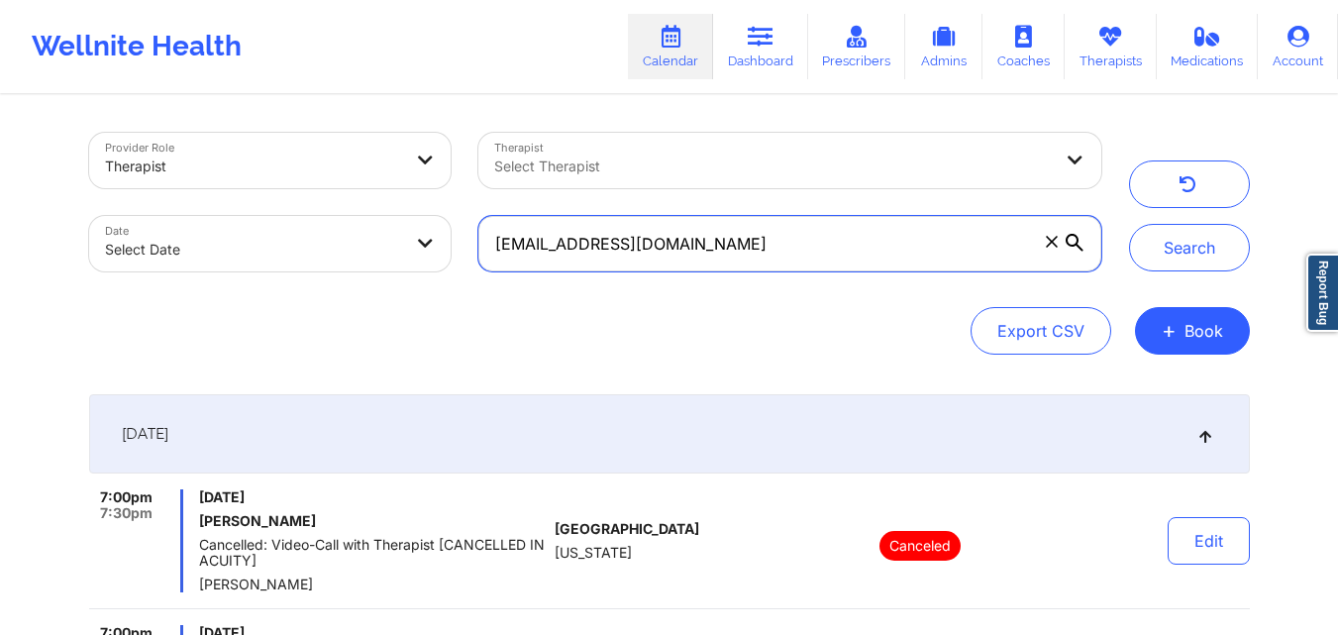
click at [745, 230] on input "dhill9871@gmail.com" at bounding box center [789, 243] width 622 height 55
paste input "scuel003"
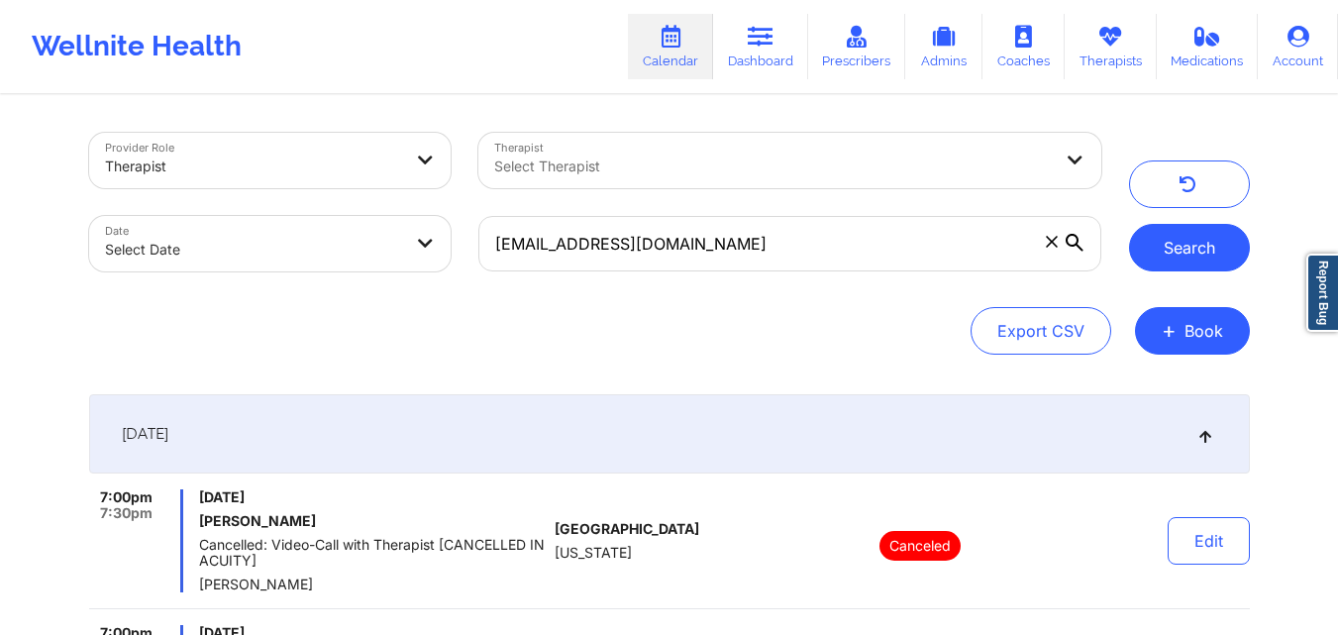
click at [1182, 233] on button "Search" at bounding box center [1189, 248] width 121 height 48
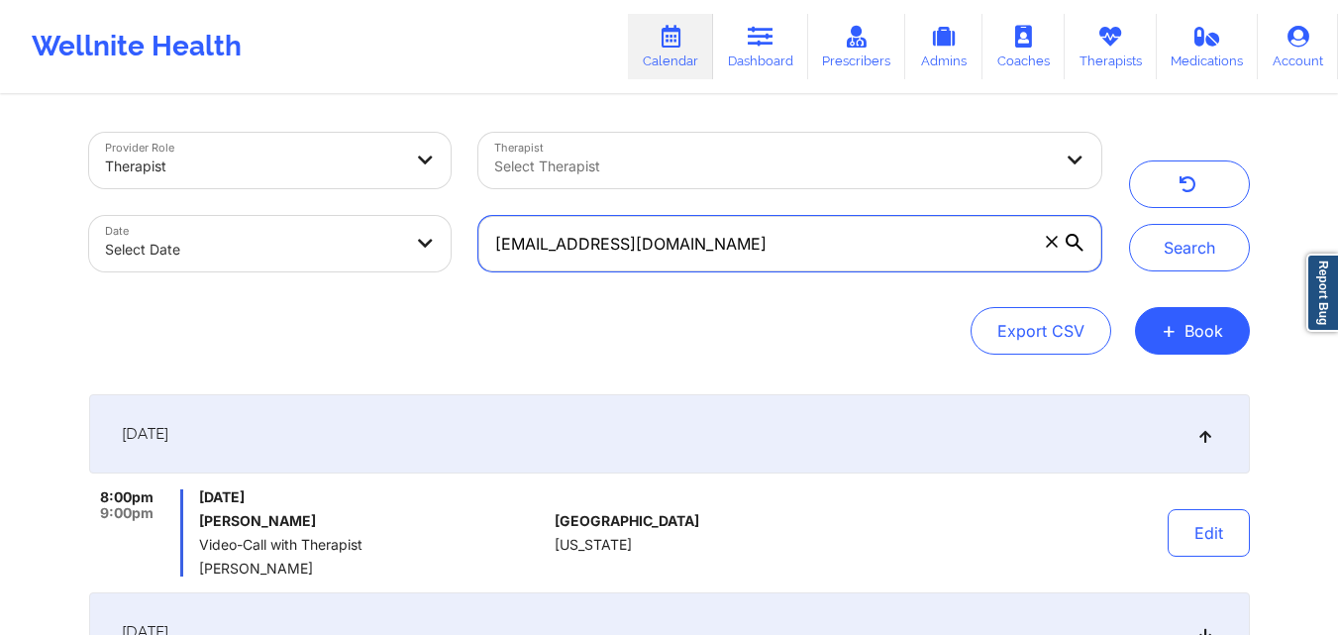
click at [781, 261] on input "scuel003@gmail.com" at bounding box center [789, 243] width 622 height 55
paste input "amesfashion17"
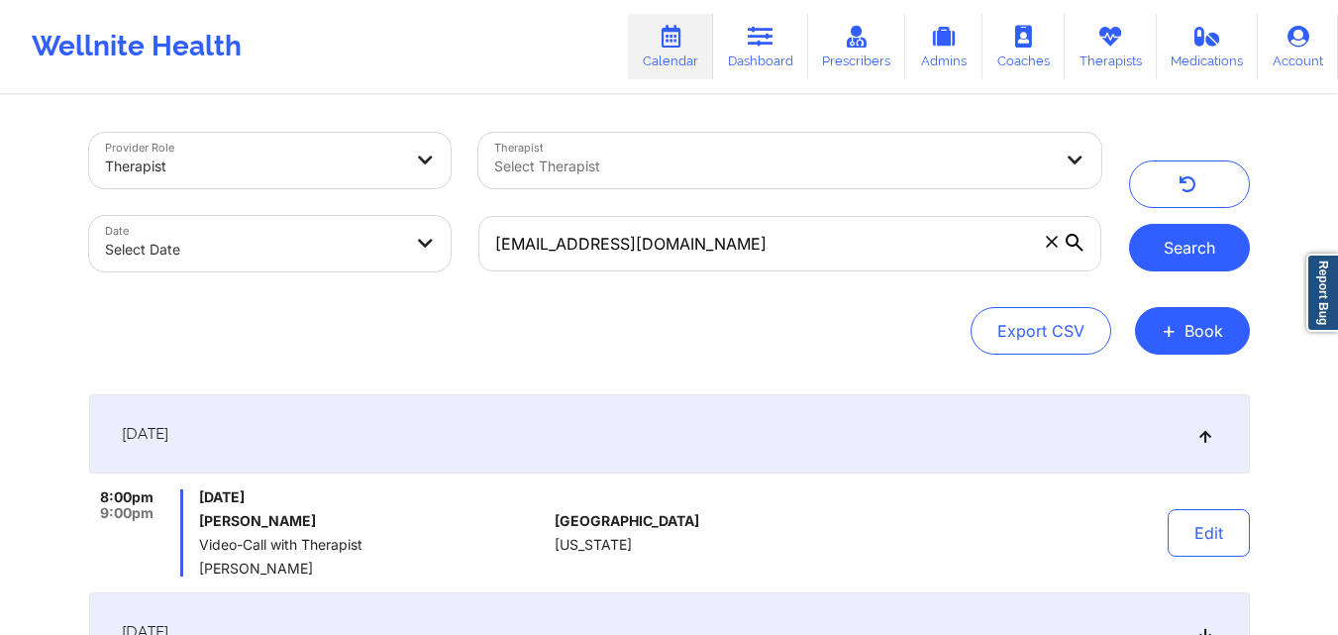
click at [1203, 243] on button "Search" at bounding box center [1189, 248] width 121 height 48
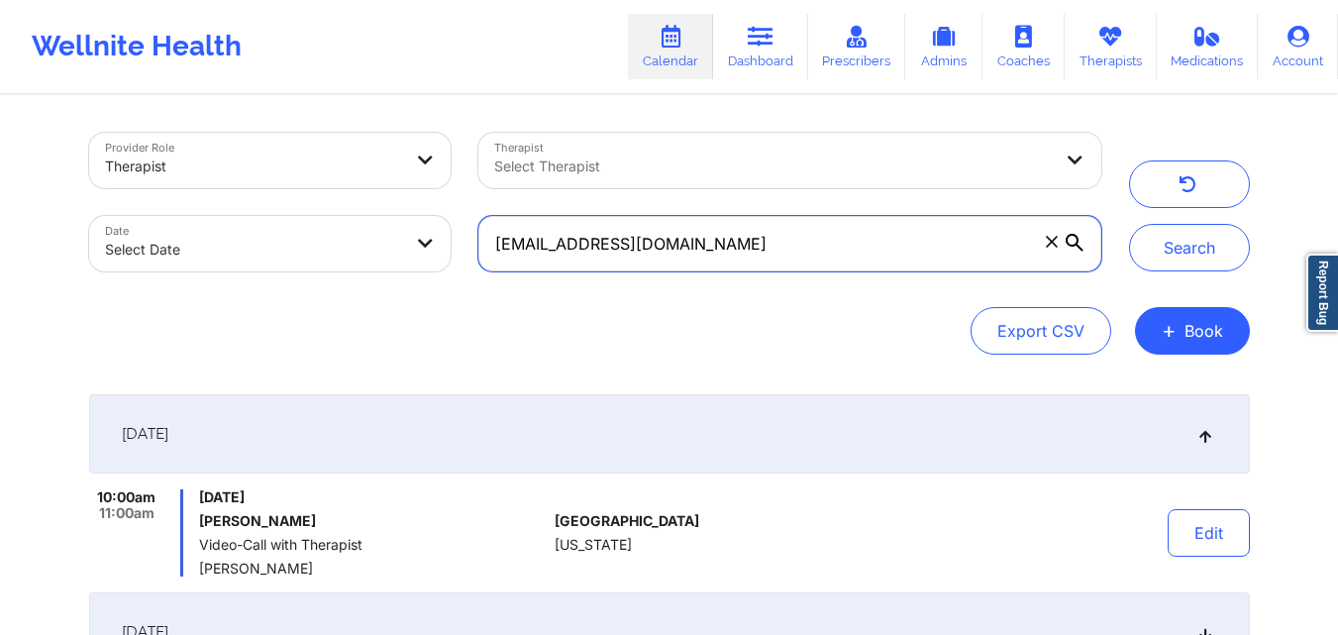
click at [760, 237] on input "amesfashion17@gmail.com" at bounding box center [789, 243] width 622 height 55
paste input "debbiepennock"
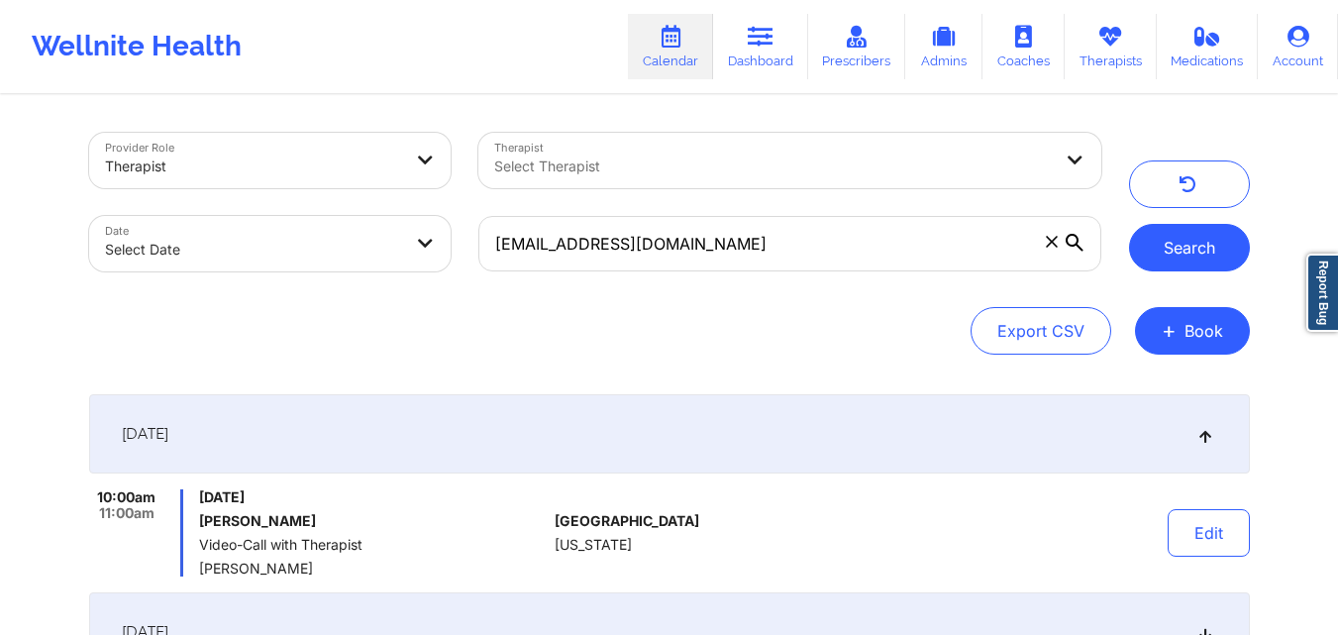
click at [1204, 247] on button "Search" at bounding box center [1189, 248] width 121 height 48
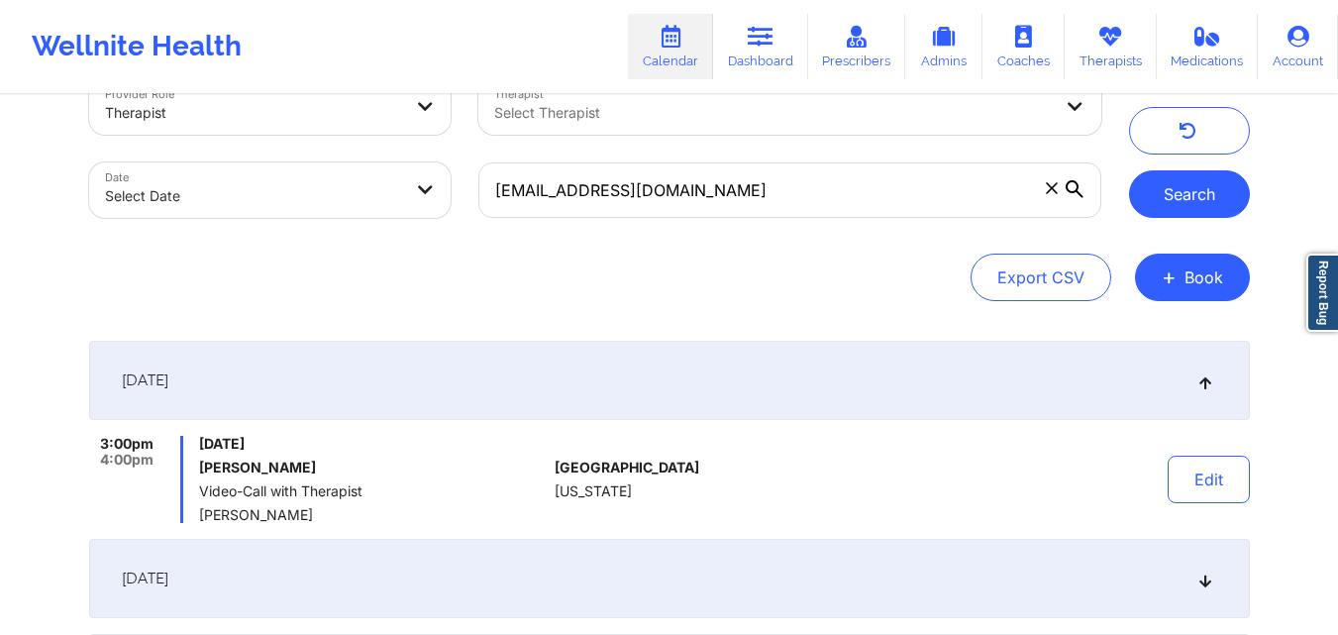
scroll to position [59, 0]
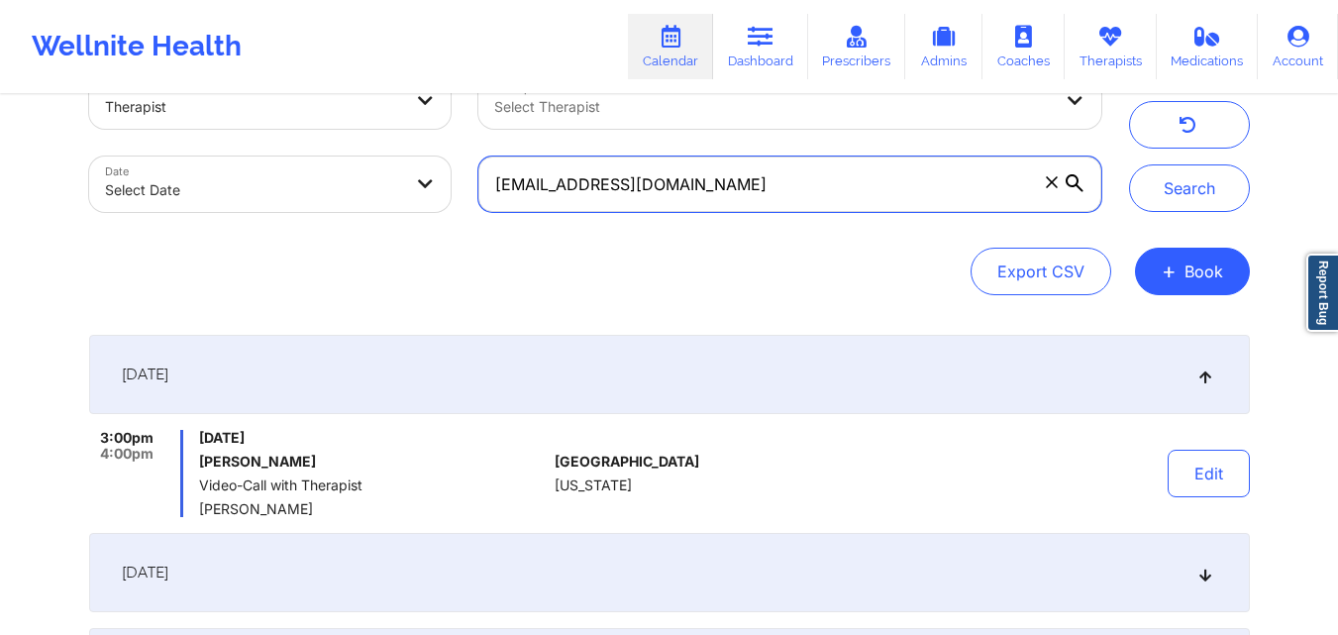
click at [741, 199] on input "debbiepennock@gmail.com" at bounding box center [789, 184] width 622 height 55
paste input "isemitae"
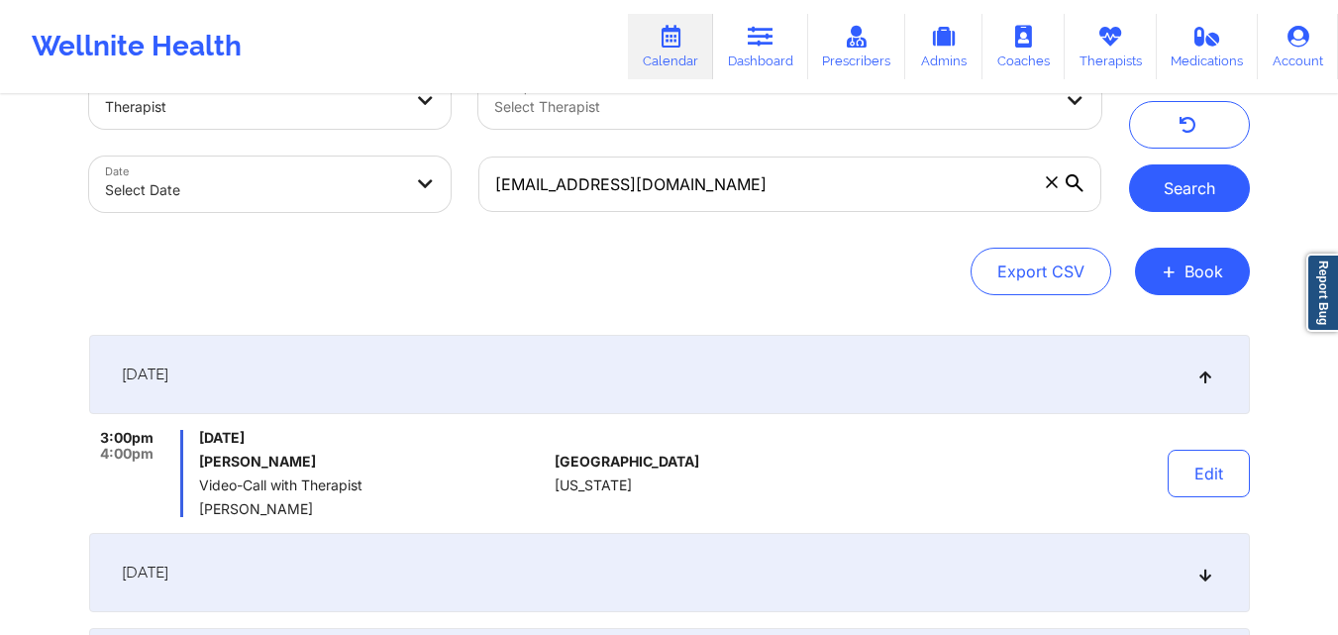
click at [1210, 188] on button "Search" at bounding box center [1189, 188] width 121 height 48
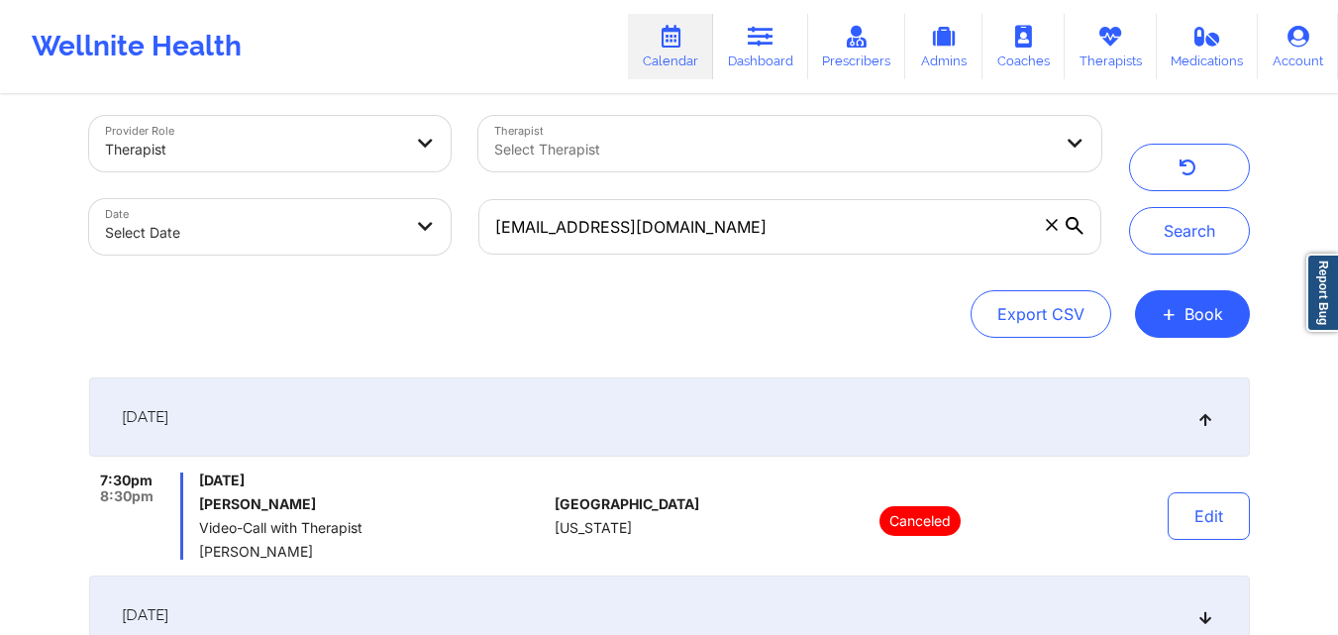
scroll to position [13, 0]
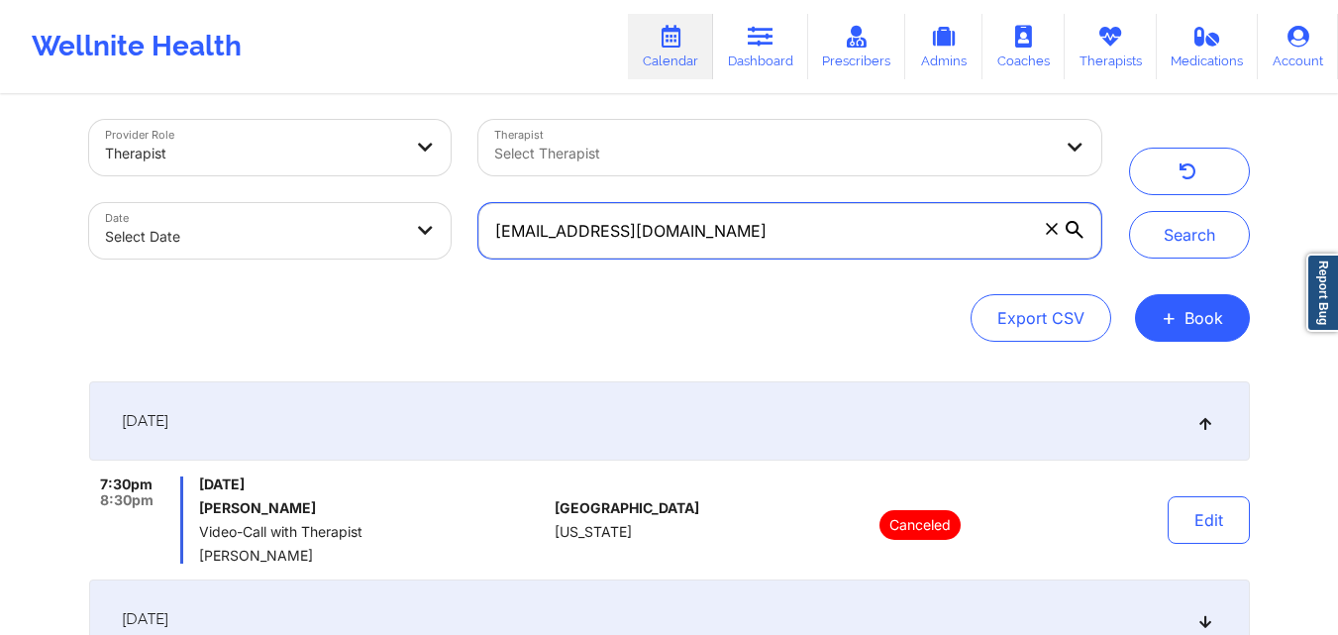
click at [806, 223] on input "isemitae@gmail.com" at bounding box center [789, 230] width 622 height 55
paste input "patrick1205d@hot"
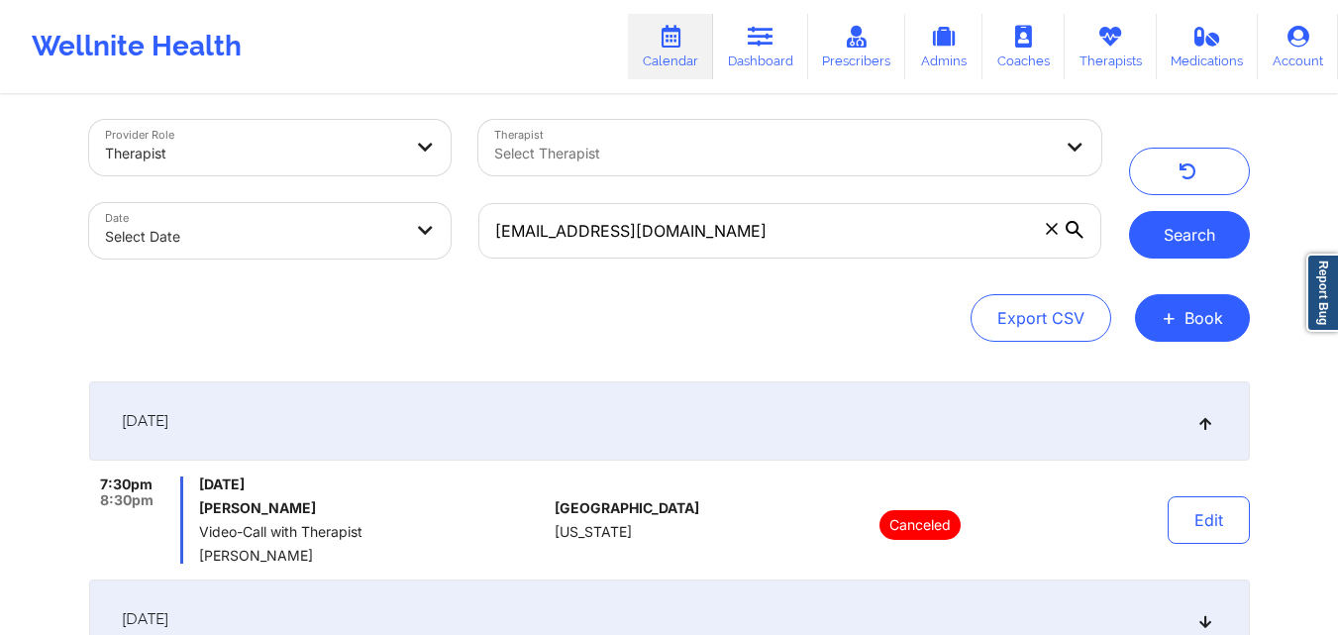
click at [1190, 228] on button "Search" at bounding box center [1189, 235] width 121 height 48
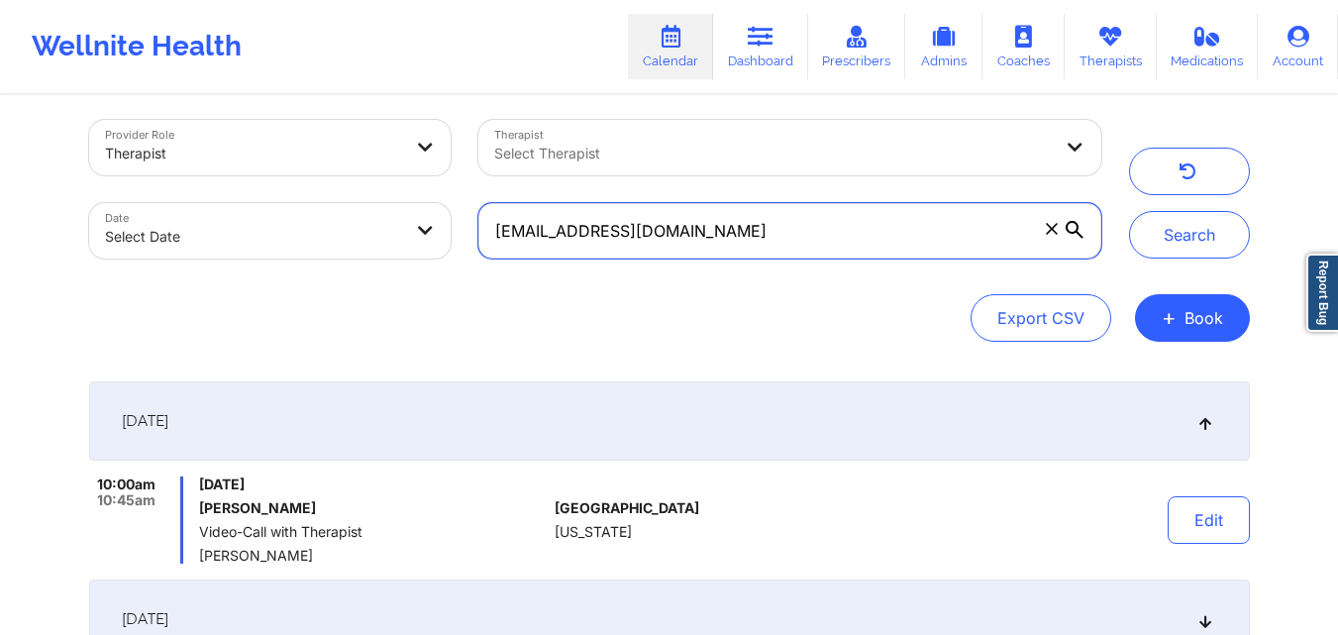
click at [747, 232] on input "patrick1205d@hotmail.com" at bounding box center [789, 230] width 622 height 55
paste input "lokissed@g"
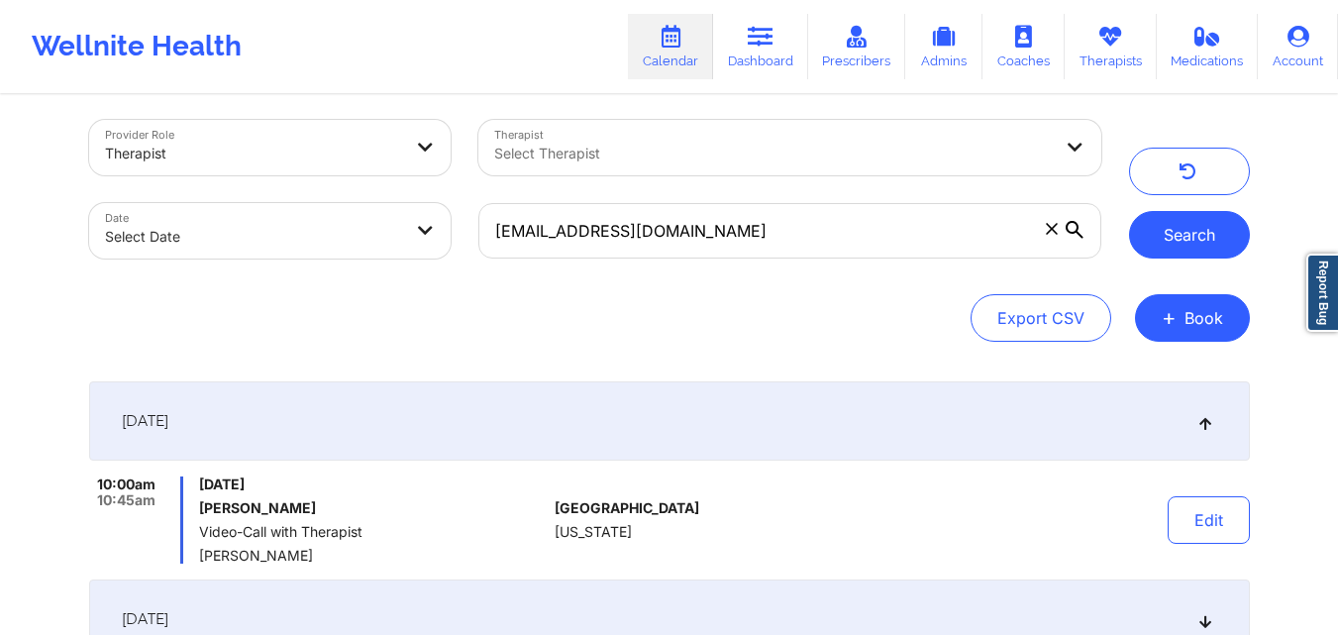
click at [1176, 242] on button "Search" at bounding box center [1189, 235] width 121 height 48
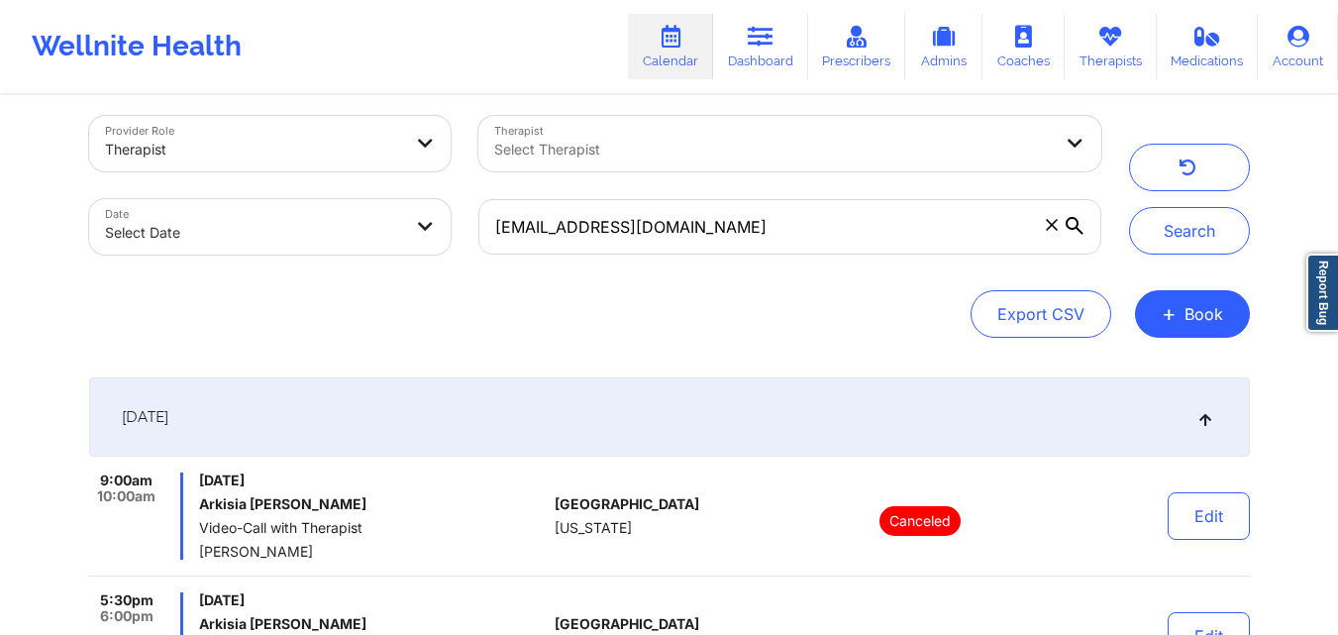
scroll to position [0, 0]
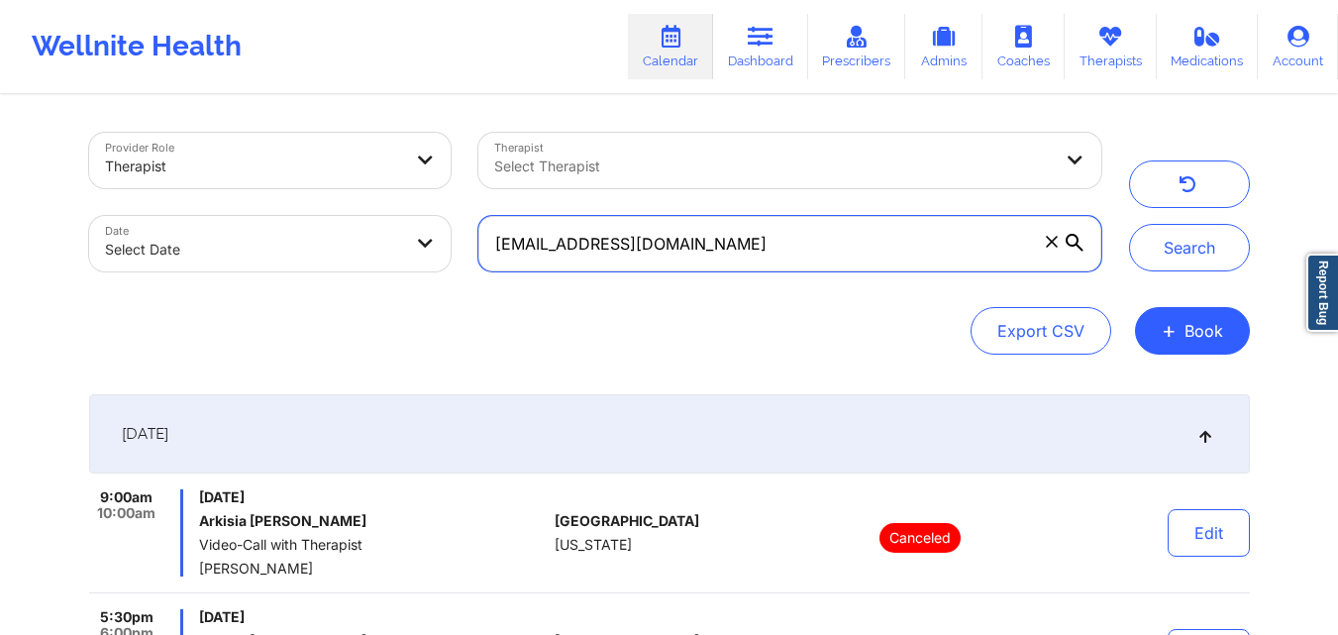
click at [724, 253] on input "lokissed@gmail.com" at bounding box center [789, 243] width 622 height 55
paste input "djklieresq"
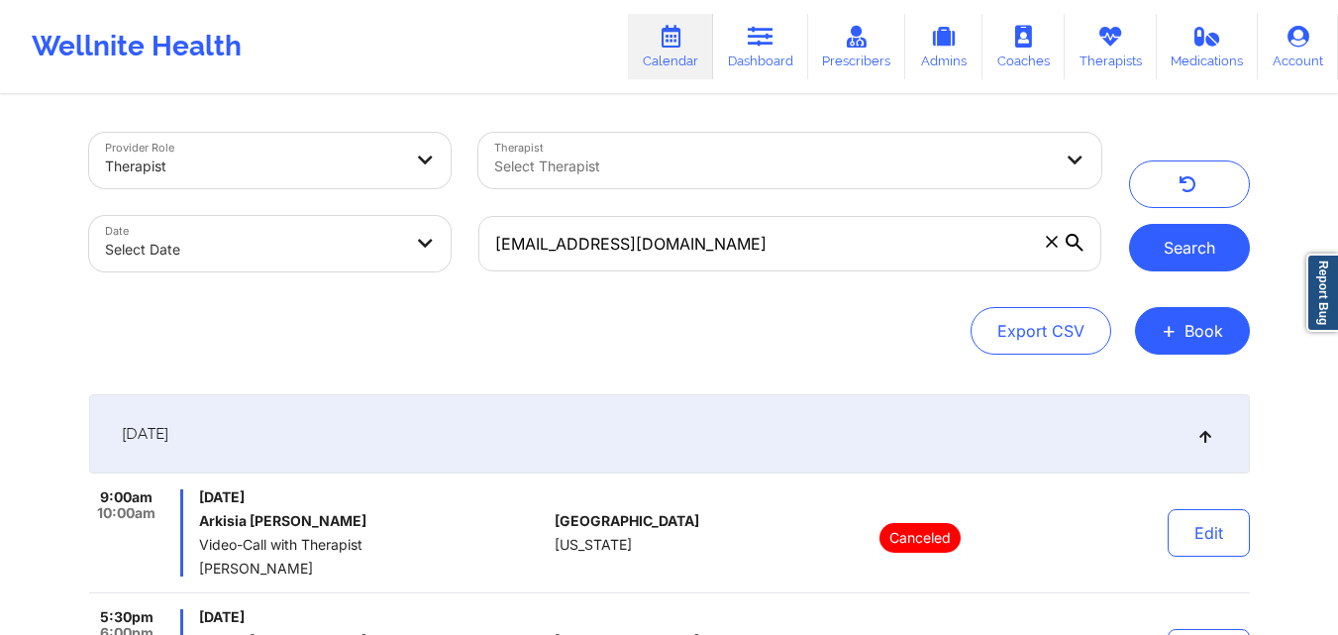
click at [1197, 258] on button "Search" at bounding box center [1189, 248] width 121 height 48
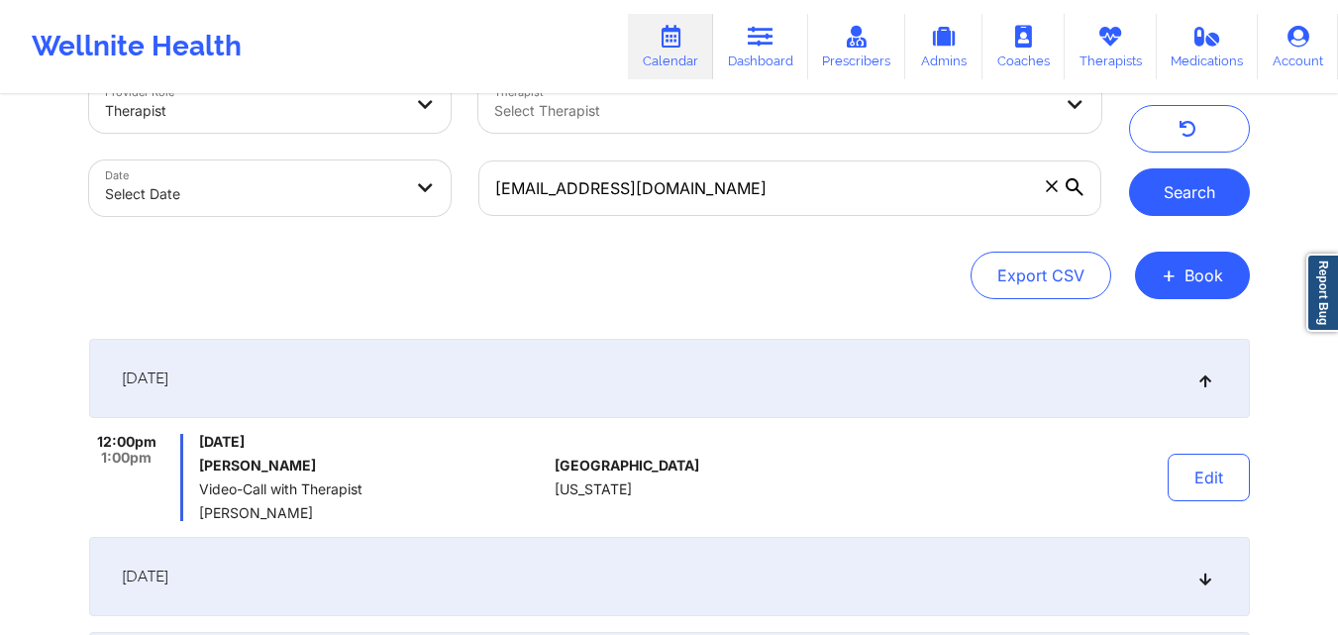
scroll to position [119, 0]
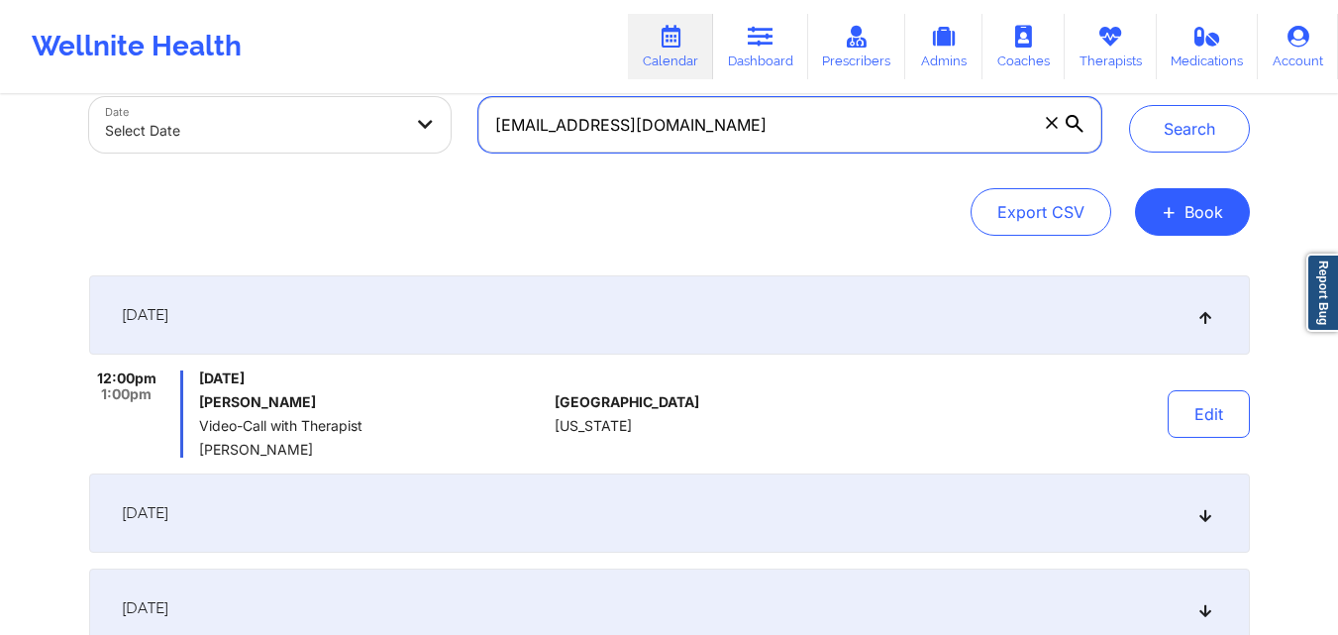
click at [773, 132] on input "djklieresq@gmail.com" at bounding box center [789, 124] width 622 height 55
paste input "miiv1467"
type input "miiv1467@gmail.com"
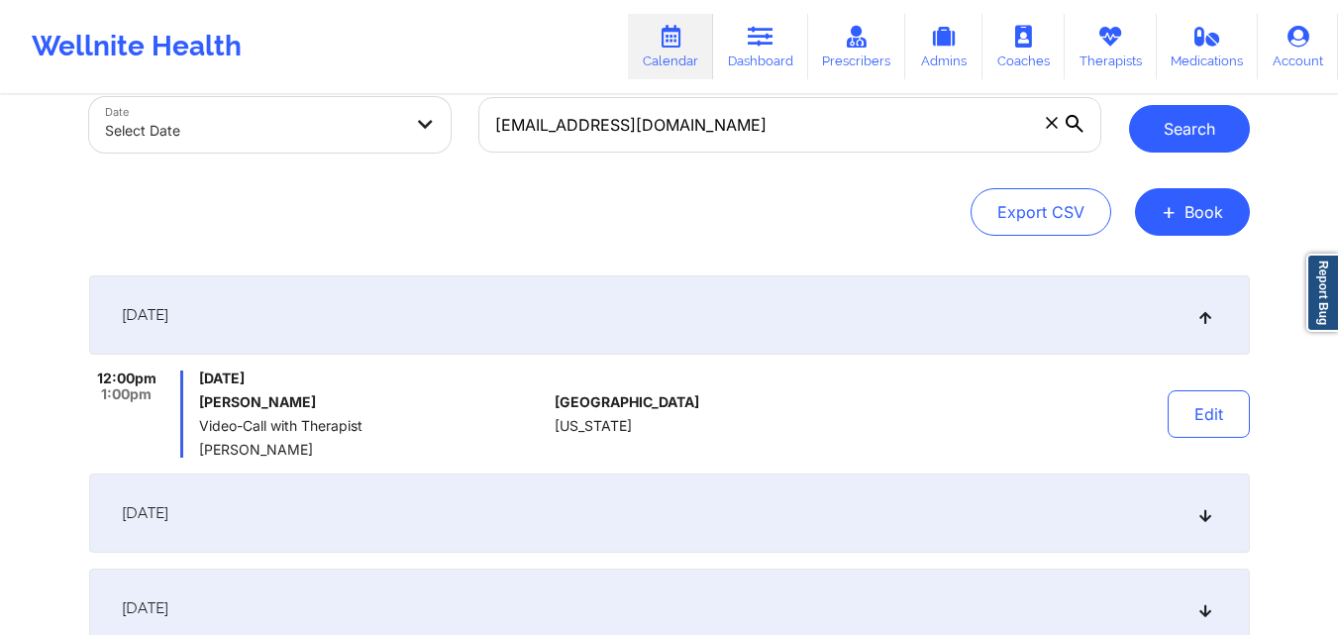
click at [1157, 131] on button "Search" at bounding box center [1189, 129] width 121 height 48
